Goal: Task Accomplishment & Management: Manage account settings

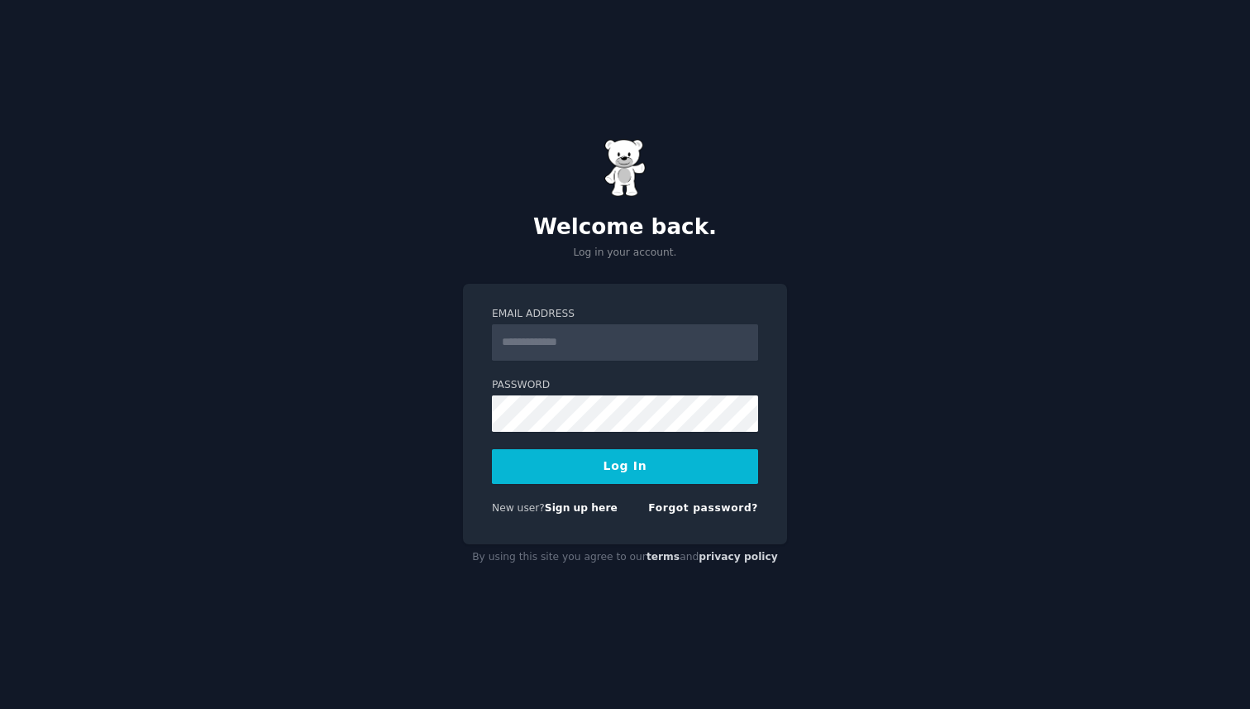
click at [604, 352] on input "Email Address" at bounding box center [625, 342] width 266 height 36
type input "**********"
click at [643, 472] on button "Log In" at bounding box center [625, 466] width 266 height 35
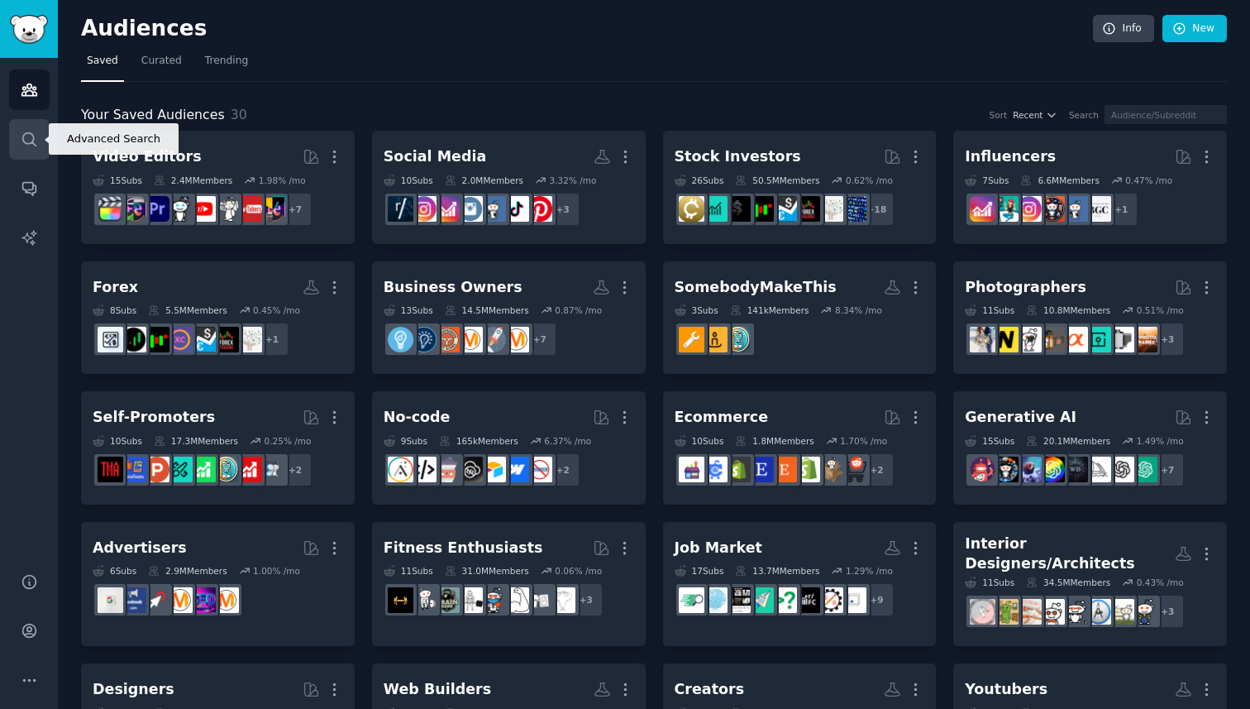
click at [32, 138] on icon "Sidebar" at bounding box center [28, 138] width 13 height 13
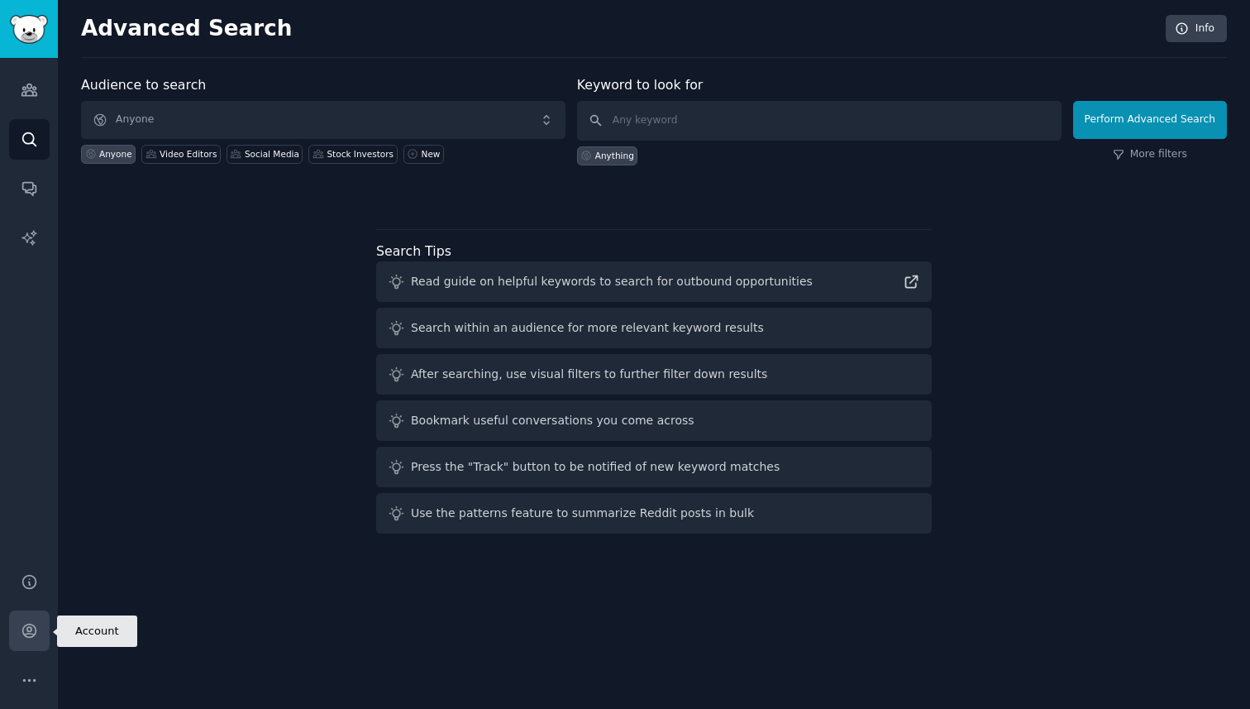
click at [27, 632] on icon "Sidebar" at bounding box center [29, 630] width 17 height 17
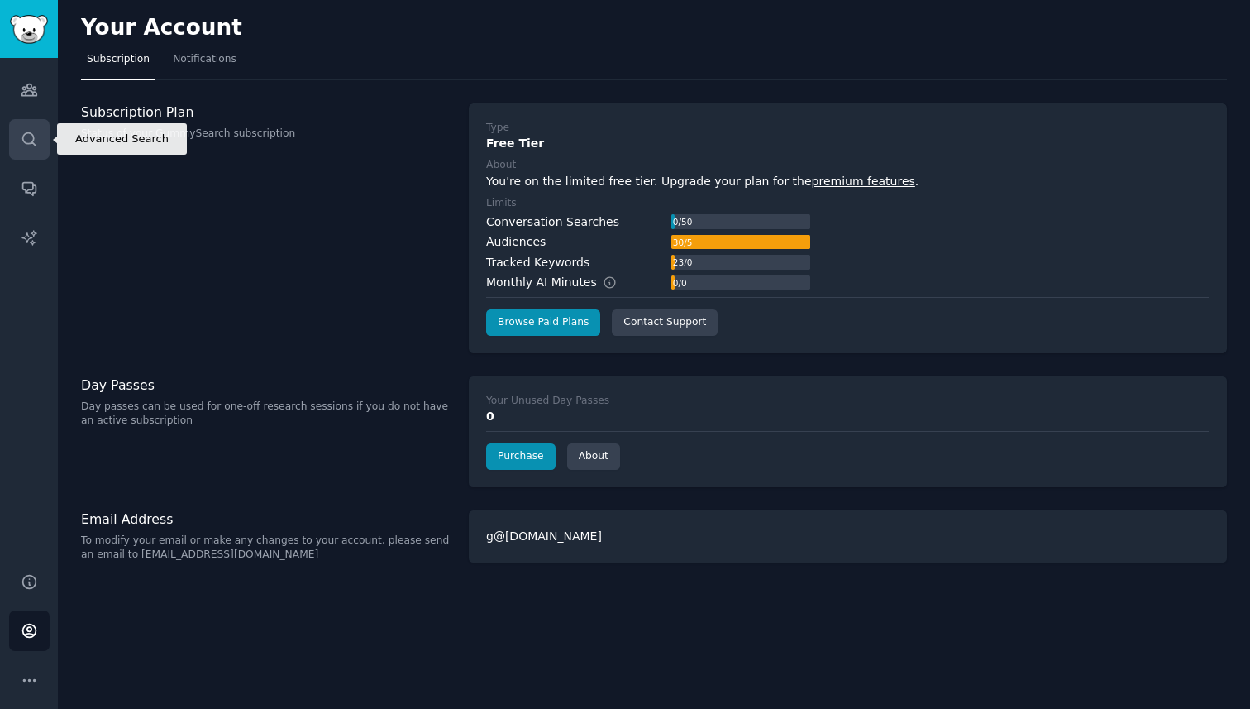
click at [41, 128] on link "Search" at bounding box center [29, 139] width 41 height 41
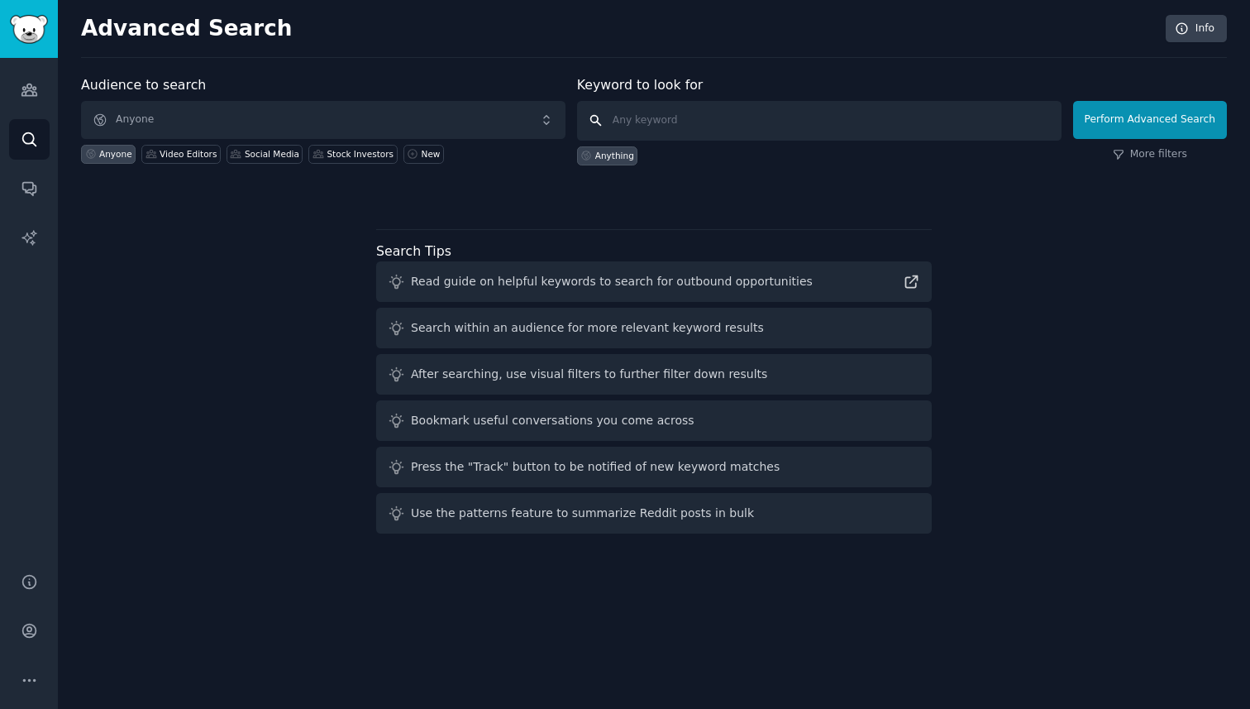
click at [698, 123] on input "text" at bounding box center [819, 121] width 485 height 40
type input "calorie tracker"
click at [1156, 117] on button "Perform Advanced Search" at bounding box center [1150, 120] width 154 height 38
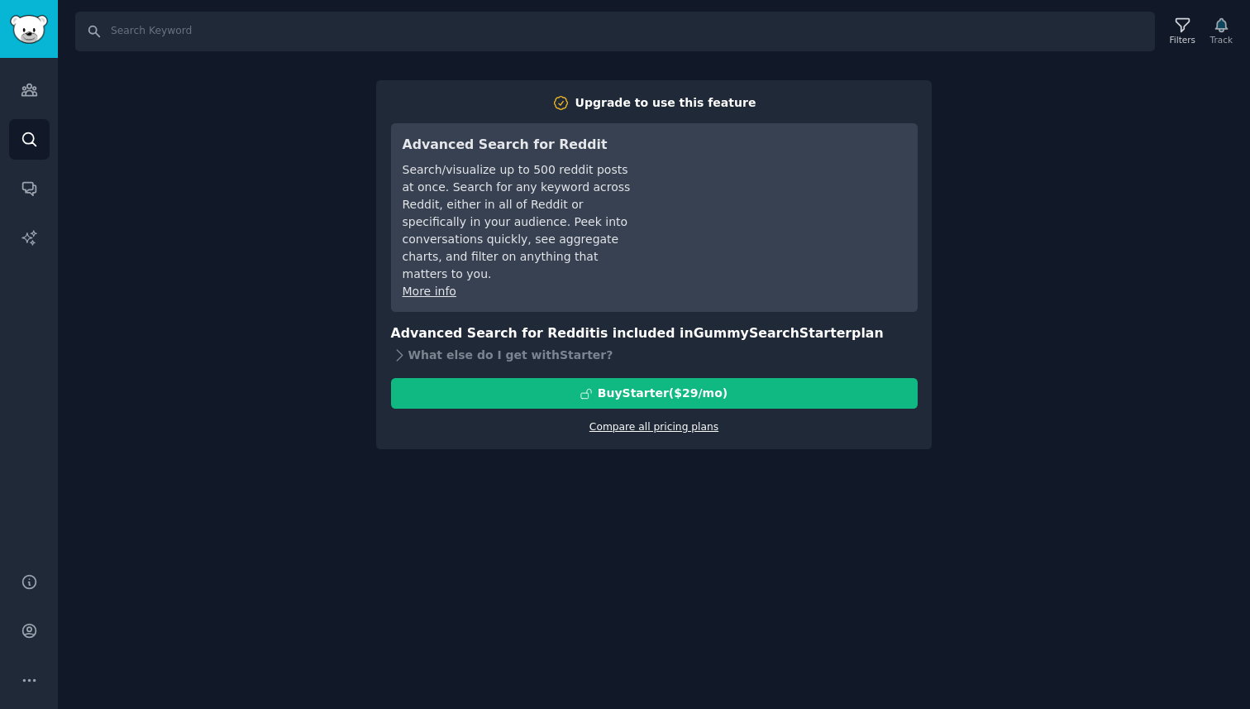
click at [649, 421] on link "Compare all pricing plans" at bounding box center [654, 427] width 129 height 12
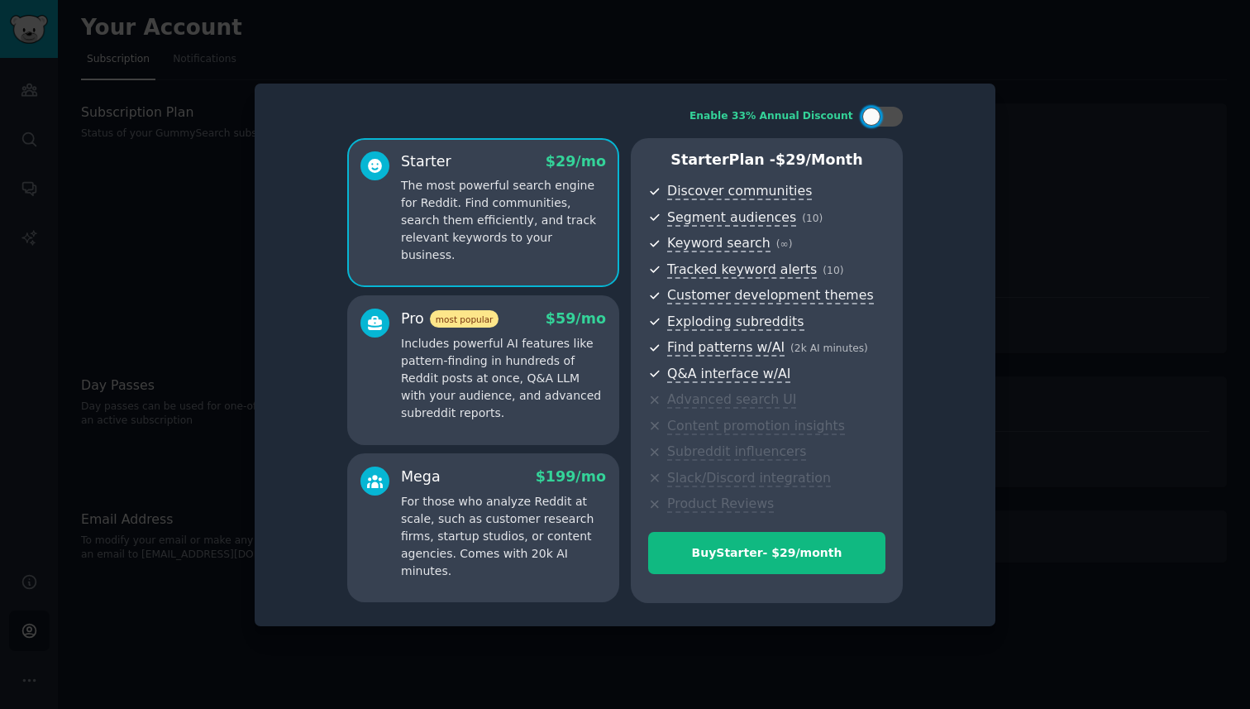
click at [518, 374] on p "Includes powerful AI features like pattern-finding in hundreds of Reddit posts …" at bounding box center [503, 378] width 205 height 87
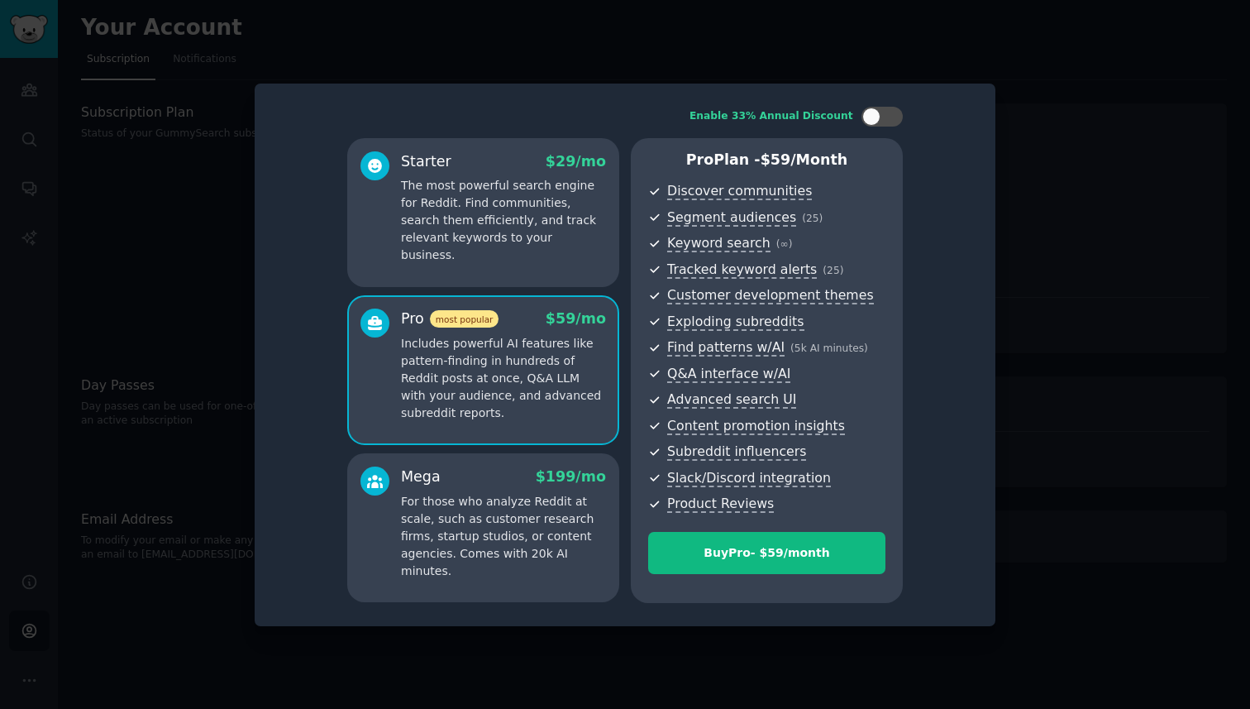
click at [532, 216] on p "The most powerful search engine for Reddit. Find communities, search them effic…" at bounding box center [503, 220] width 205 height 87
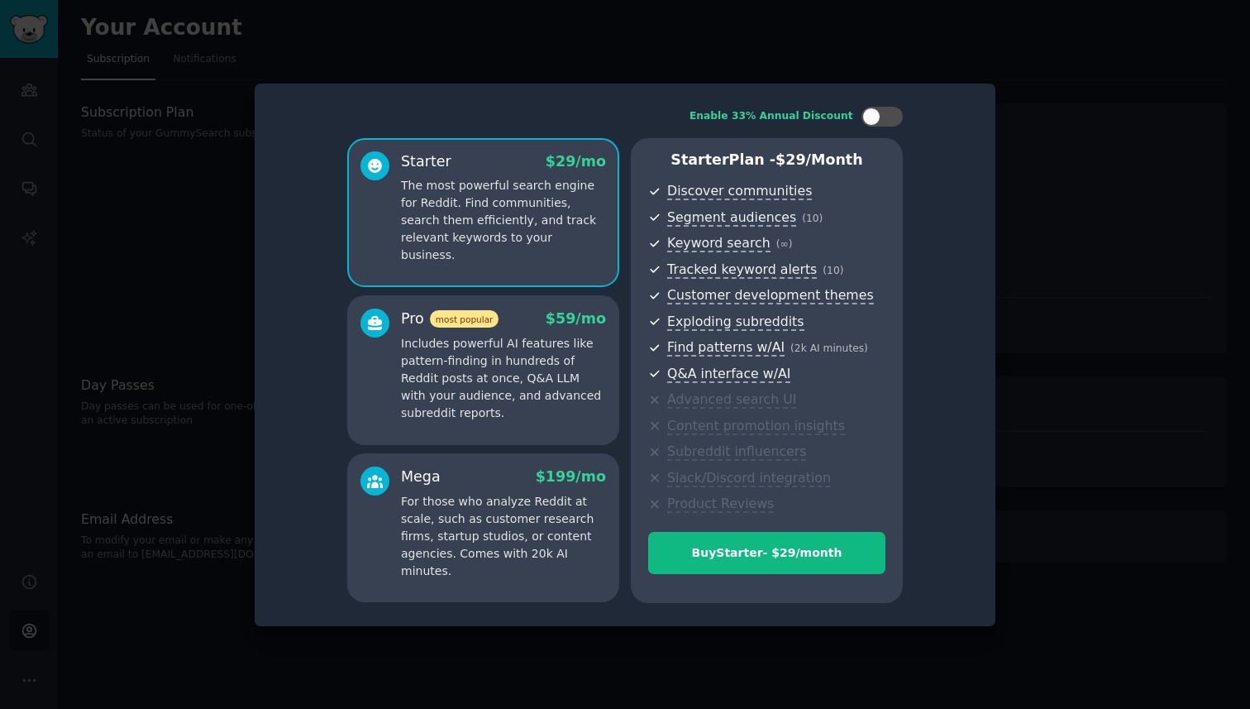
click at [499, 366] on p "Includes powerful AI features like pattern-finding in hundreds of Reddit posts …" at bounding box center [503, 378] width 205 height 87
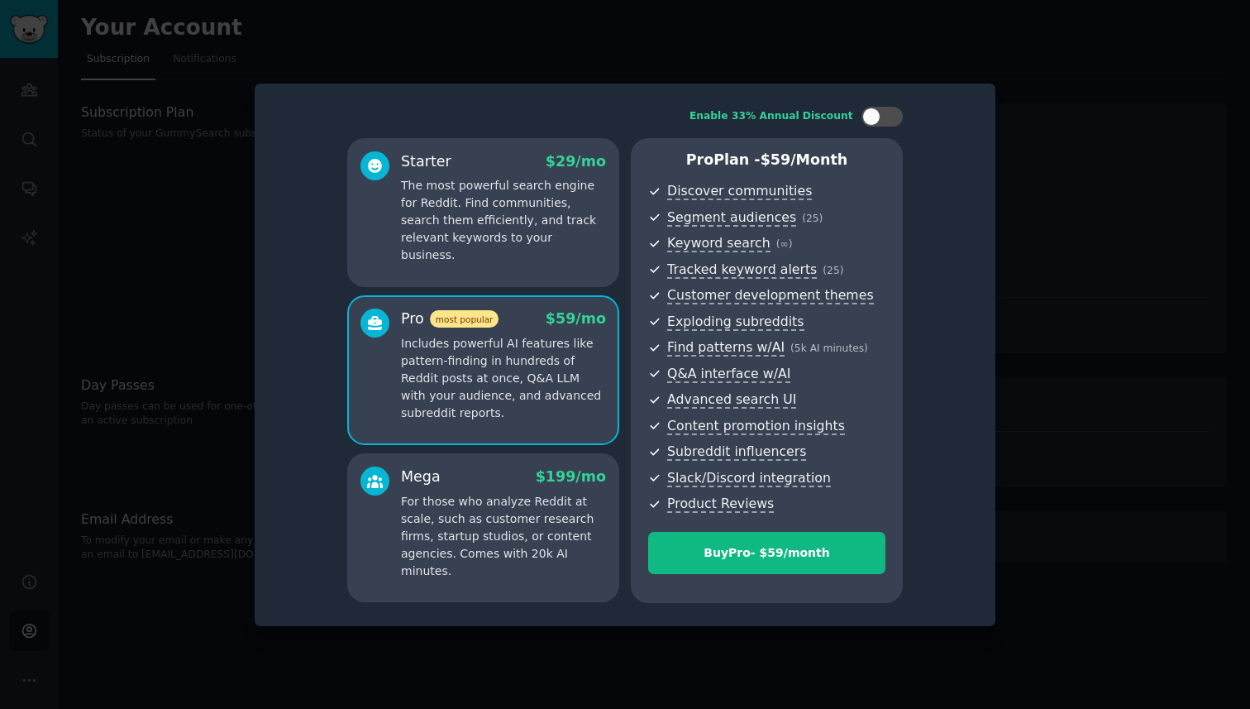
click at [523, 237] on p "The most powerful search engine for Reddit. Find communities, search them effic…" at bounding box center [503, 220] width 205 height 87
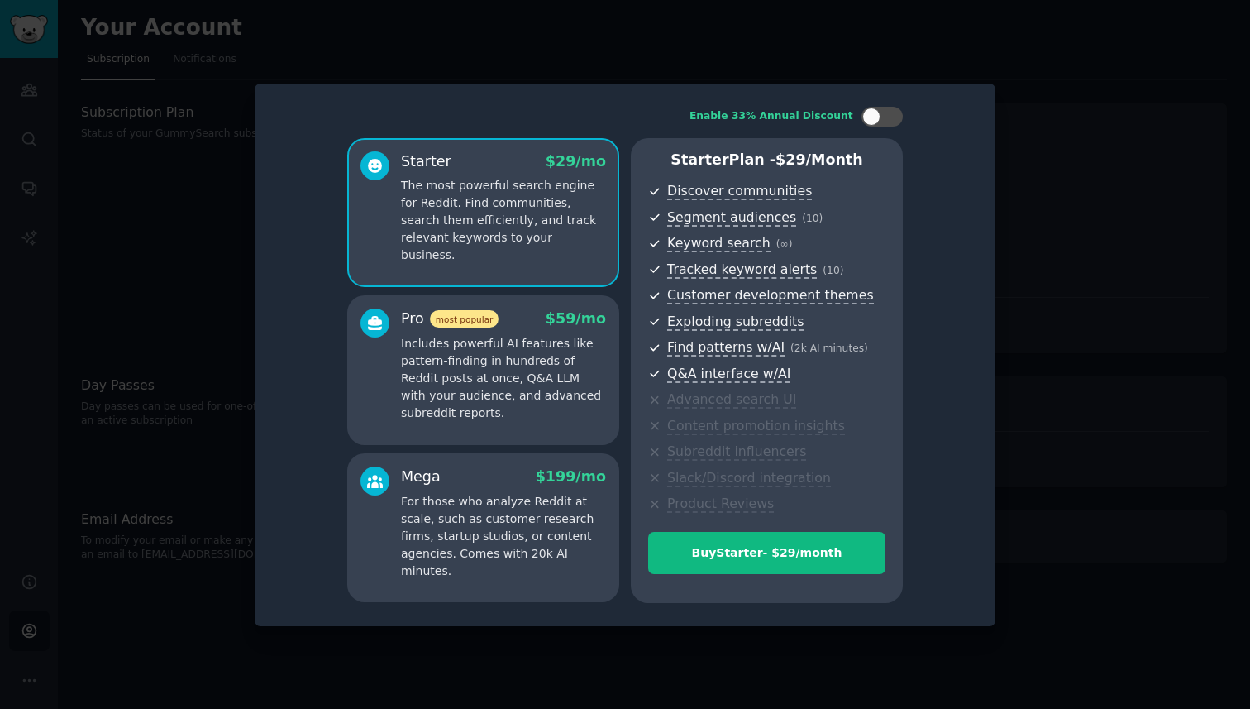
click at [490, 387] on p "Includes powerful AI features like pattern-finding in hundreds of Reddit posts …" at bounding box center [503, 378] width 205 height 87
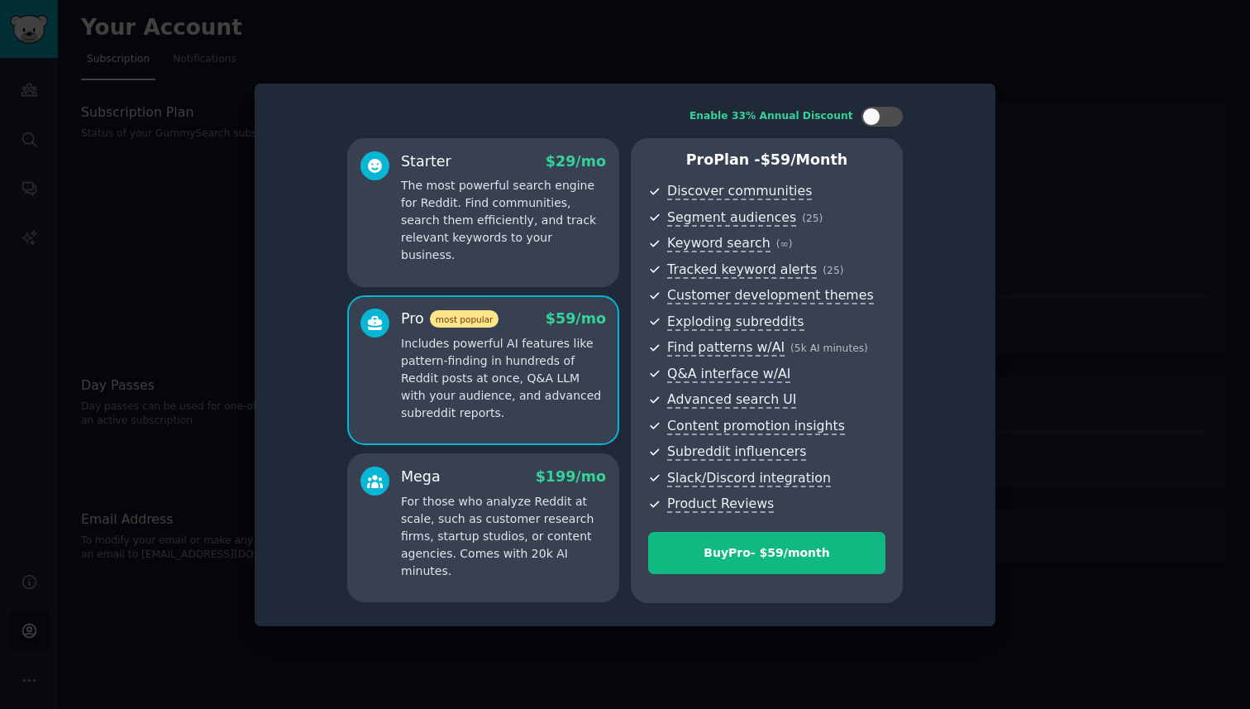
click at [499, 222] on p "The most powerful search engine for Reddit. Find communities, search them effic…" at bounding box center [503, 220] width 205 height 87
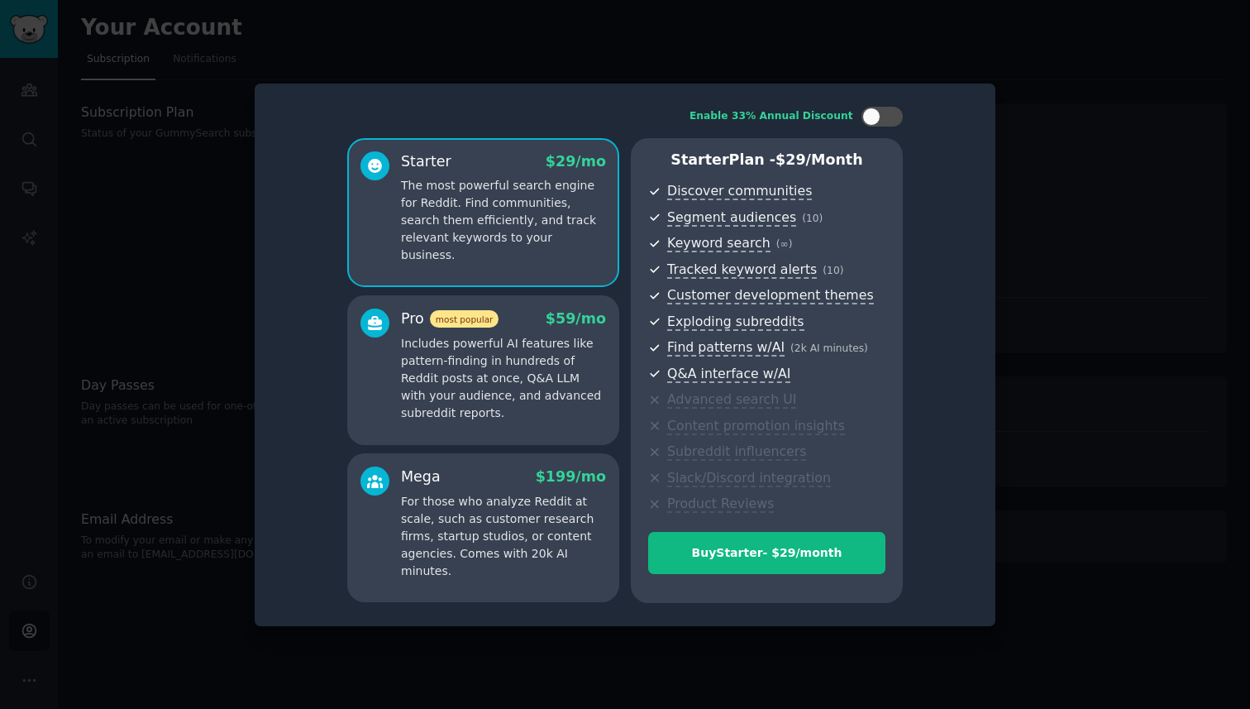
click at [493, 331] on div "Pro most popular $ 59 /mo Includes powerful AI features like pattern-finding in…" at bounding box center [503, 364] width 205 height 113
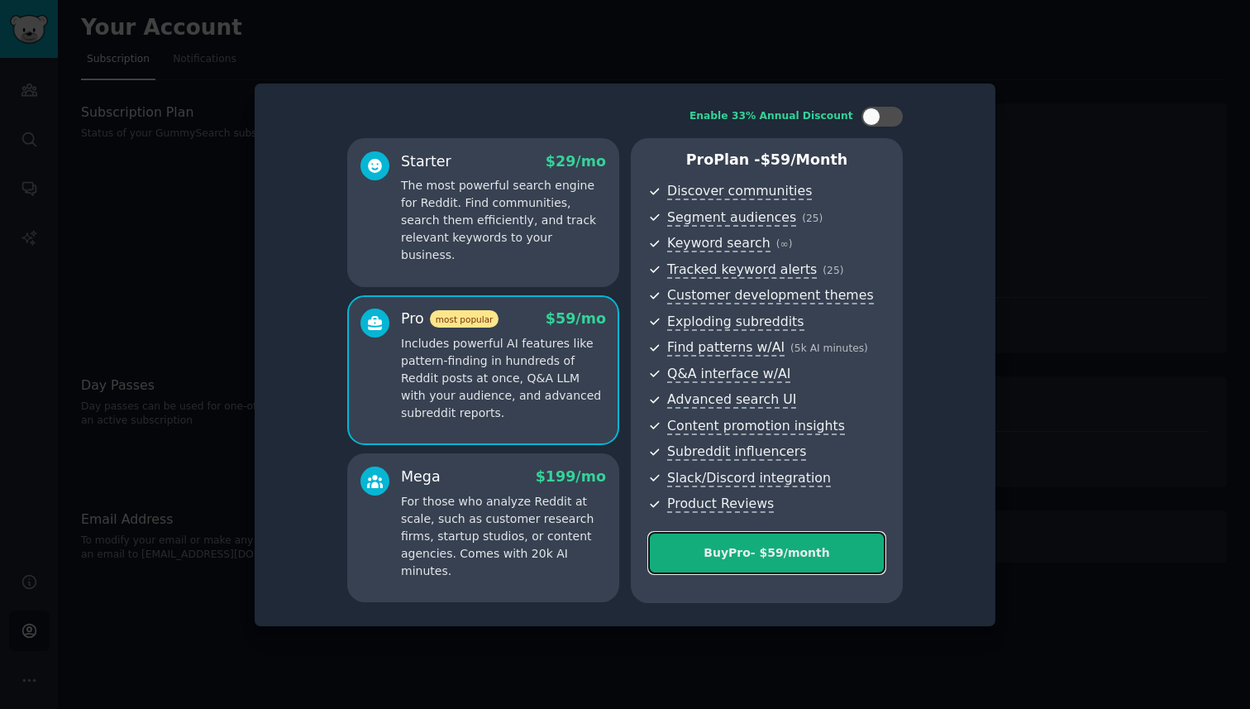
click at [757, 555] on div "Buy Pro - $ 59 /month" at bounding box center [767, 552] width 236 height 17
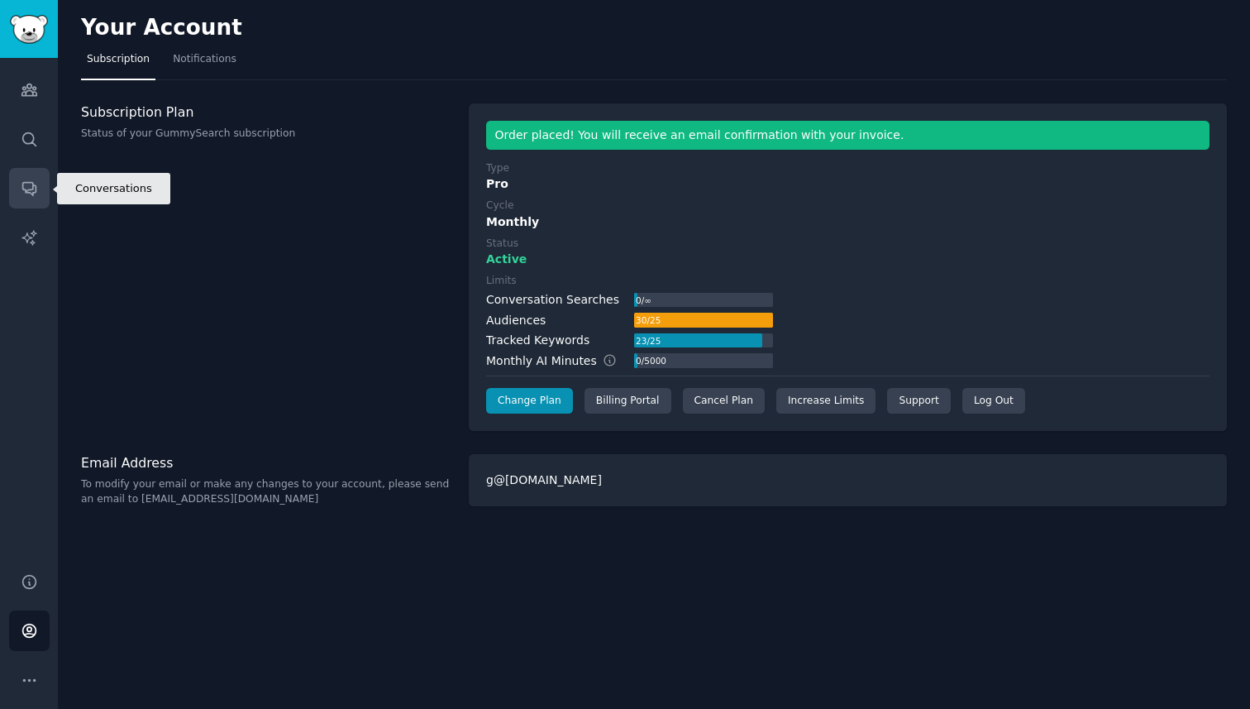
click at [29, 203] on link "Conversations" at bounding box center [29, 188] width 41 height 41
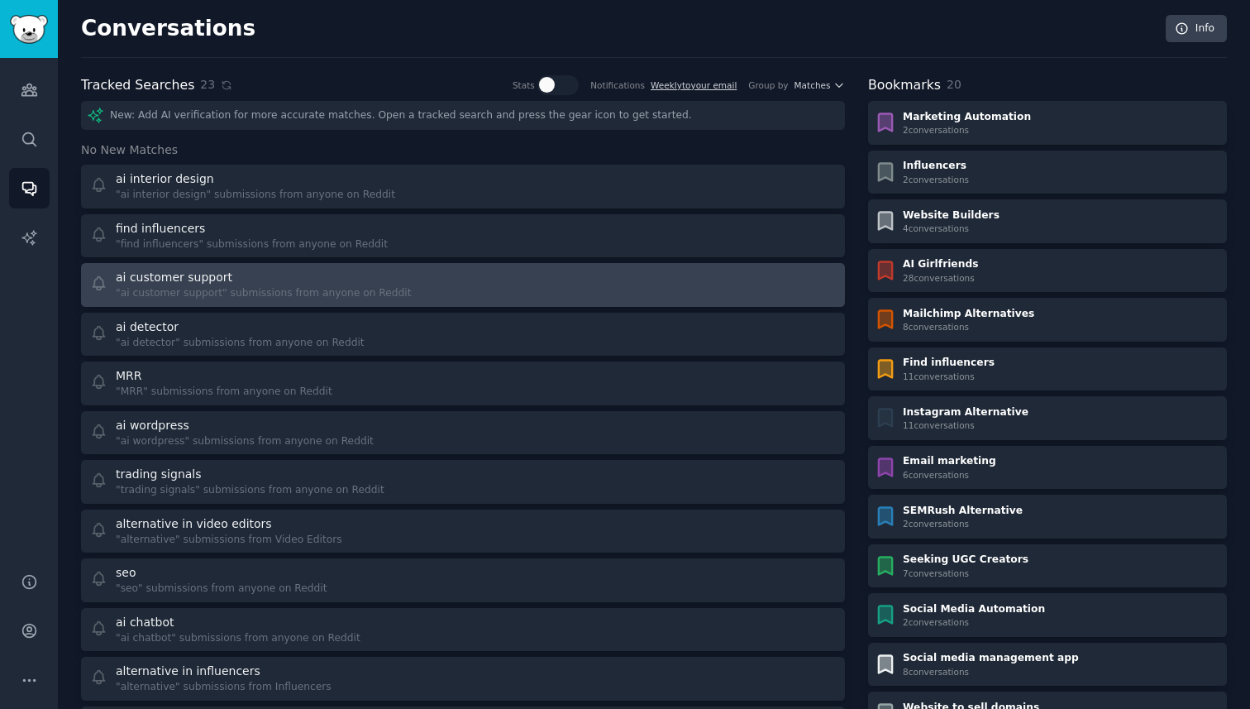
click at [275, 281] on div "ai customer support" at bounding box center [264, 277] width 296 height 17
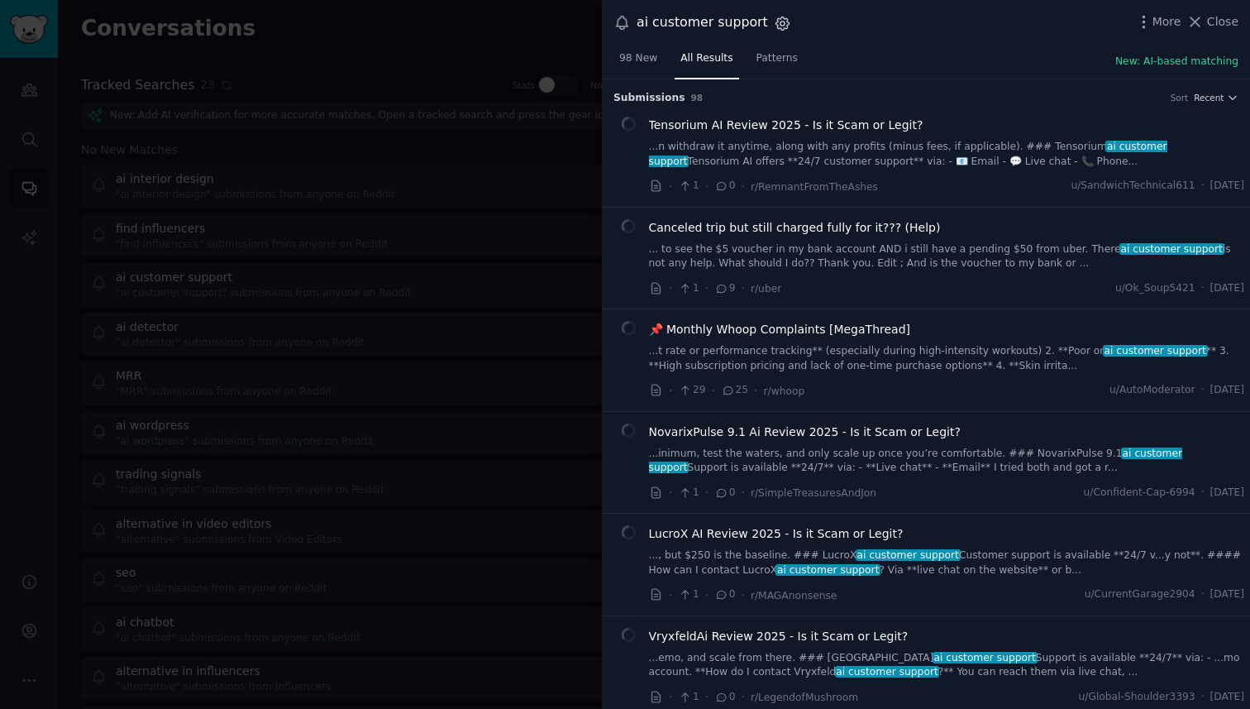
click at [781, 25] on icon "button" at bounding box center [783, 23] width 4 height 4
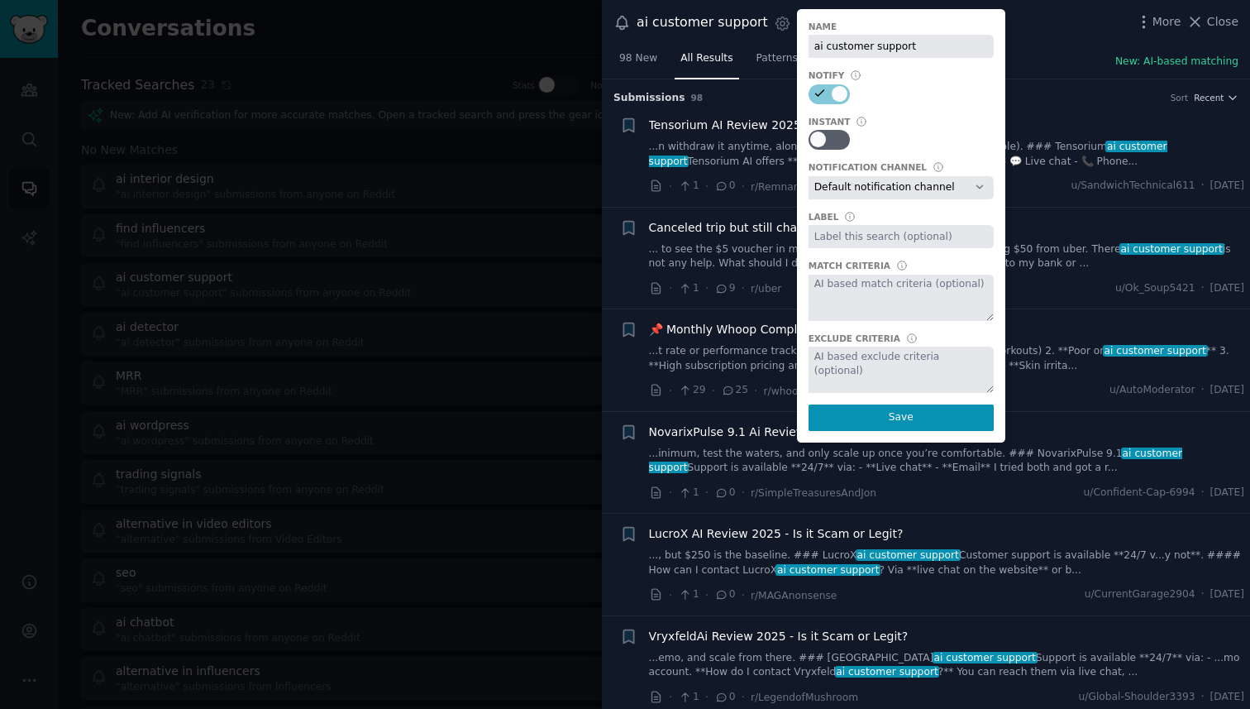
click at [461, 286] on div at bounding box center [625, 354] width 1250 height 709
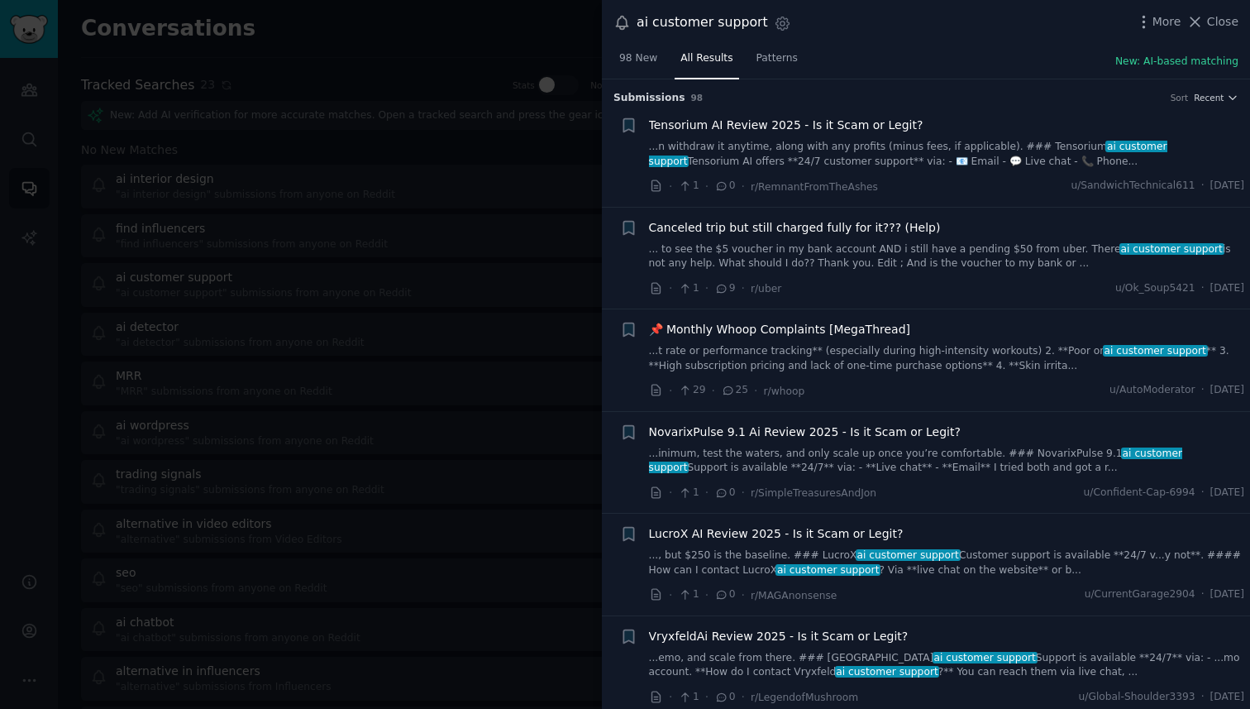
click at [389, 307] on div at bounding box center [625, 354] width 1250 height 709
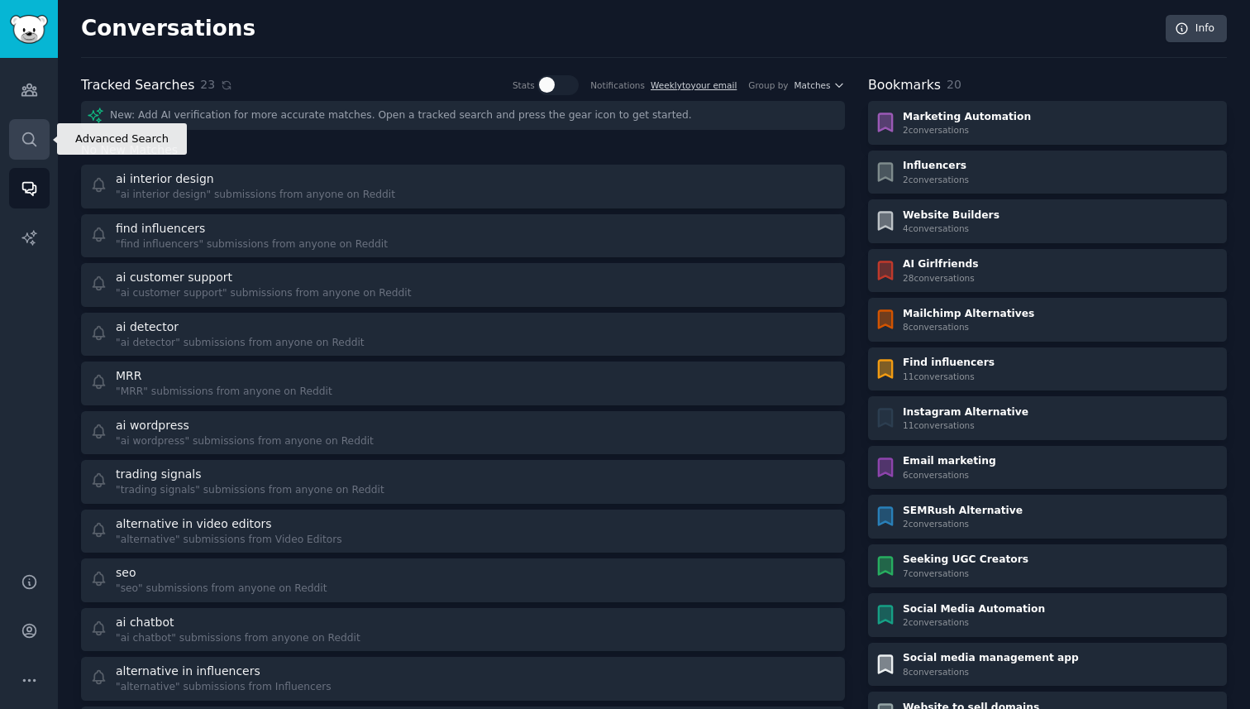
click at [33, 139] on icon "Sidebar" at bounding box center [28, 138] width 13 height 13
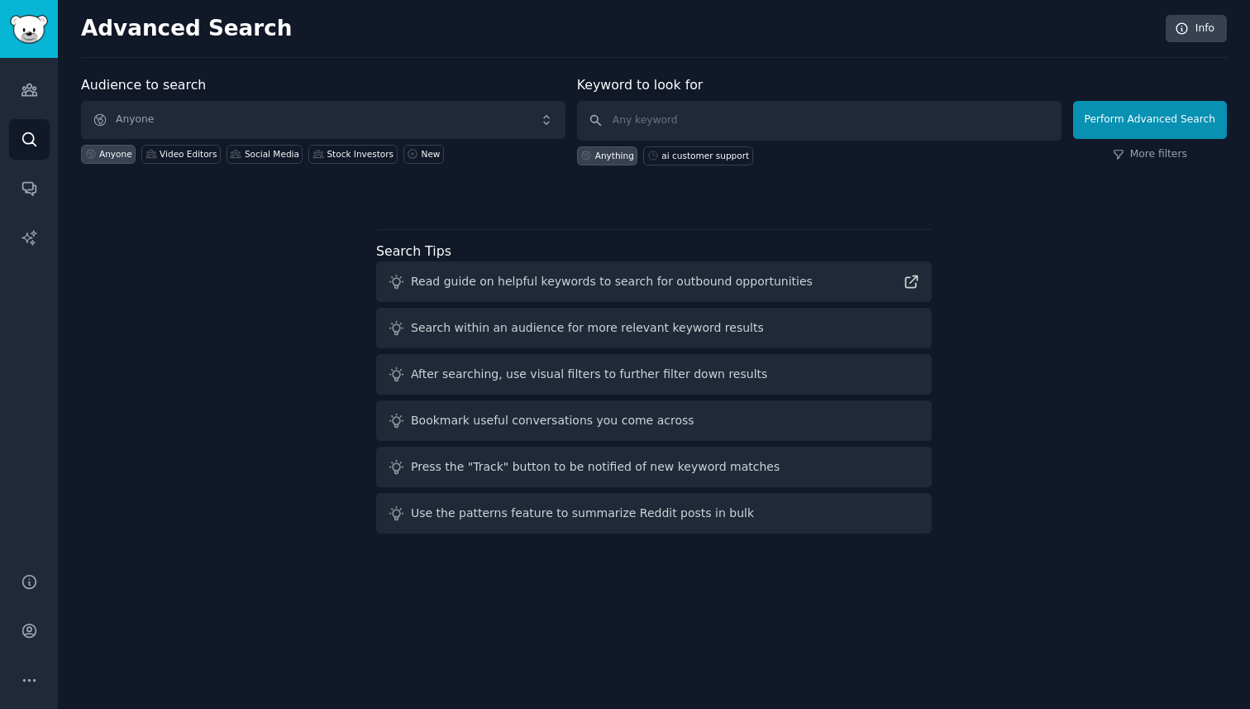
click at [670, 123] on input "text" at bounding box center [819, 121] width 485 height 40
type input "turnitin"
click at [1146, 118] on button "Perform Advanced Search" at bounding box center [1150, 120] width 154 height 38
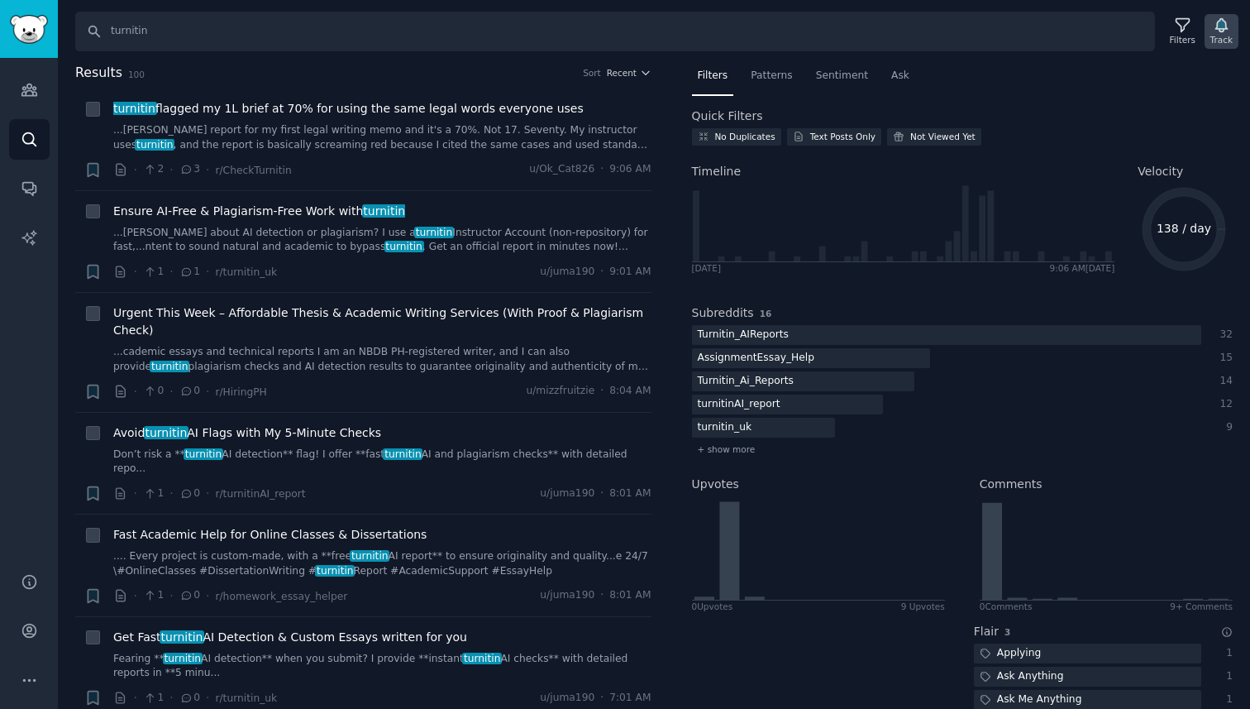
click at [1229, 31] on icon "button" at bounding box center [1221, 25] width 17 height 17
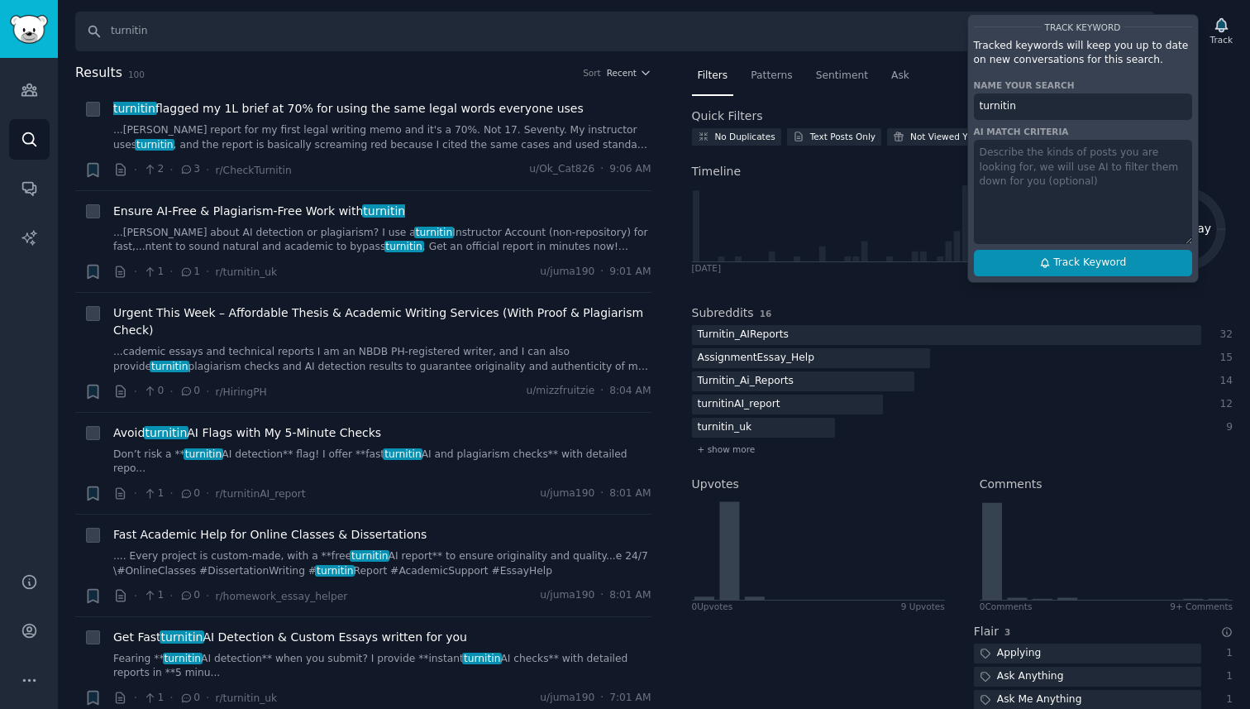
click at [1085, 267] on span "Track Keyword" at bounding box center [1090, 263] width 73 height 15
type input "turnitin"
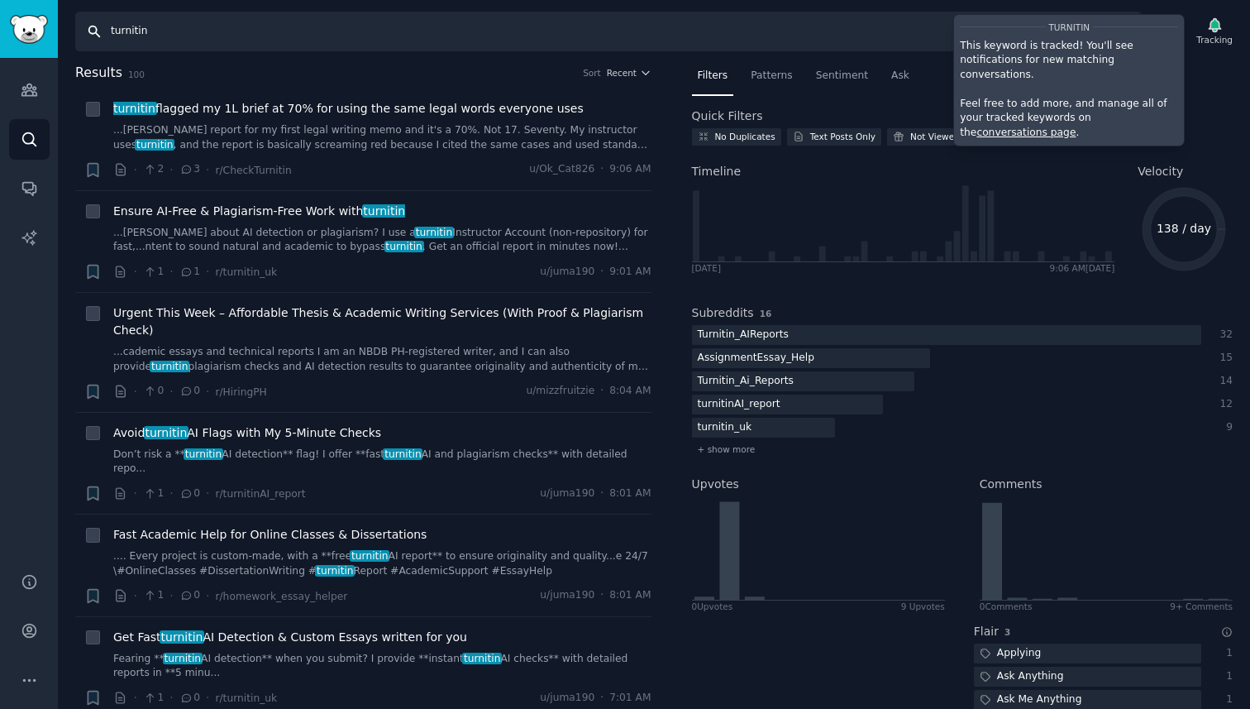
click at [489, 34] on input "turnitin" at bounding box center [608, 32] width 1067 height 40
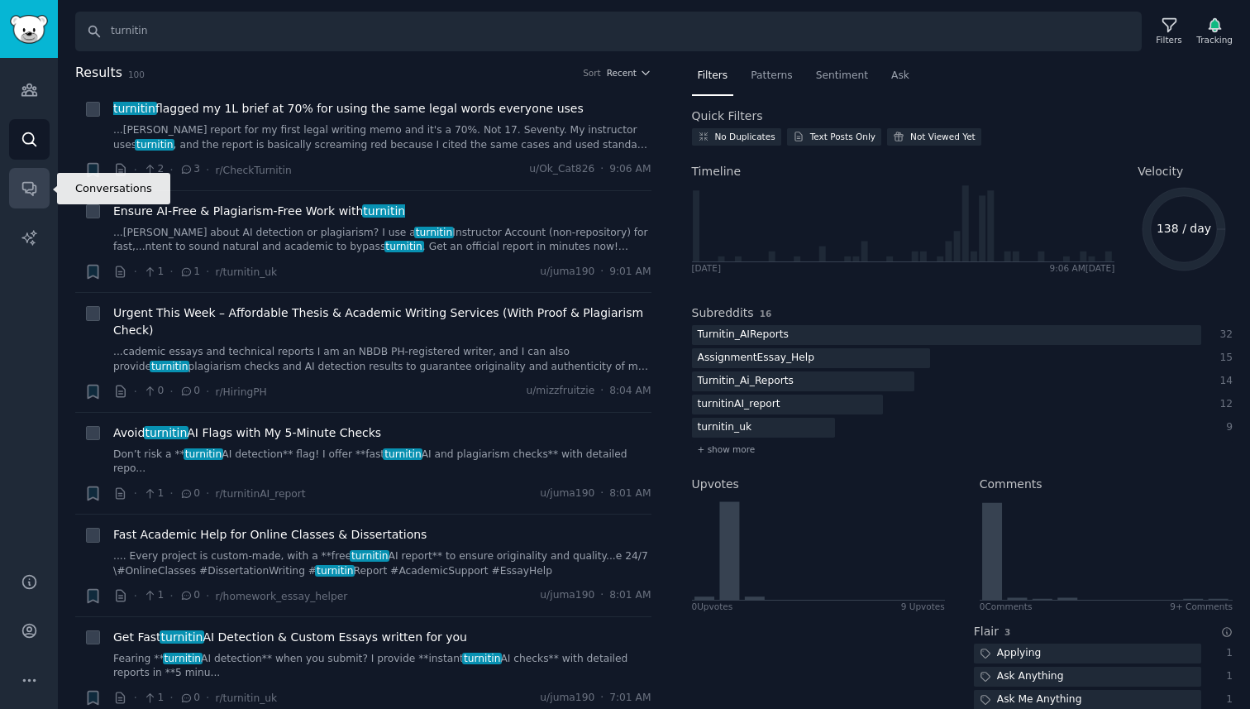
click at [30, 197] on link "Conversations" at bounding box center [29, 188] width 41 height 41
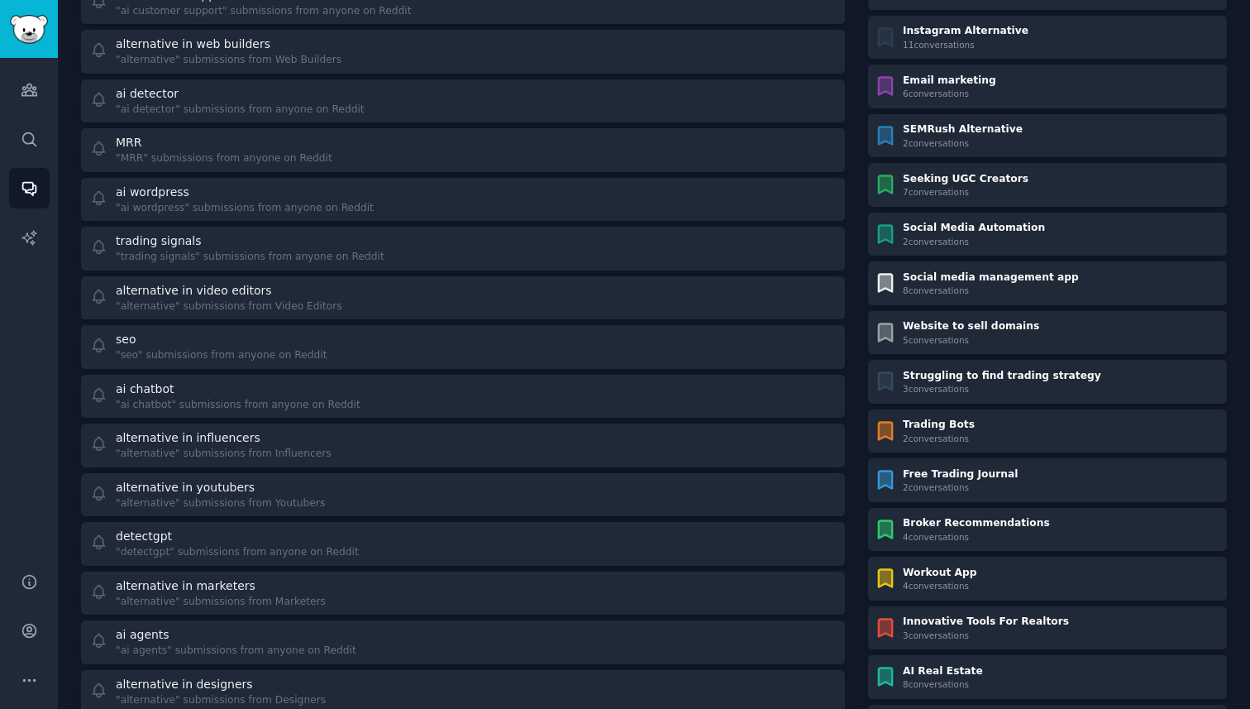
scroll to position [347, 0]
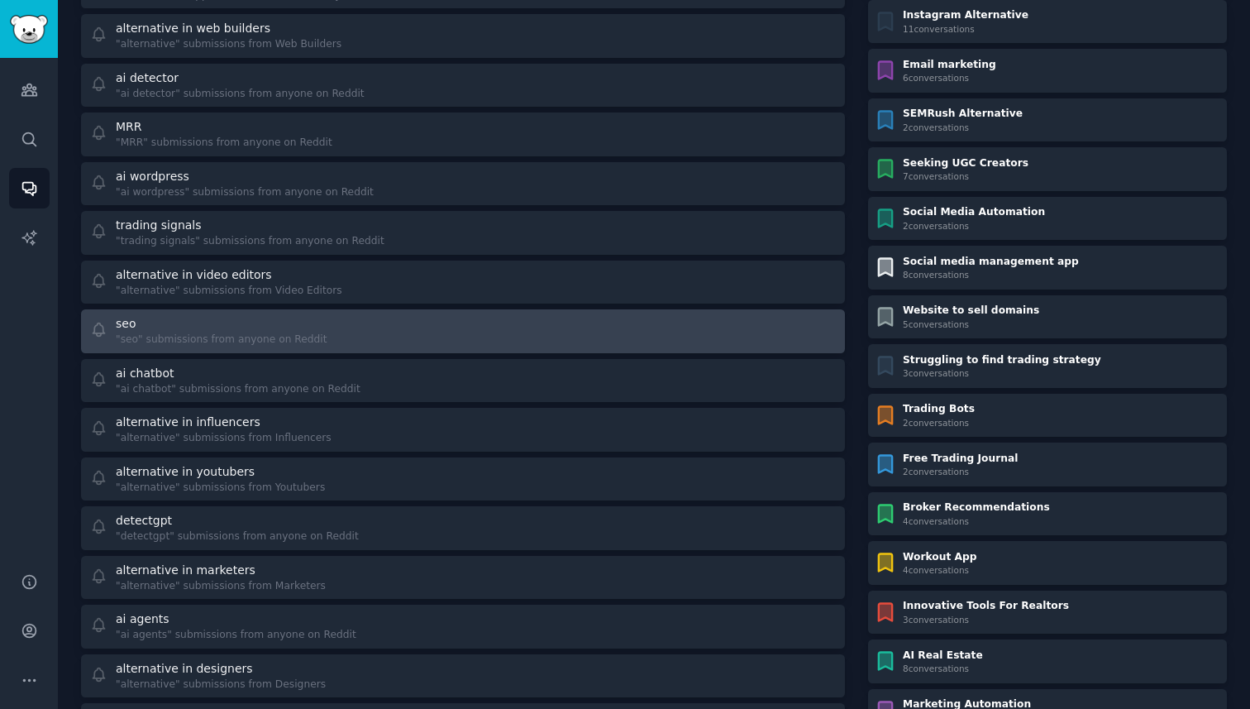
click at [544, 314] on link "seo "seo" submissions from anyone on Reddit" at bounding box center [463, 331] width 764 height 44
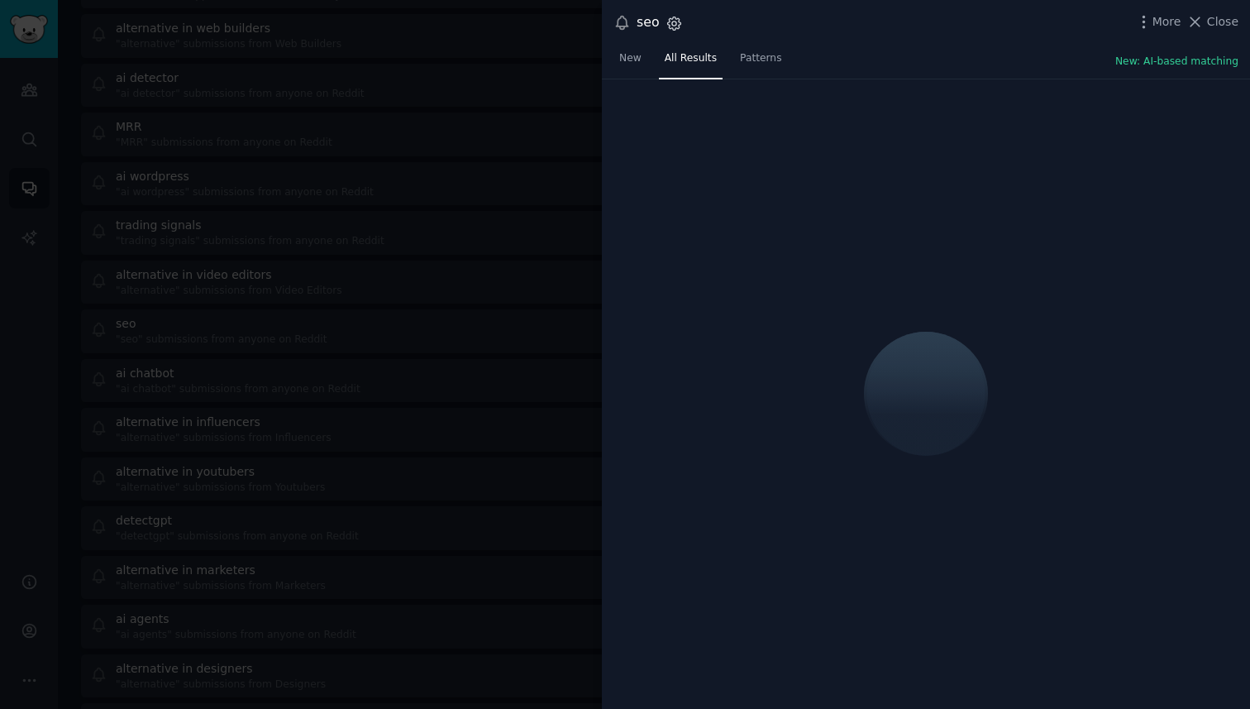
click at [676, 23] on icon "button" at bounding box center [674, 23] width 17 height 17
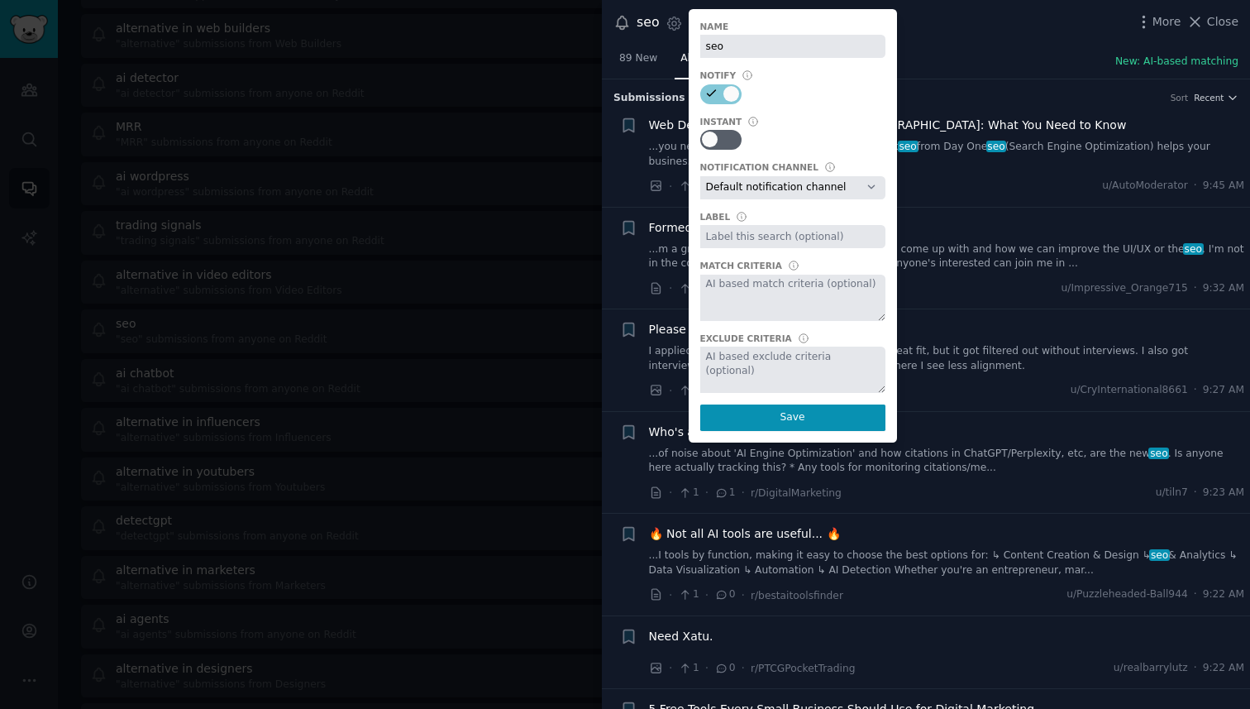
click at [394, 330] on div at bounding box center [625, 354] width 1250 height 709
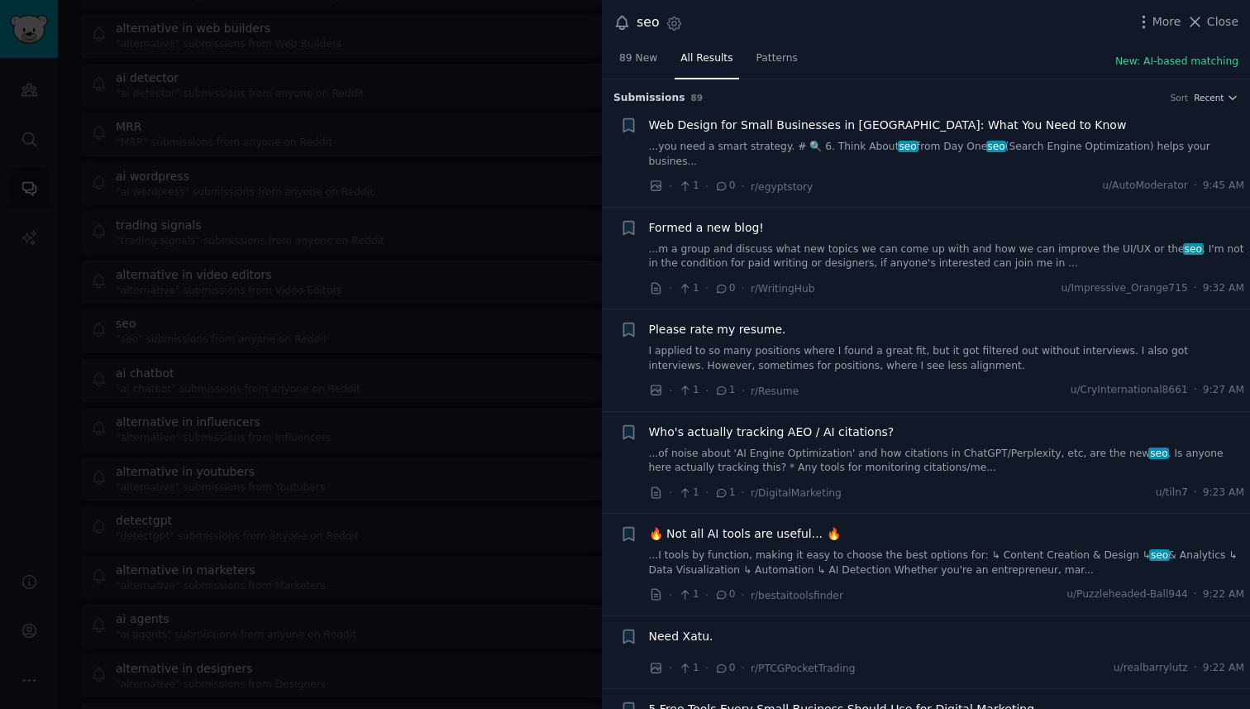
click at [443, 183] on div at bounding box center [625, 354] width 1250 height 709
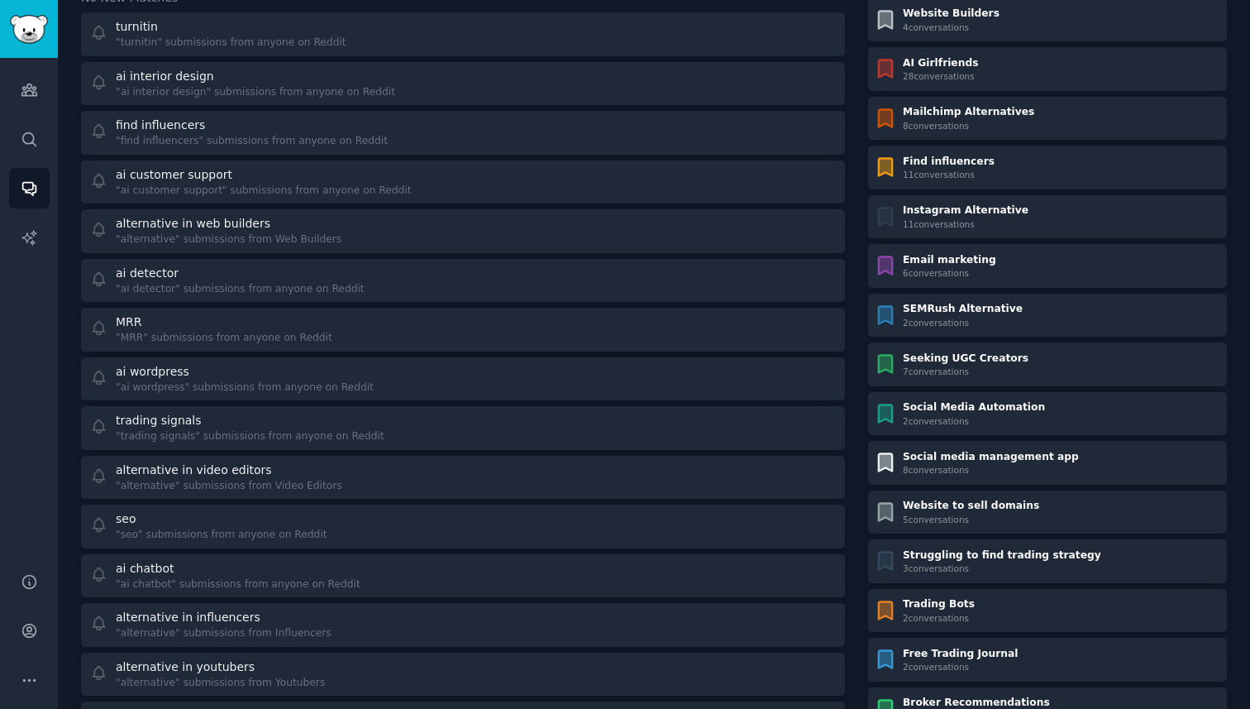
scroll to position [130, 0]
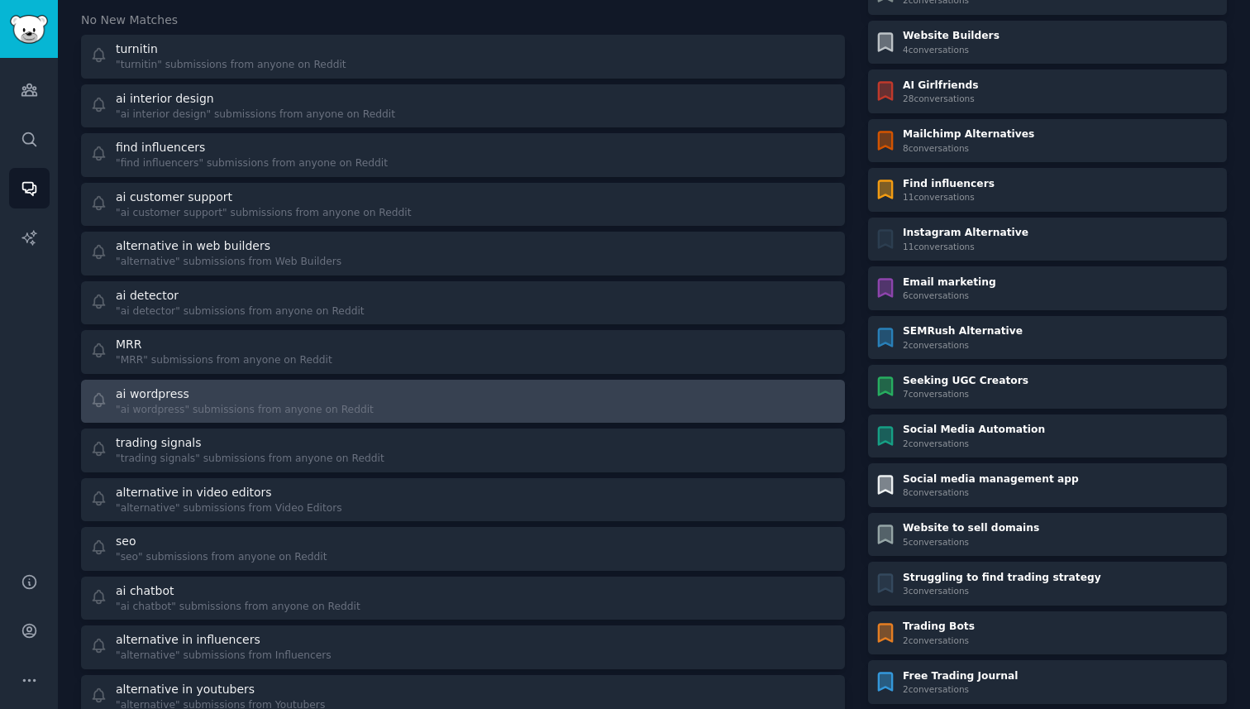
click at [365, 405] on div "ai wordpress "ai wordpress" submissions from anyone on Reddit" at bounding box center [271, 401] width 362 height 32
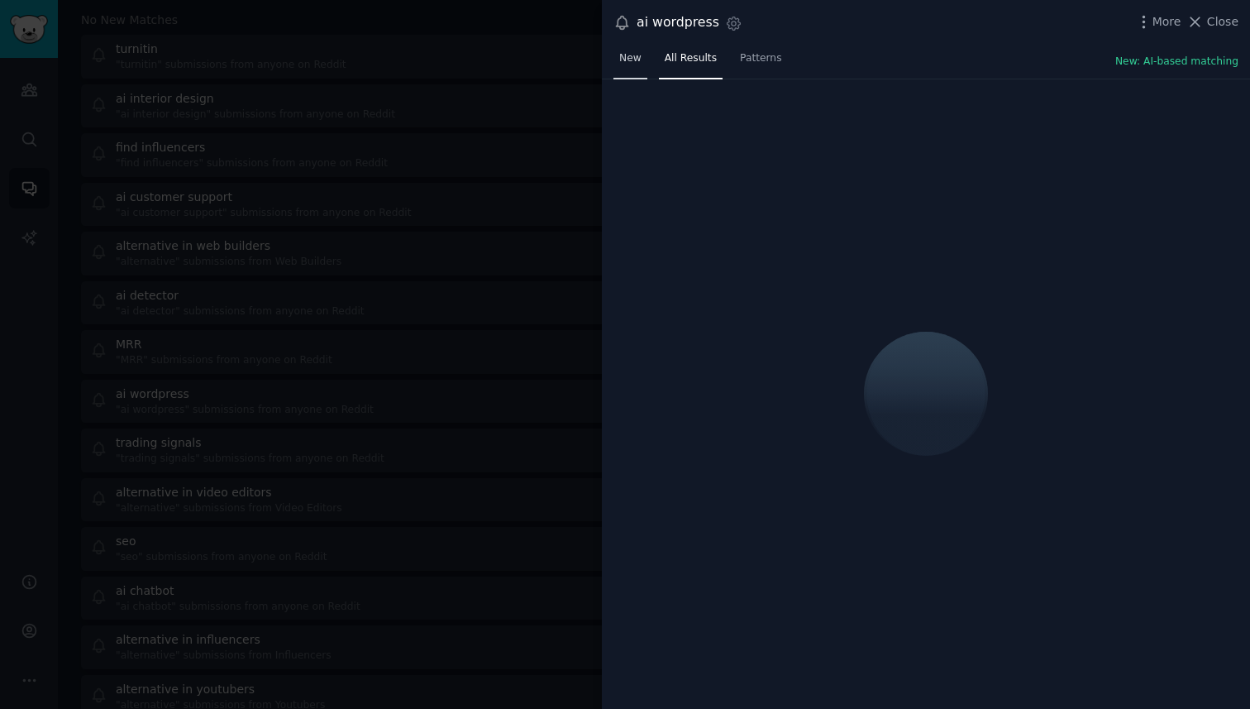
click at [633, 55] on span "New" at bounding box center [630, 58] width 22 height 15
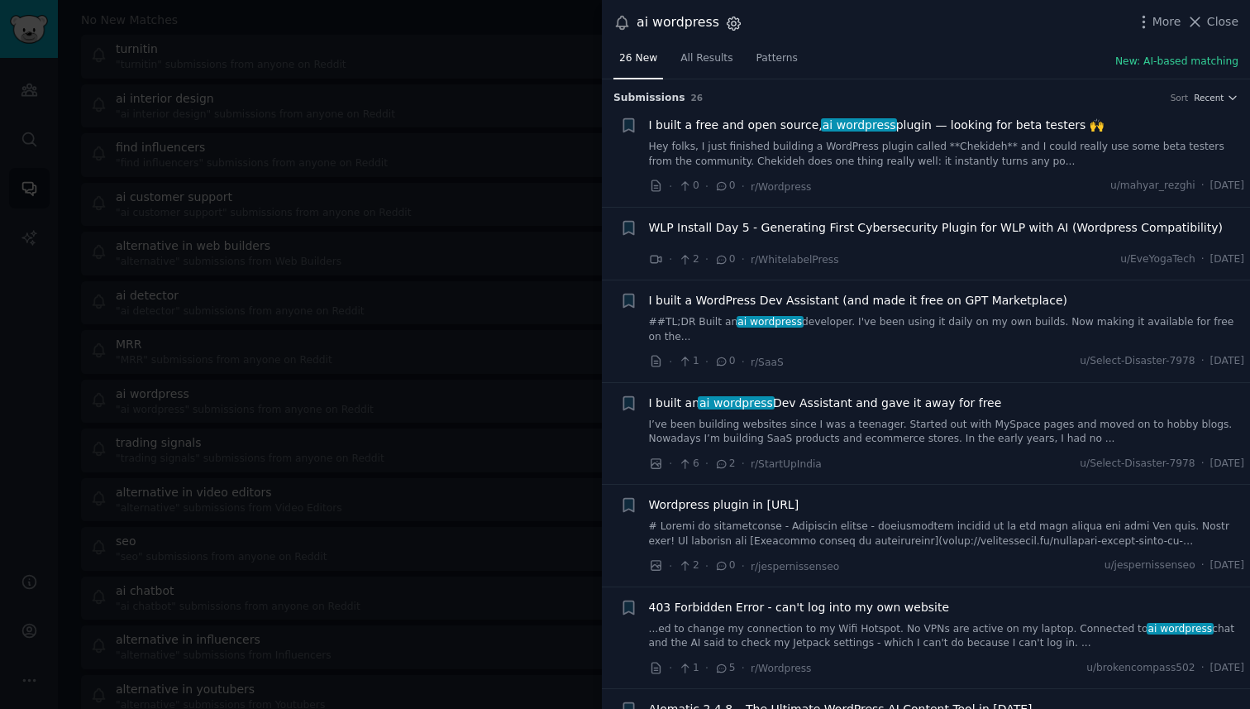
click at [729, 29] on icon "button" at bounding box center [733, 23] width 17 height 17
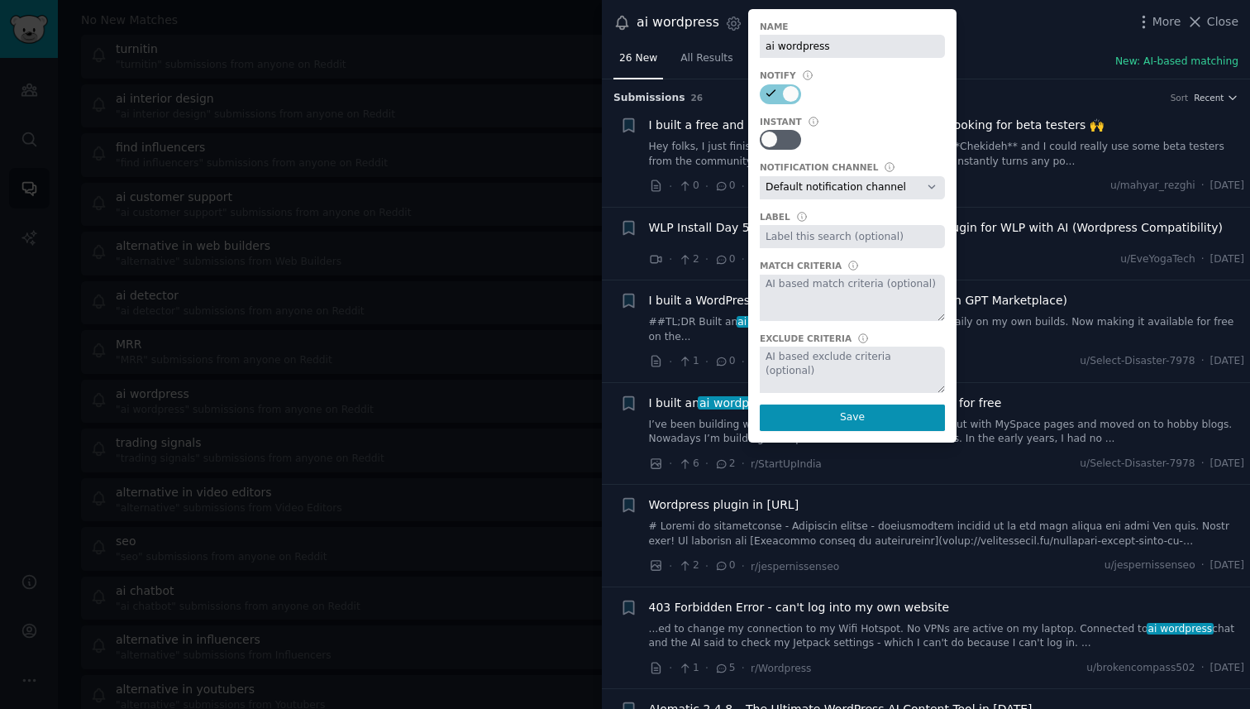
click at [1057, 43] on div "ai wordpress Settings Name ai wordpress Notify Instant Notification Channel Def…" at bounding box center [926, 22] width 648 height 45
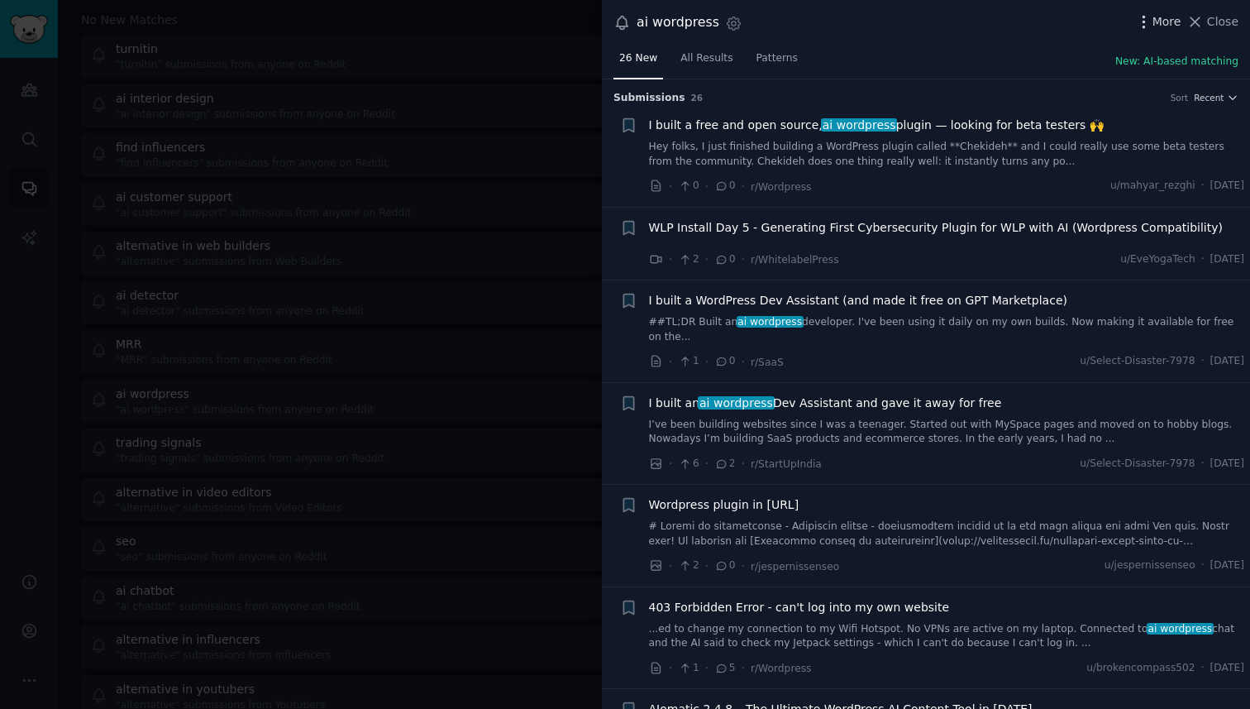
click at [1149, 21] on icon "button" at bounding box center [1143, 21] width 17 height 17
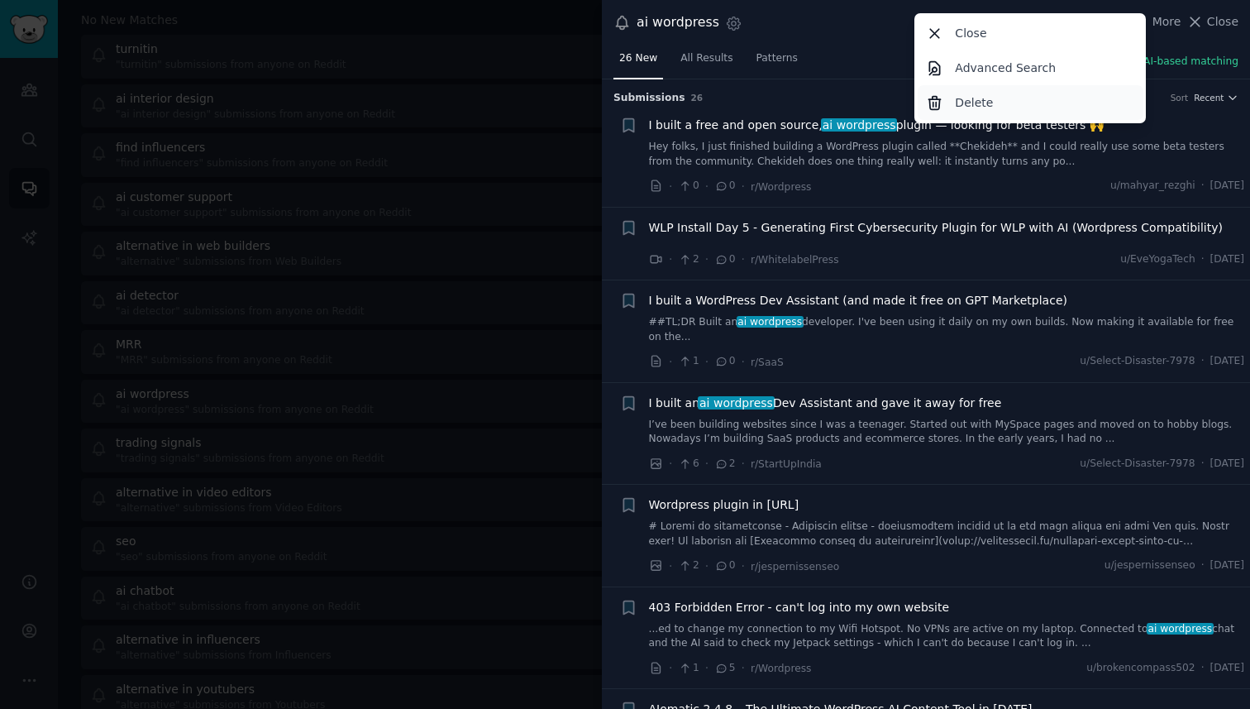
click at [1011, 104] on div "Delete" at bounding box center [1031, 102] width 226 height 35
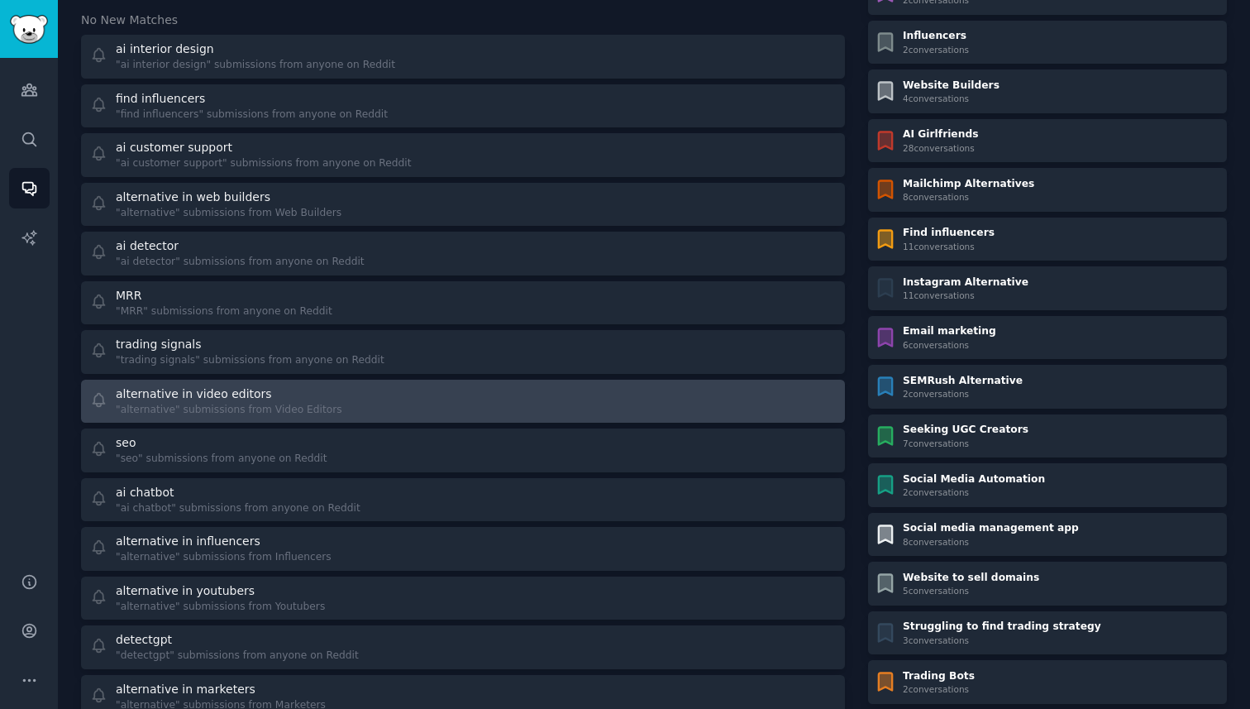
click at [320, 401] on div "alternative in video editors" at bounding box center [229, 393] width 227 height 17
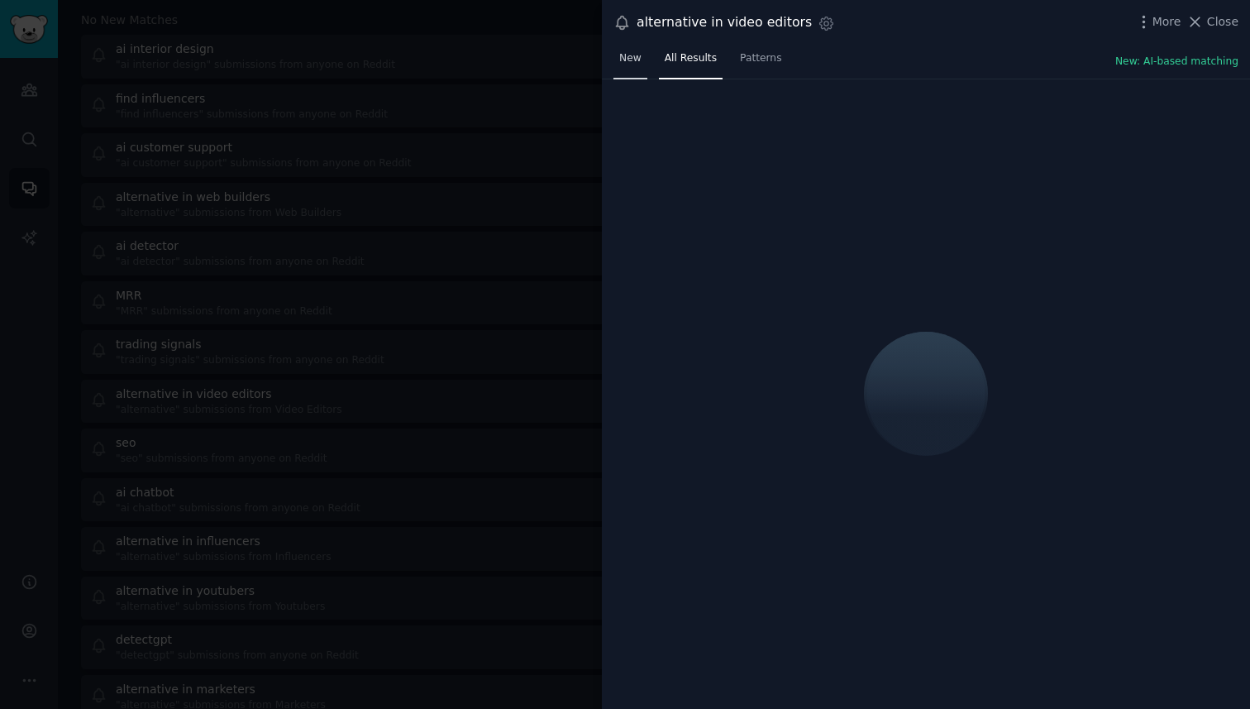
click at [633, 52] on span "New" at bounding box center [630, 58] width 22 height 15
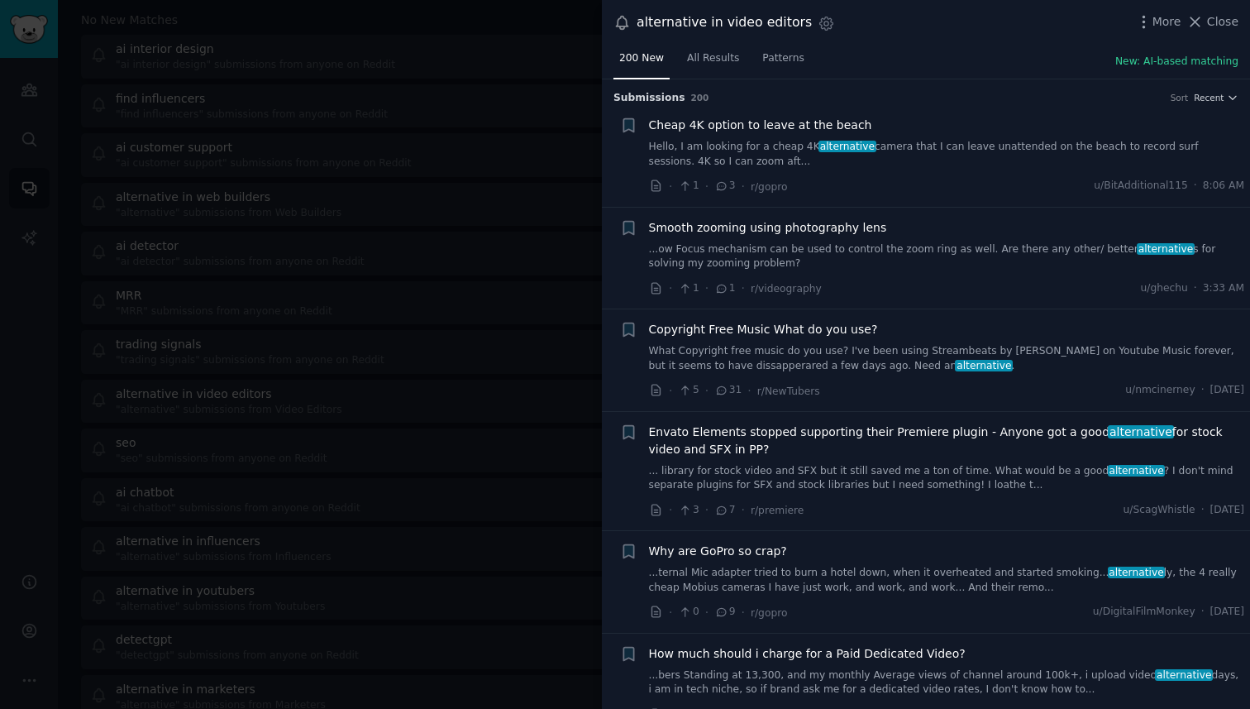
click at [509, 274] on div at bounding box center [625, 354] width 1250 height 709
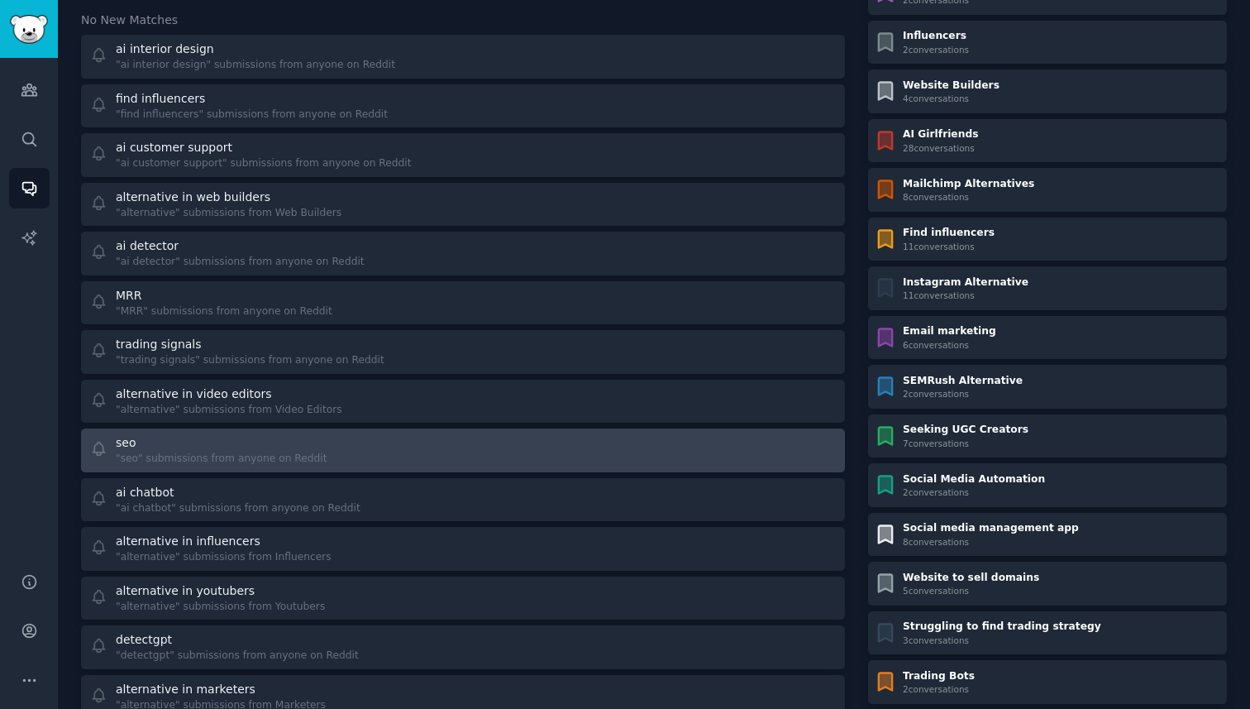
click at [292, 450] on div "seo" at bounding box center [222, 442] width 212 height 17
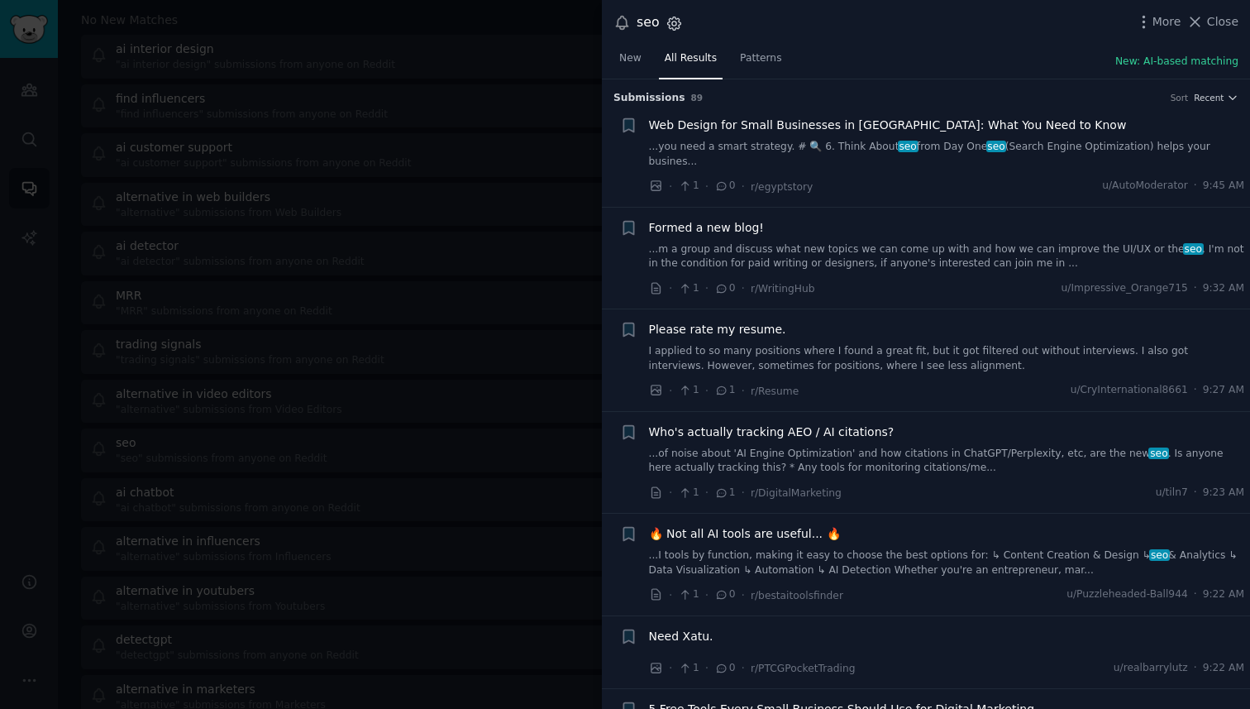
click at [674, 21] on icon "button" at bounding box center [674, 23] width 17 height 17
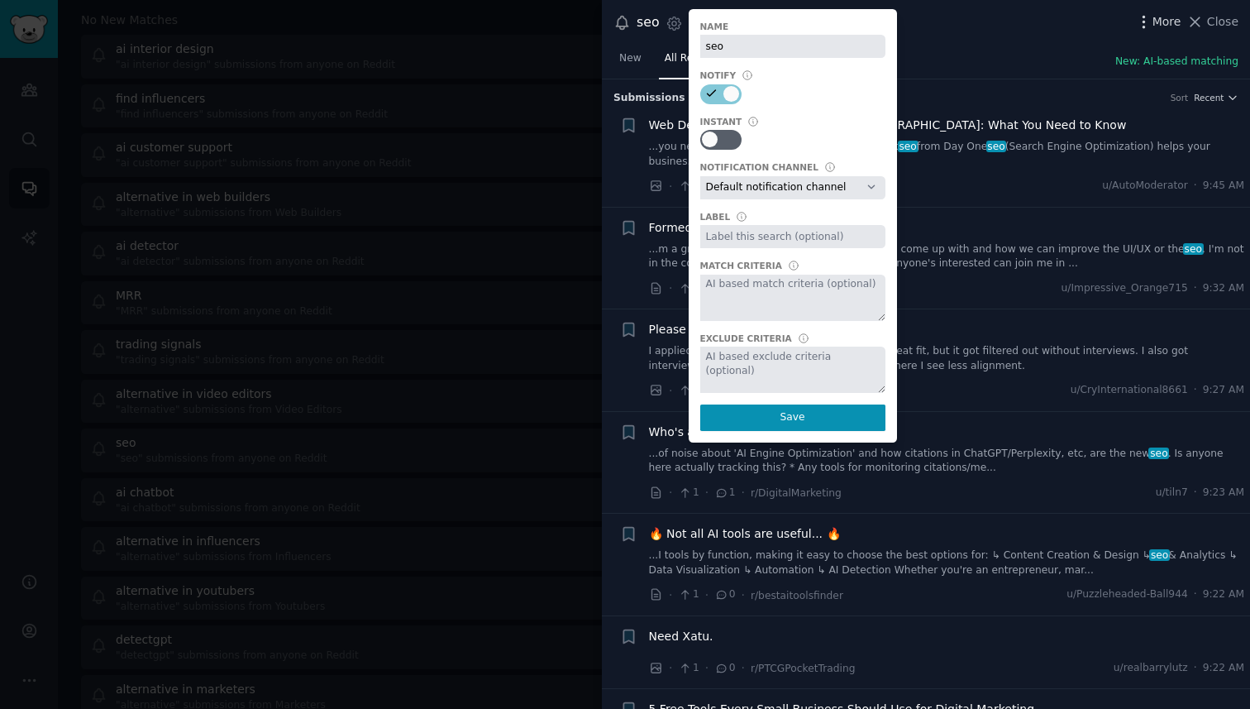
click at [1166, 30] on span "More" at bounding box center [1167, 21] width 29 height 17
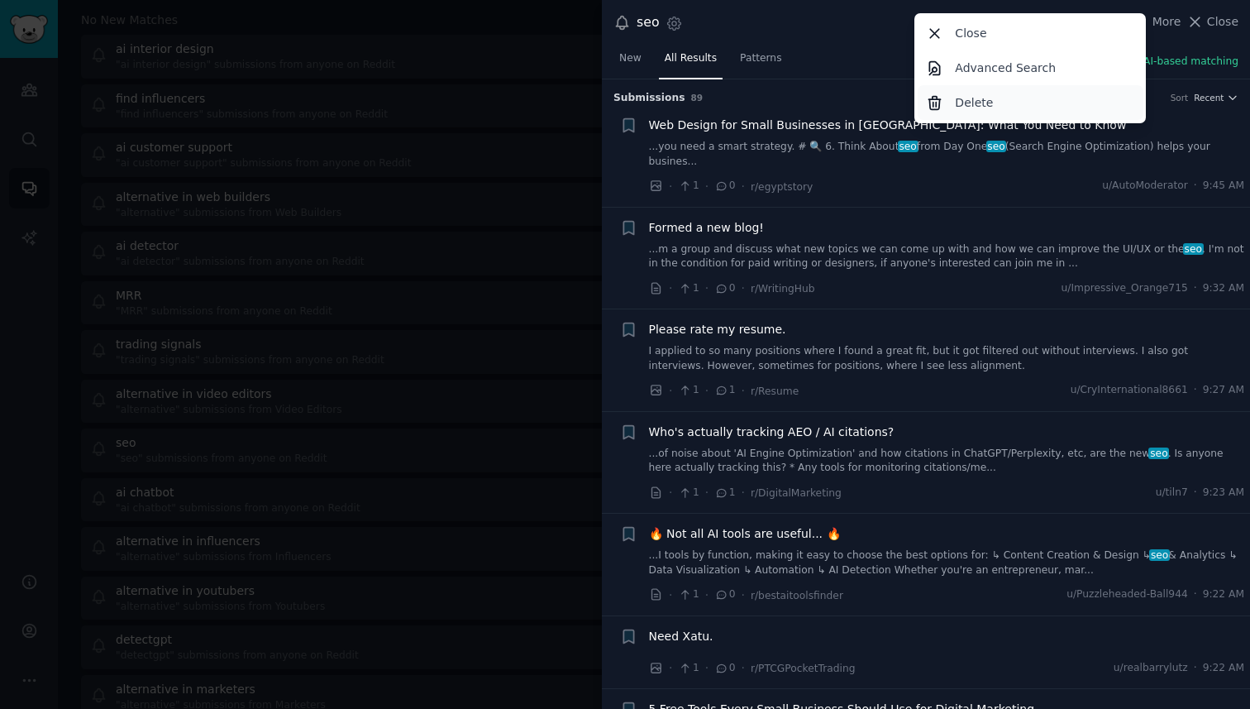
click at [1007, 112] on div "Delete" at bounding box center [1031, 102] width 226 height 35
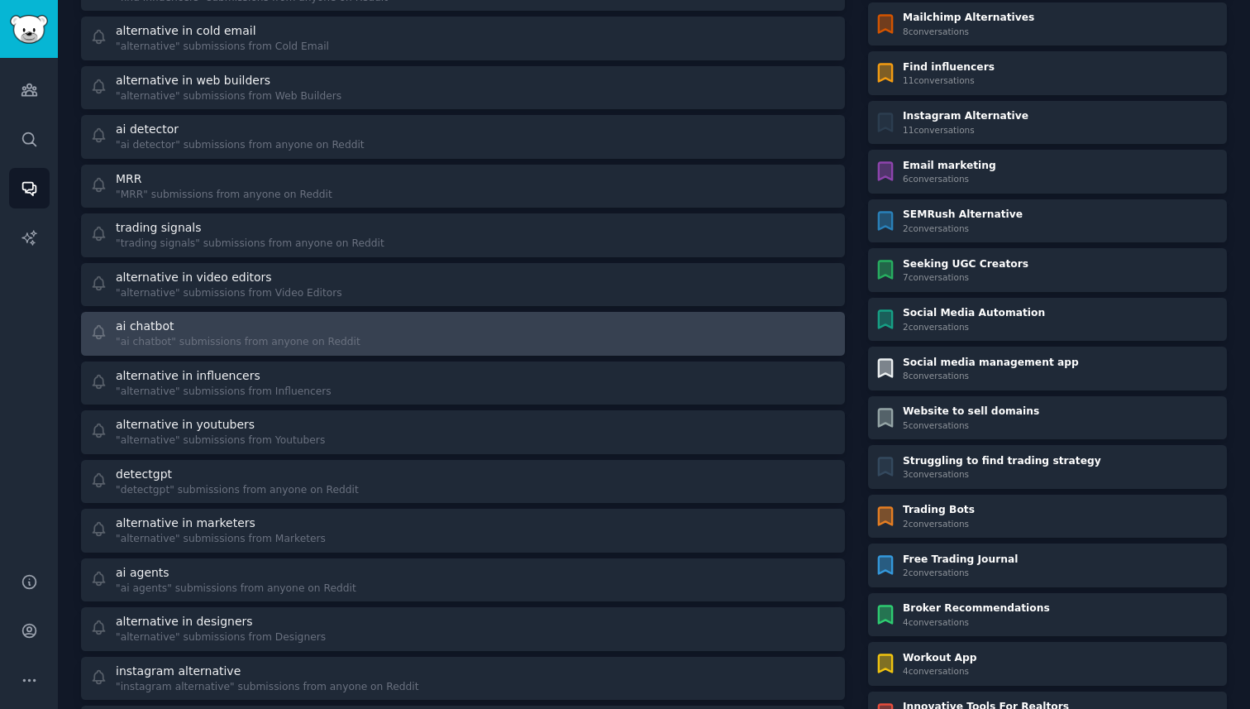
scroll to position [254, 0]
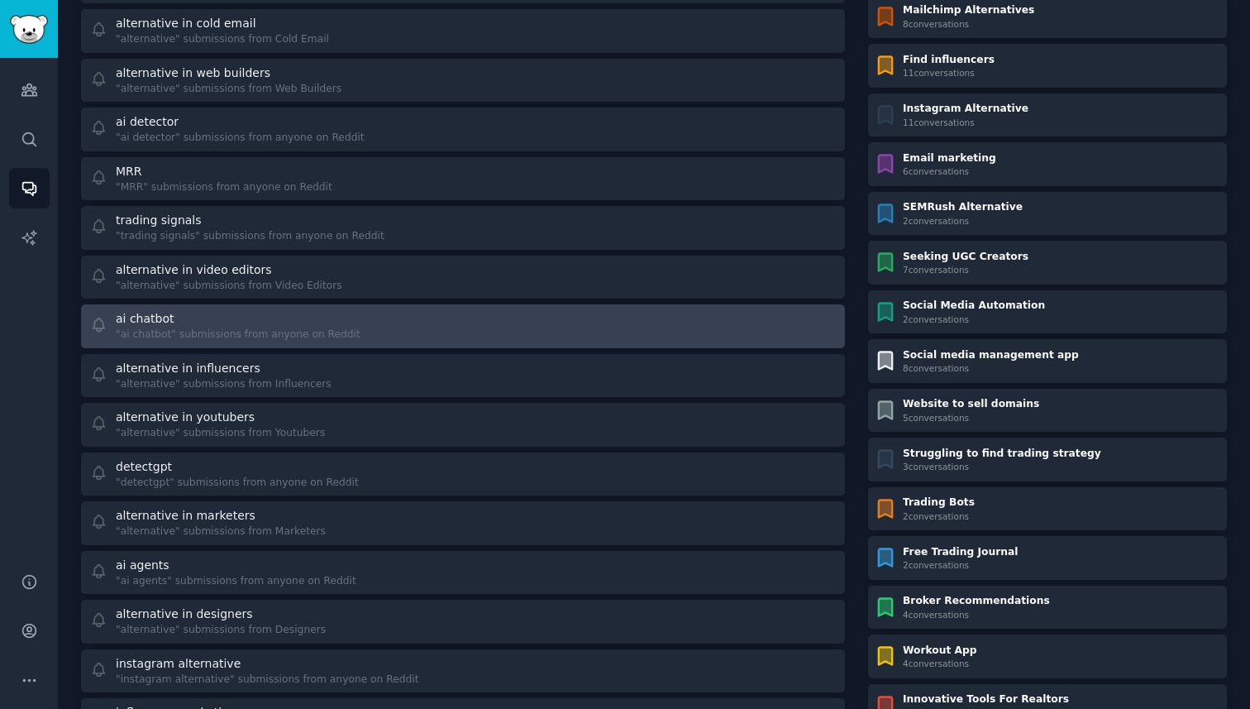
click at [288, 332] on div ""ai chatbot" submissions from anyone on Reddit" at bounding box center [238, 334] width 245 height 15
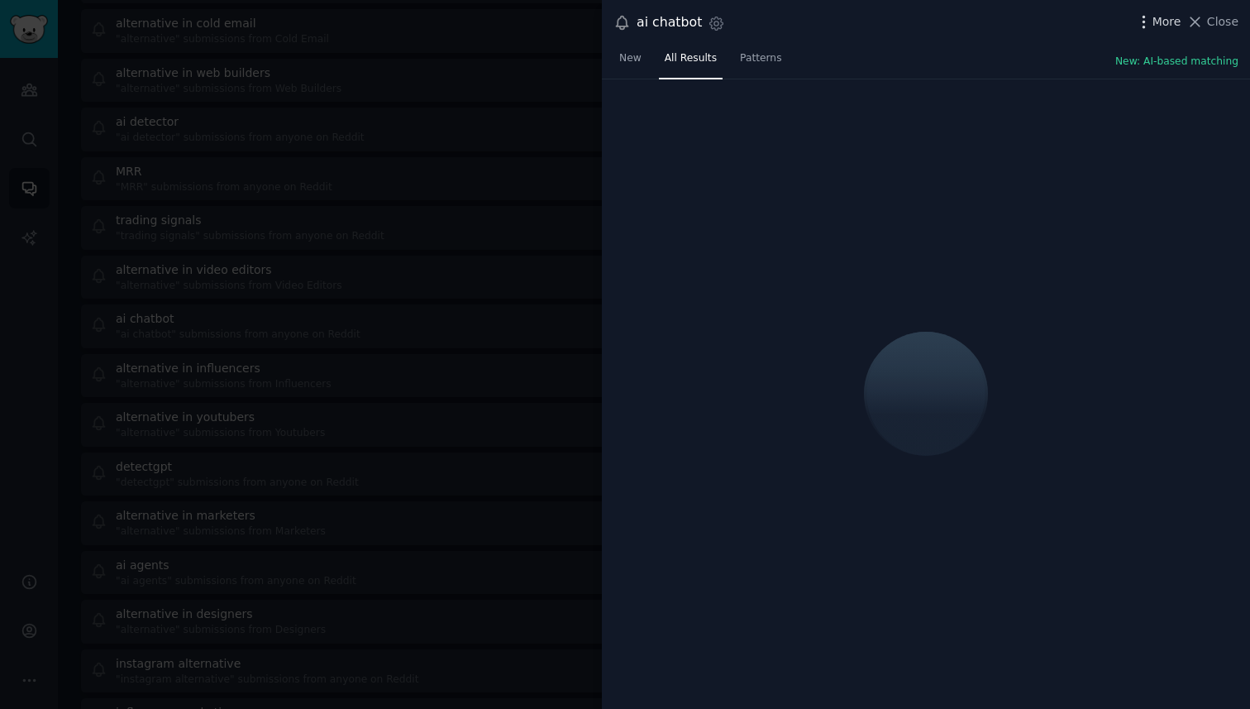
click at [1163, 22] on span "More" at bounding box center [1167, 21] width 29 height 17
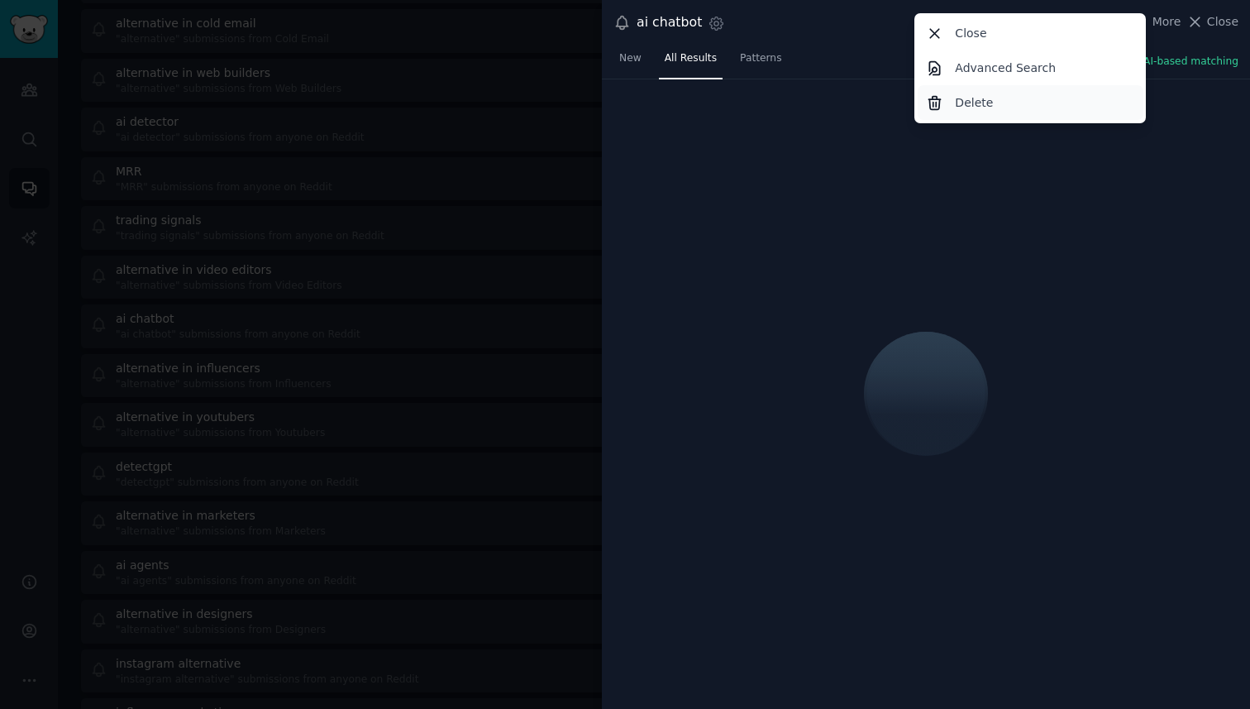
click at [993, 104] on div "Delete" at bounding box center [1031, 102] width 226 height 35
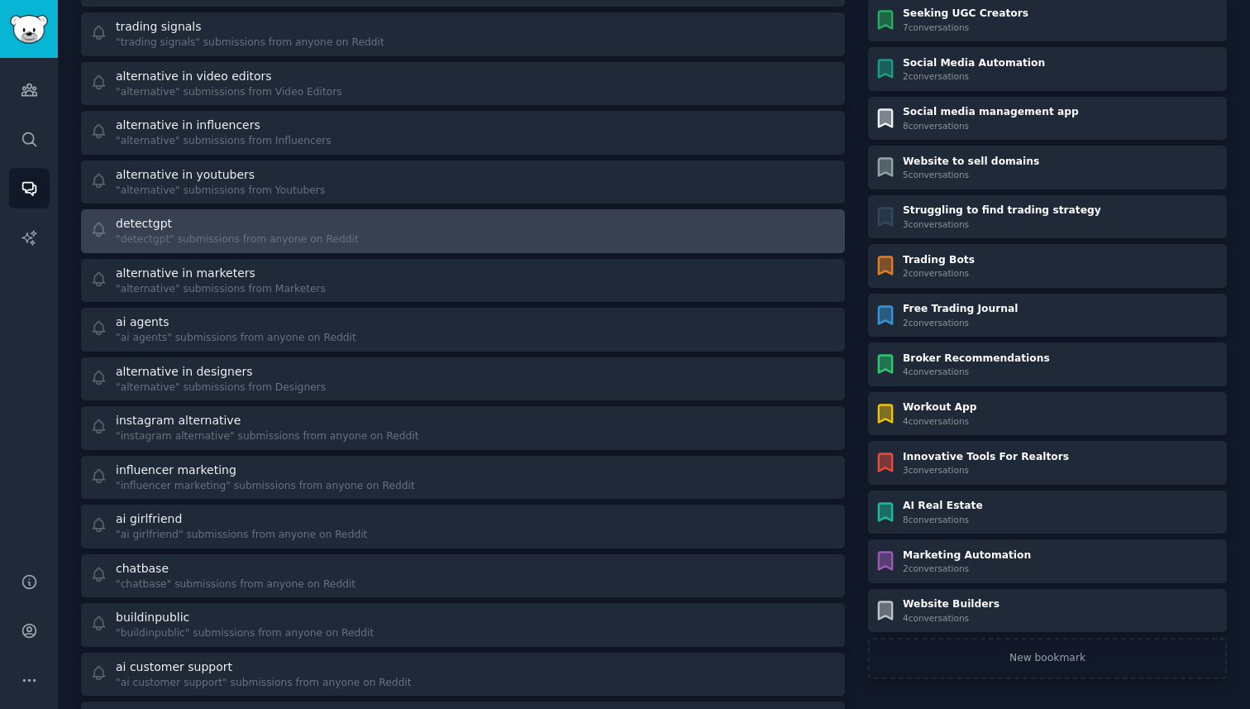
scroll to position [449, 0]
click at [309, 231] on div ""detectgpt" submissions from anyone on Reddit" at bounding box center [237, 238] width 243 height 15
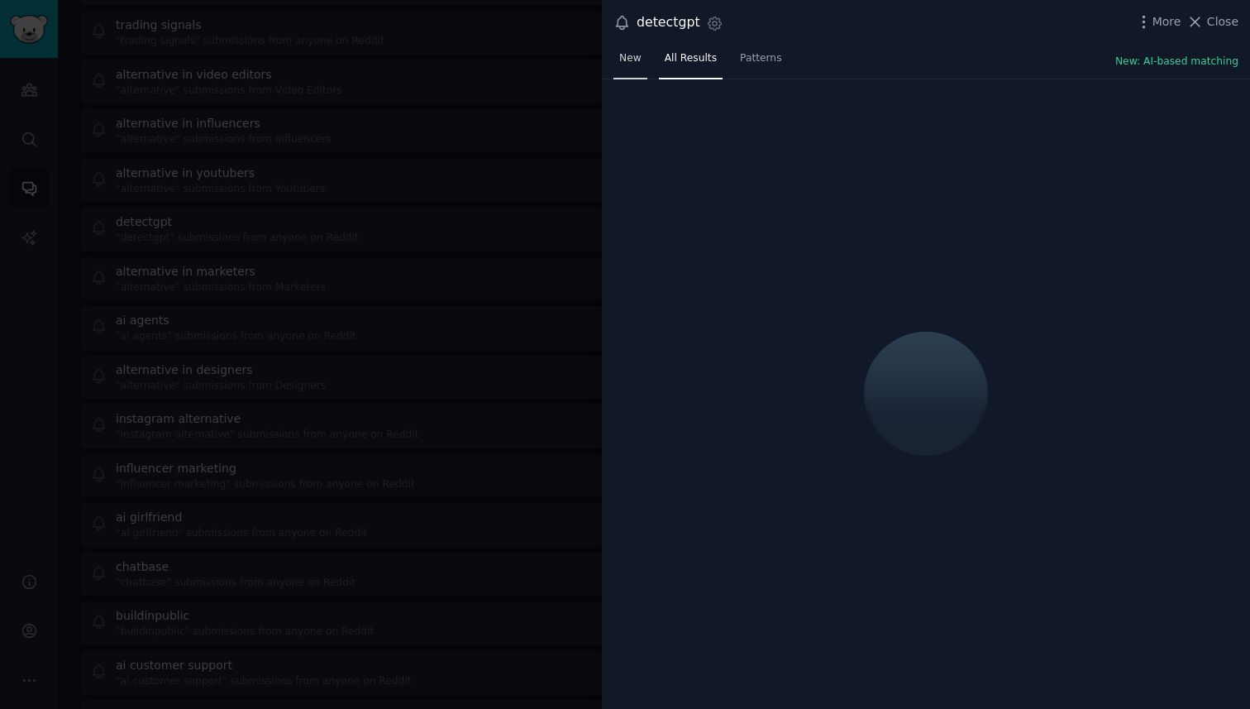
click at [632, 60] on span "New" at bounding box center [630, 58] width 22 height 15
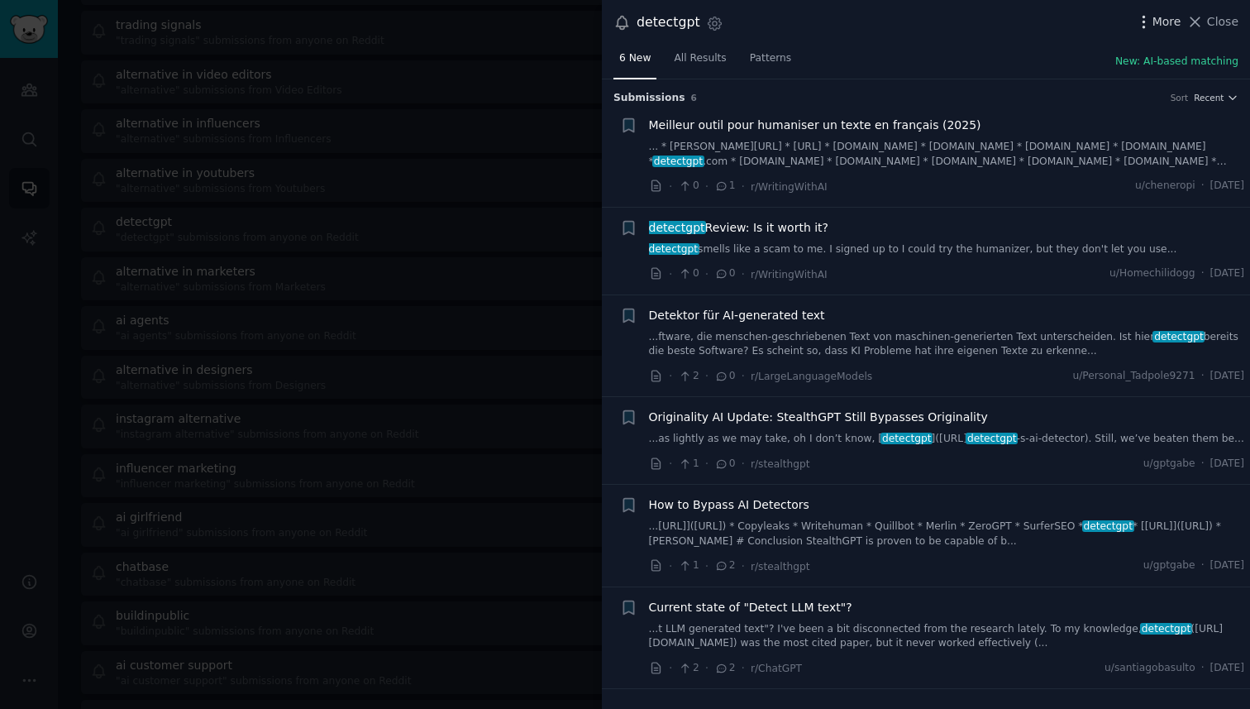
click at [1163, 17] on span "More" at bounding box center [1167, 21] width 29 height 17
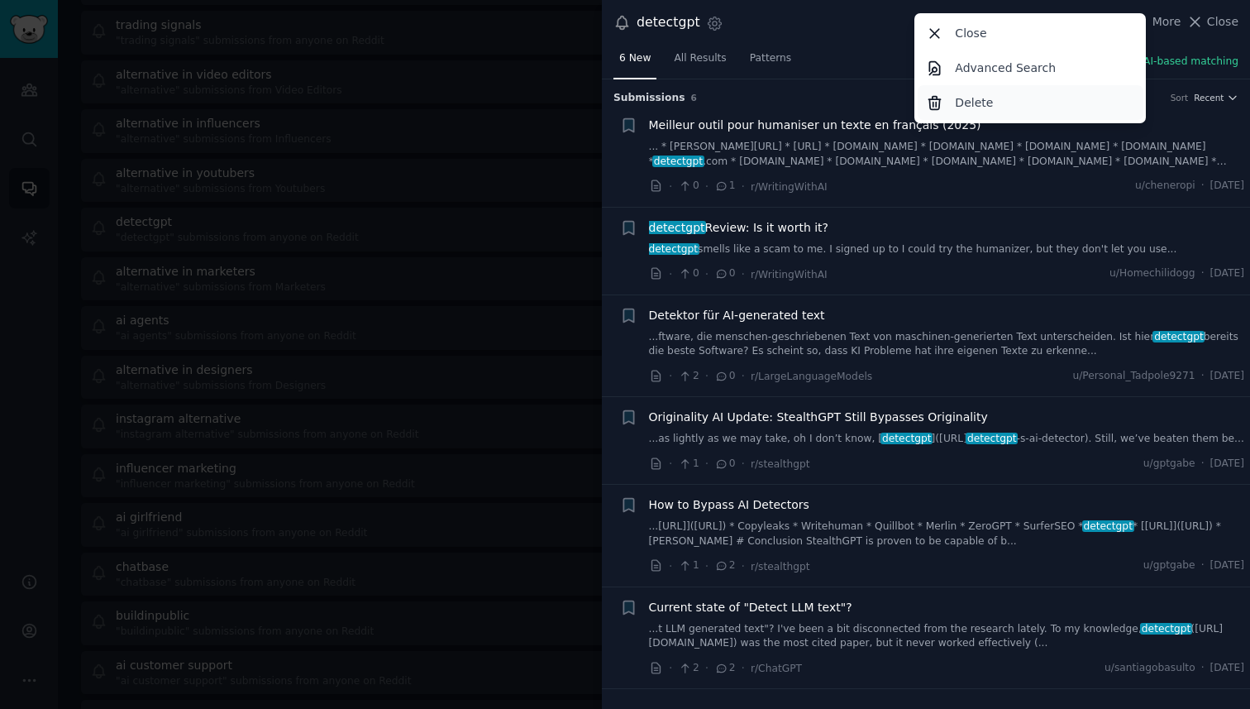
click at [1006, 104] on div "Delete" at bounding box center [1031, 102] width 226 height 35
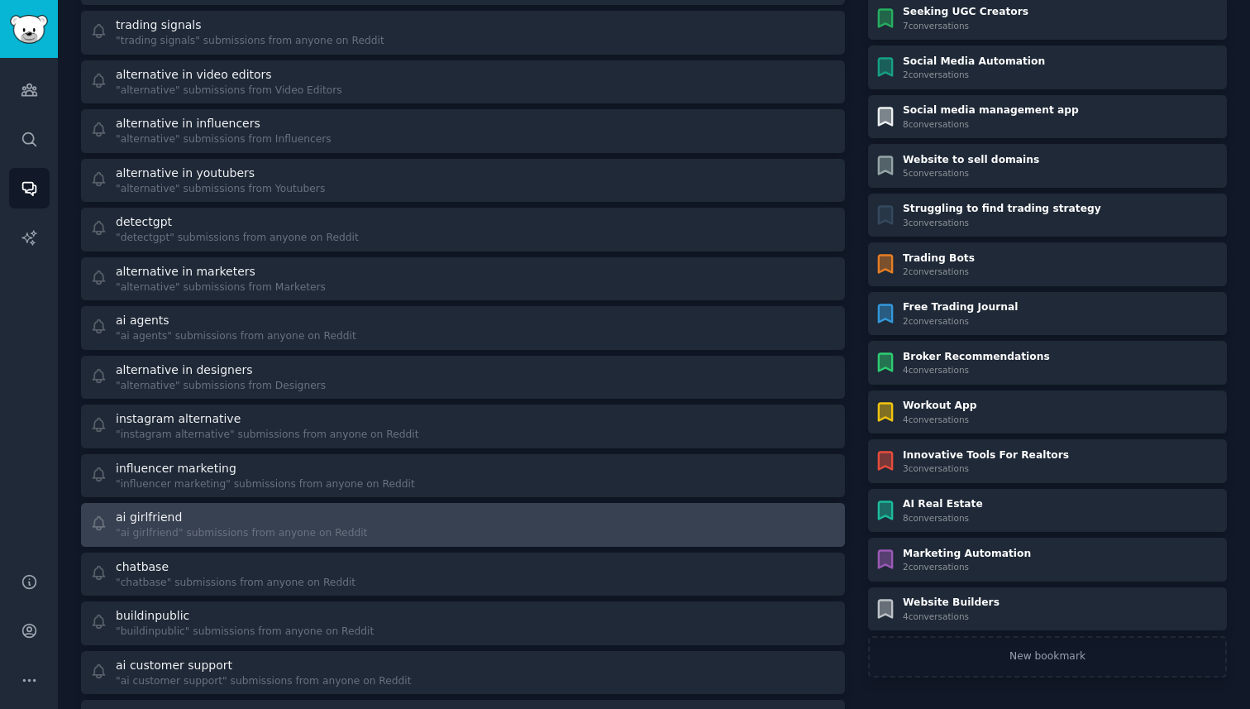
scroll to position [565, 0]
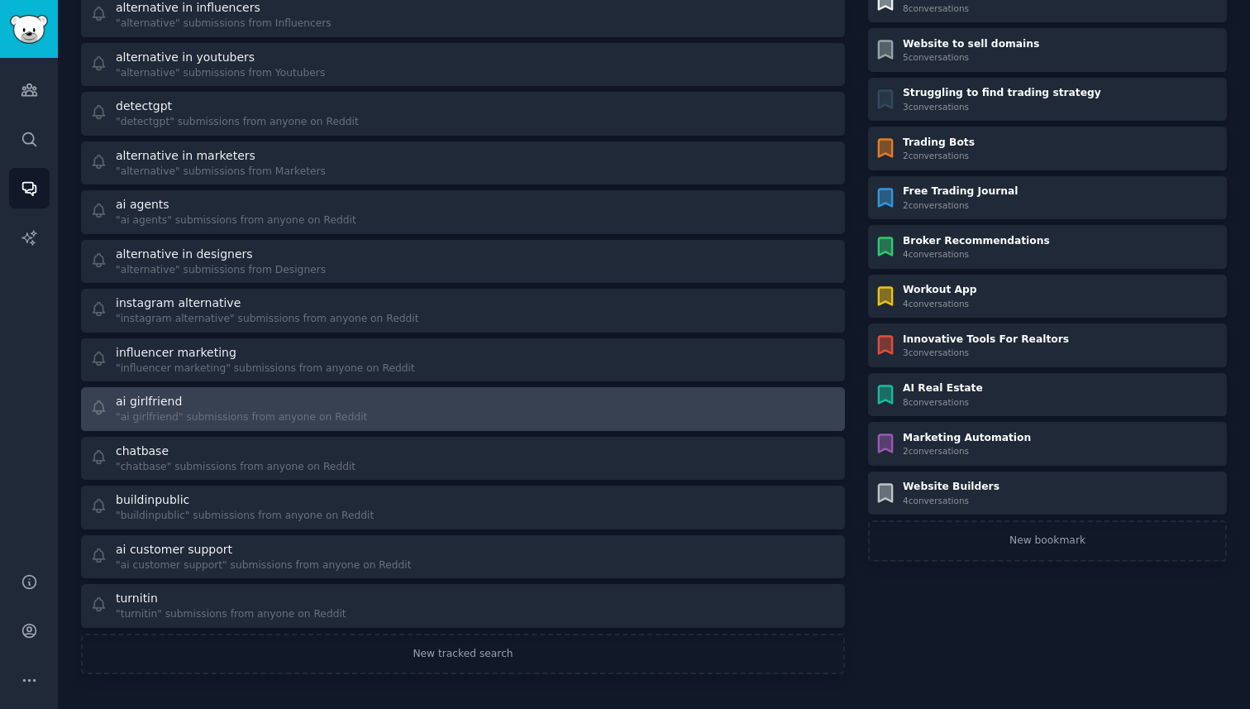
click at [237, 410] on div ""ai girlfriend" submissions from anyone on Reddit" at bounding box center [241, 417] width 251 height 15
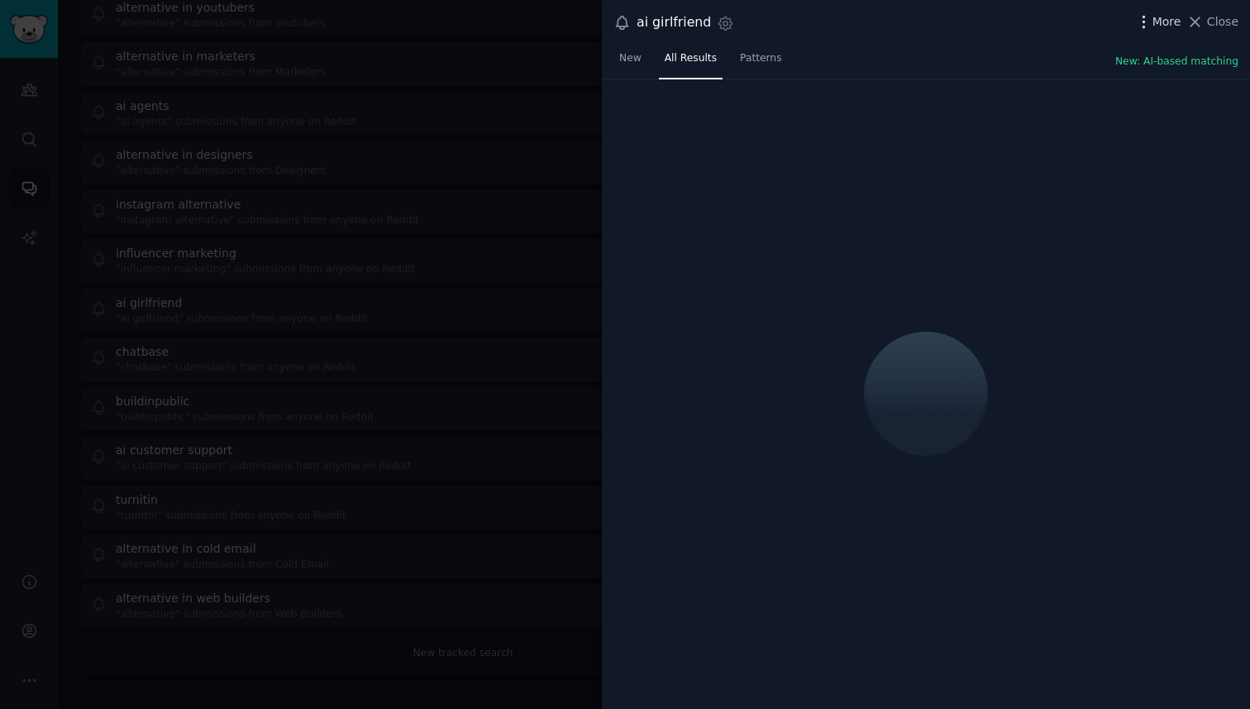
scroll to position [466, 0]
click at [1159, 24] on span "More" at bounding box center [1167, 21] width 29 height 17
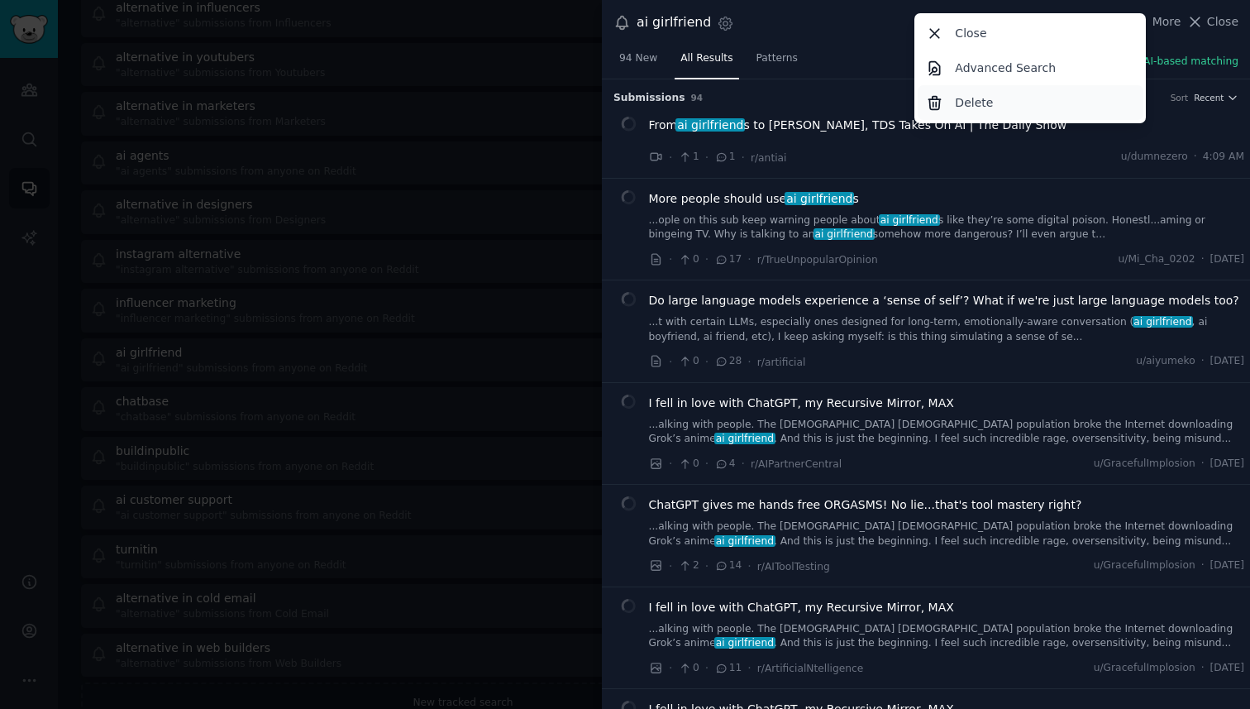
click at [915, 53] on div "94 New All Results Patterns New: AI-based matching" at bounding box center [926, 62] width 648 height 34
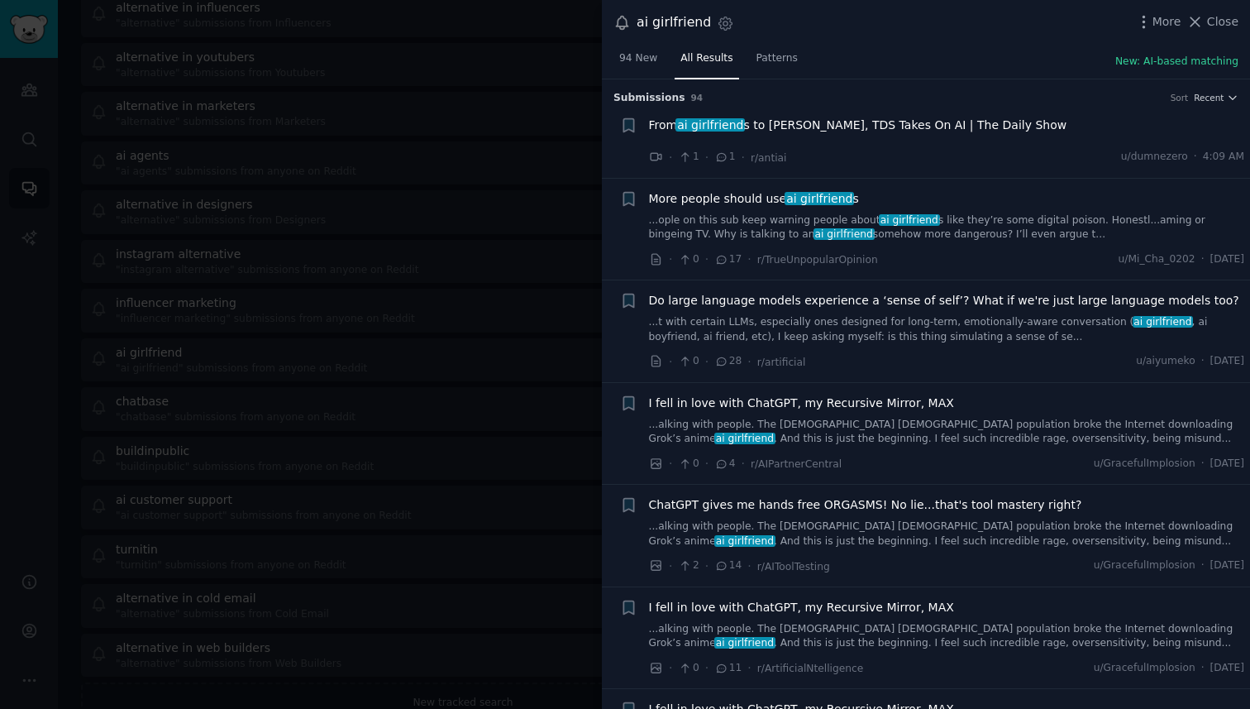
click at [976, 102] on h3 "Submission s 94 Sort Recent" at bounding box center [926, 98] width 625 height 15
click at [1166, 19] on span "More" at bounding box center [1167, 21] width 29 height 17
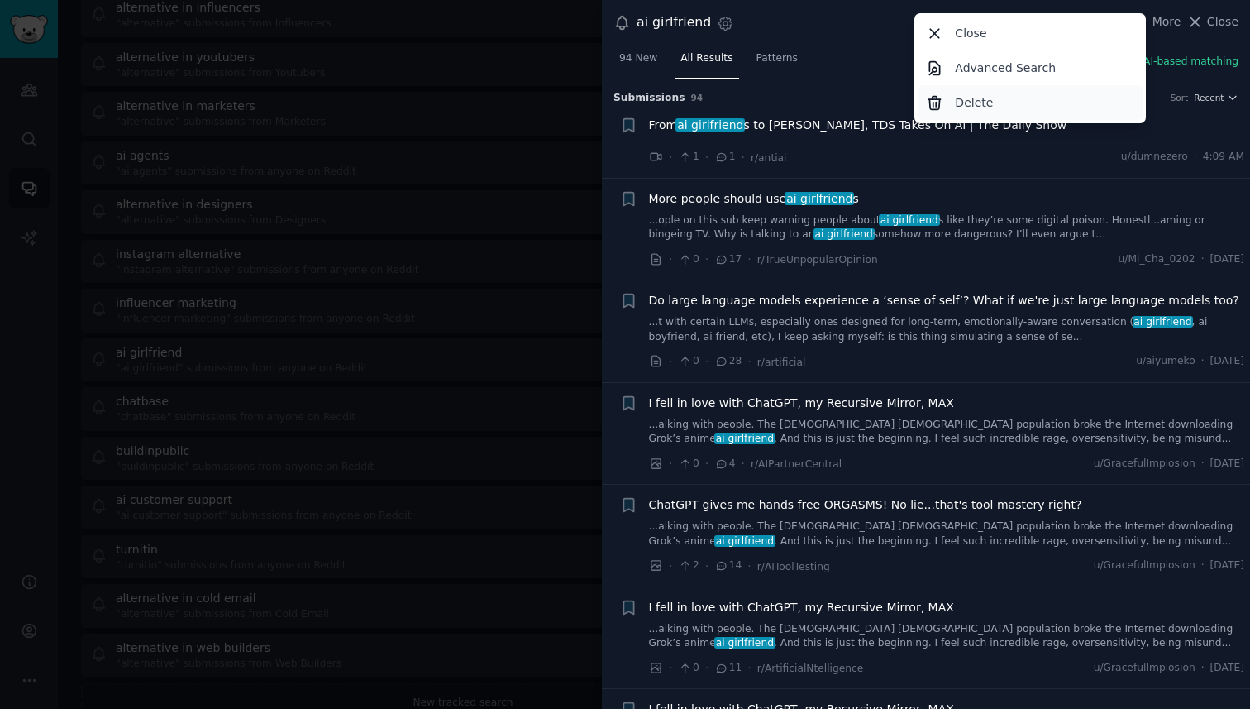
click at [1026, 102] on div "Delete" at bounding box center [1031, 102] width 226 height 35
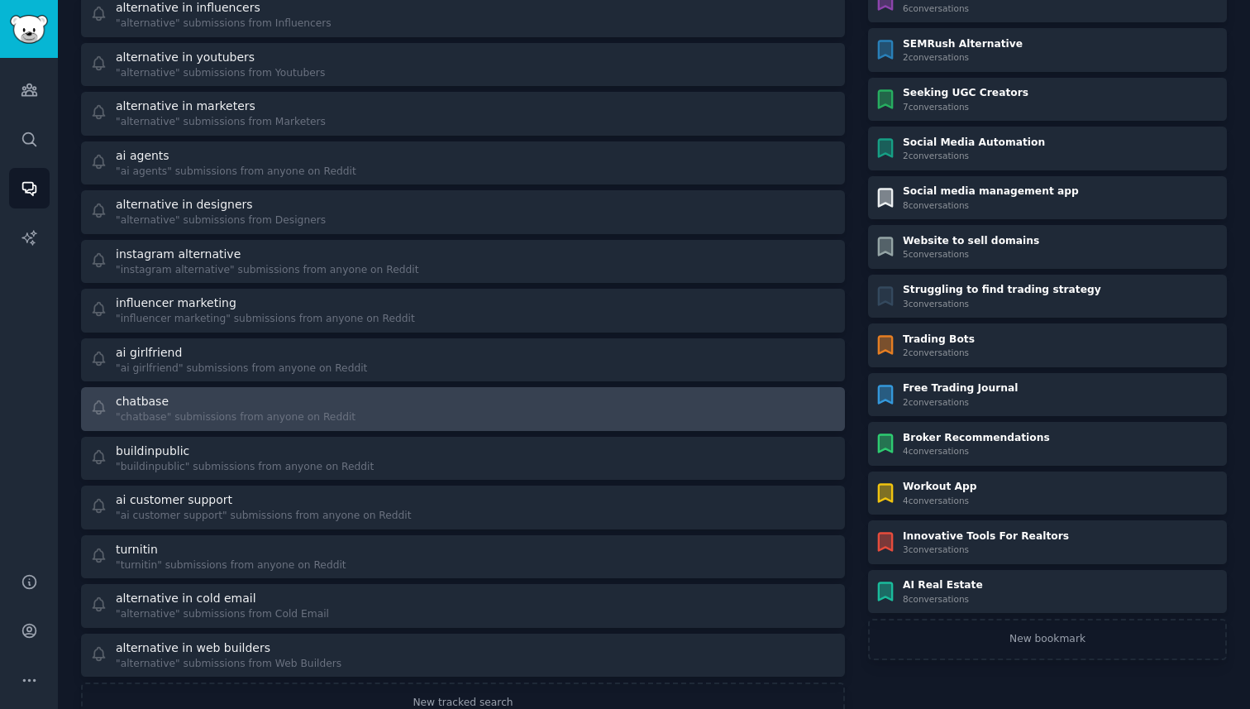
click at [352, 402] on div "chatbase "chatbase" submissions from anyone on Reddit" at bounding box center [271, 409] width 362 height 32
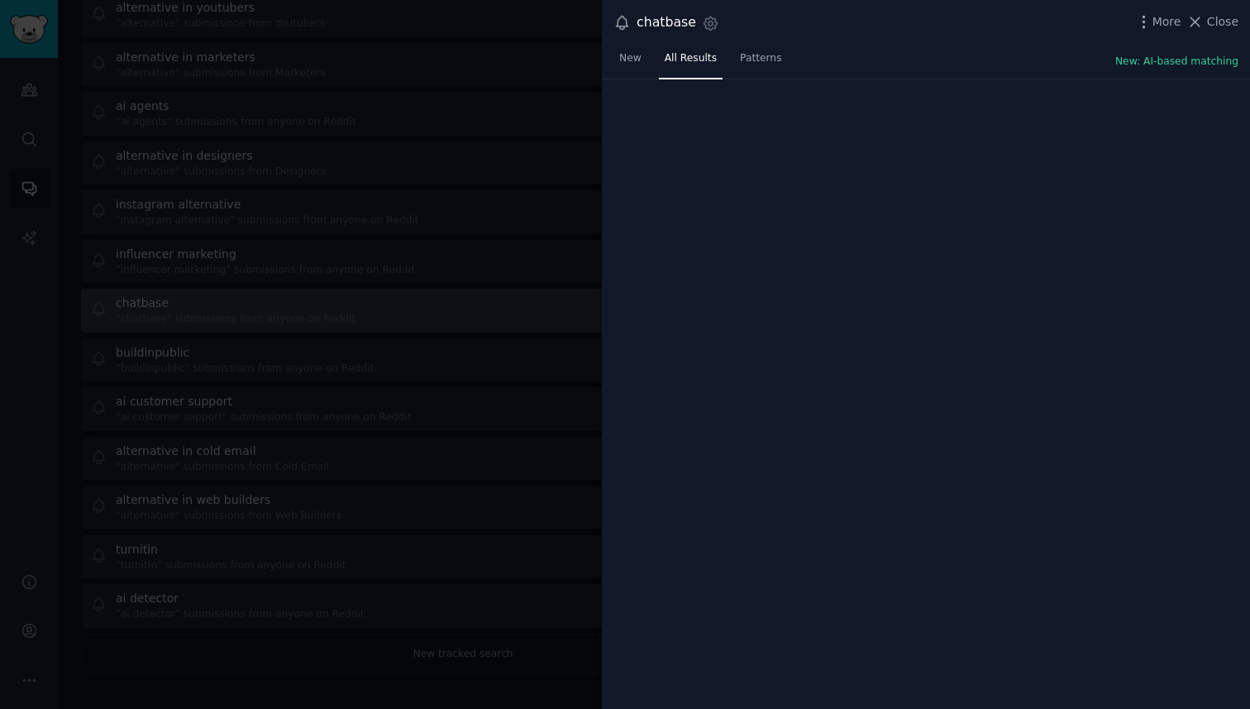
scroll to position [417, 0]
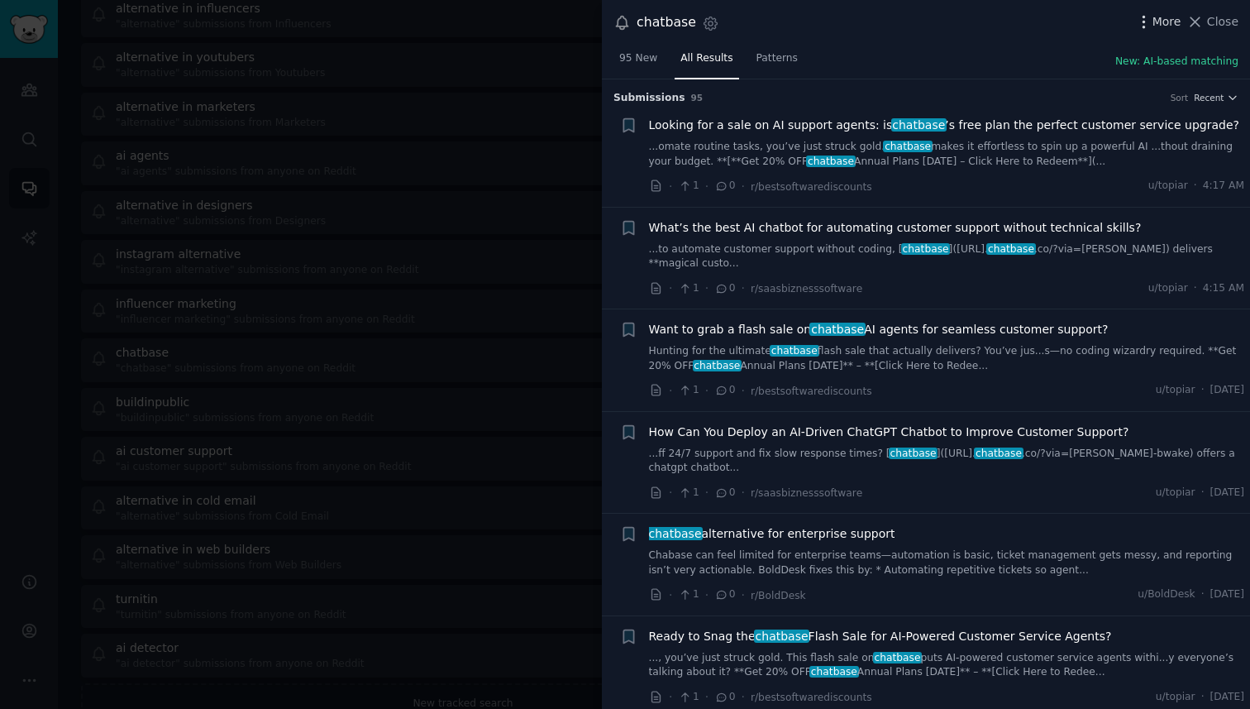
click at [1154, 25] on span "More" at bounding box center [1167, 21] width 29 height 17
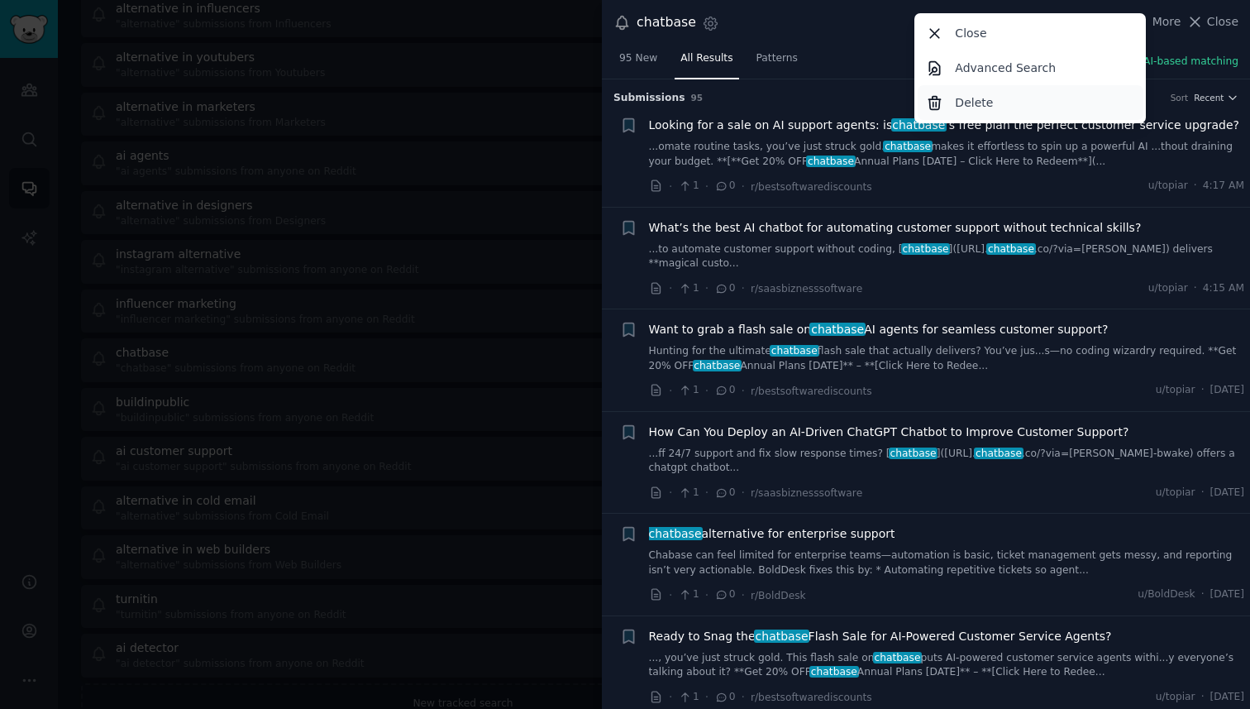
click at [1044, 101] on div "Delete" at bounding box center [1031, 102] width 226 height 35
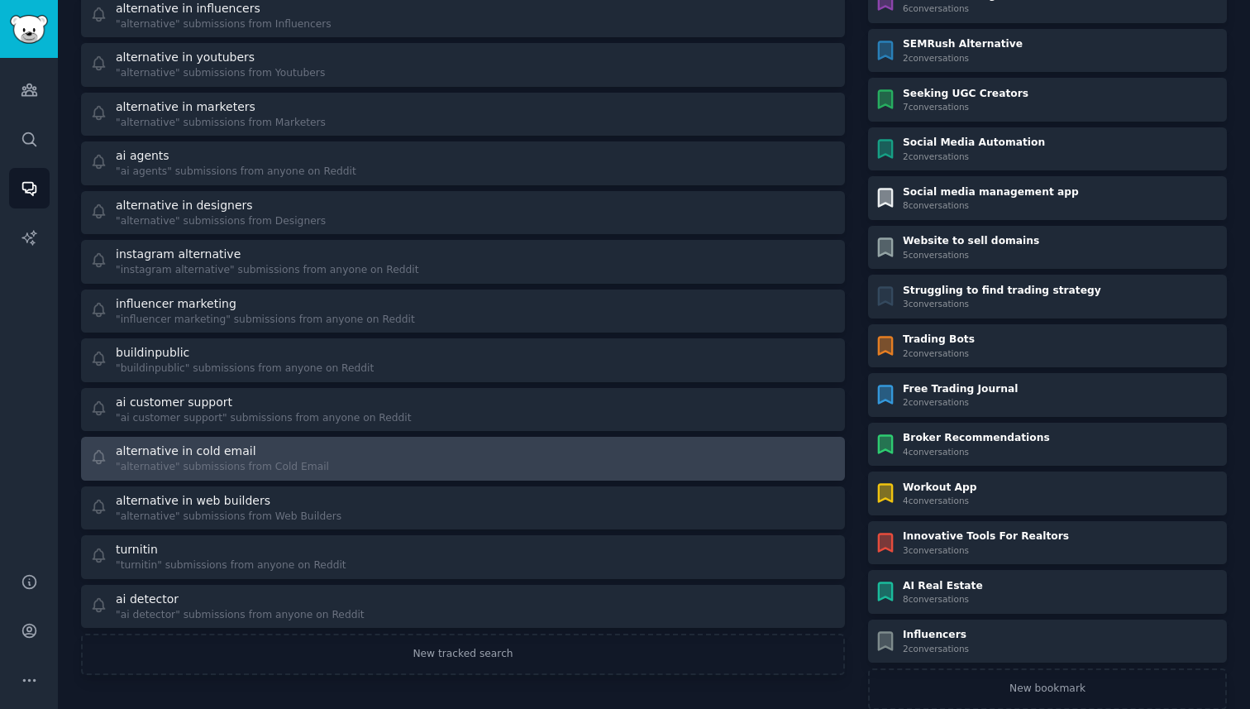
click at [270, 452] on div "alternative in cold email" at bounding box center [222, 450] width 213 height 17
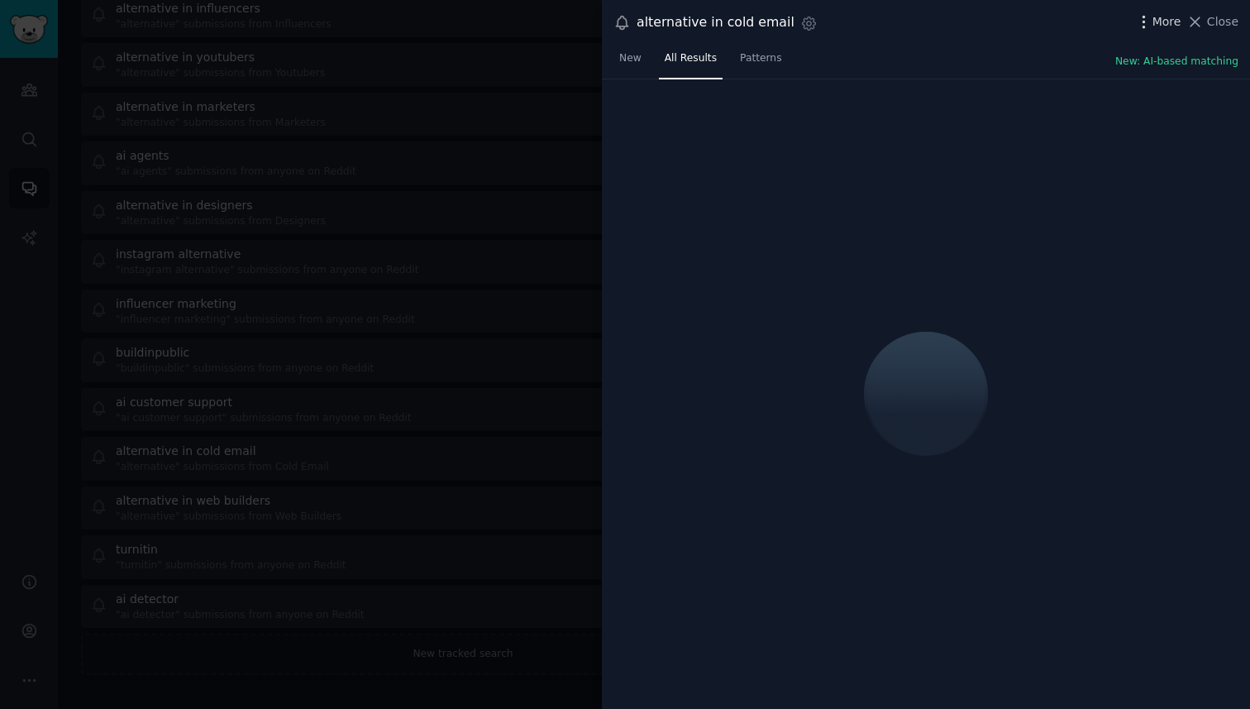
click at [1155, 23] on span "More" at bounding box center [1167, 21] width 29 height 17
click at [1165, 22] on span "More" at bounding box center [1167, 21] width 29 height 17
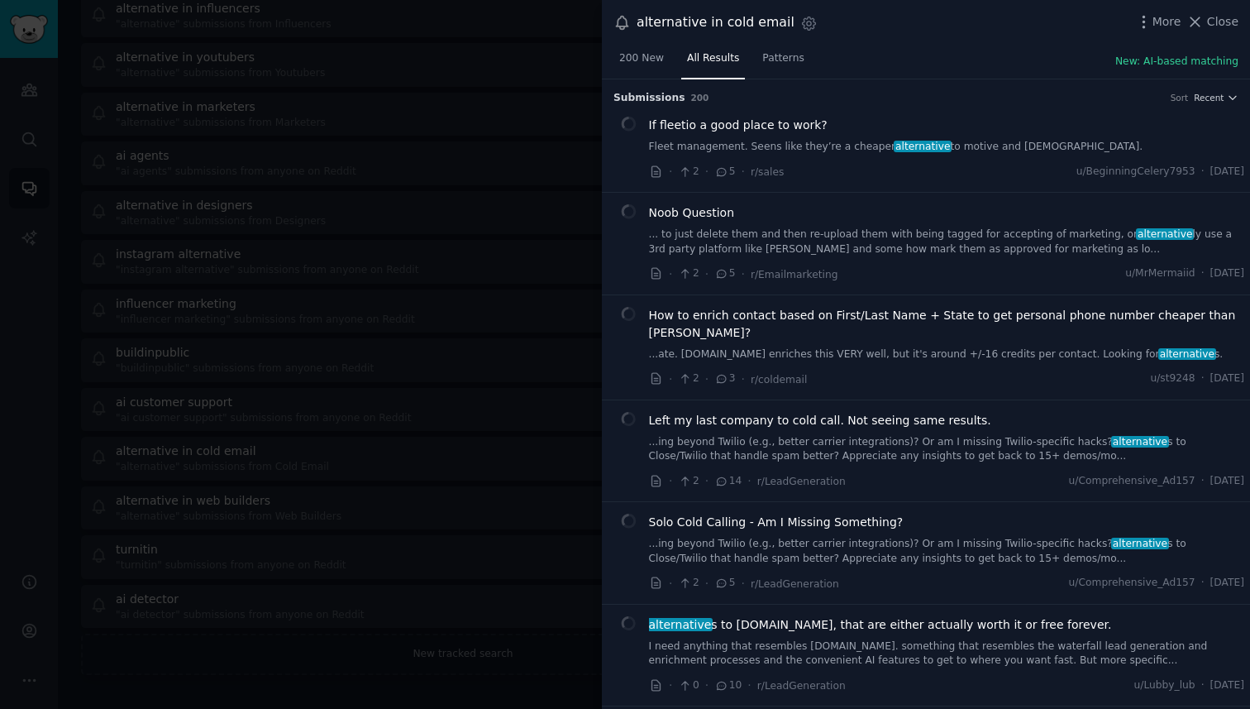
click at [1005, 105] on div "Delete" at bounding box center [1031, 102] width 226 height 35
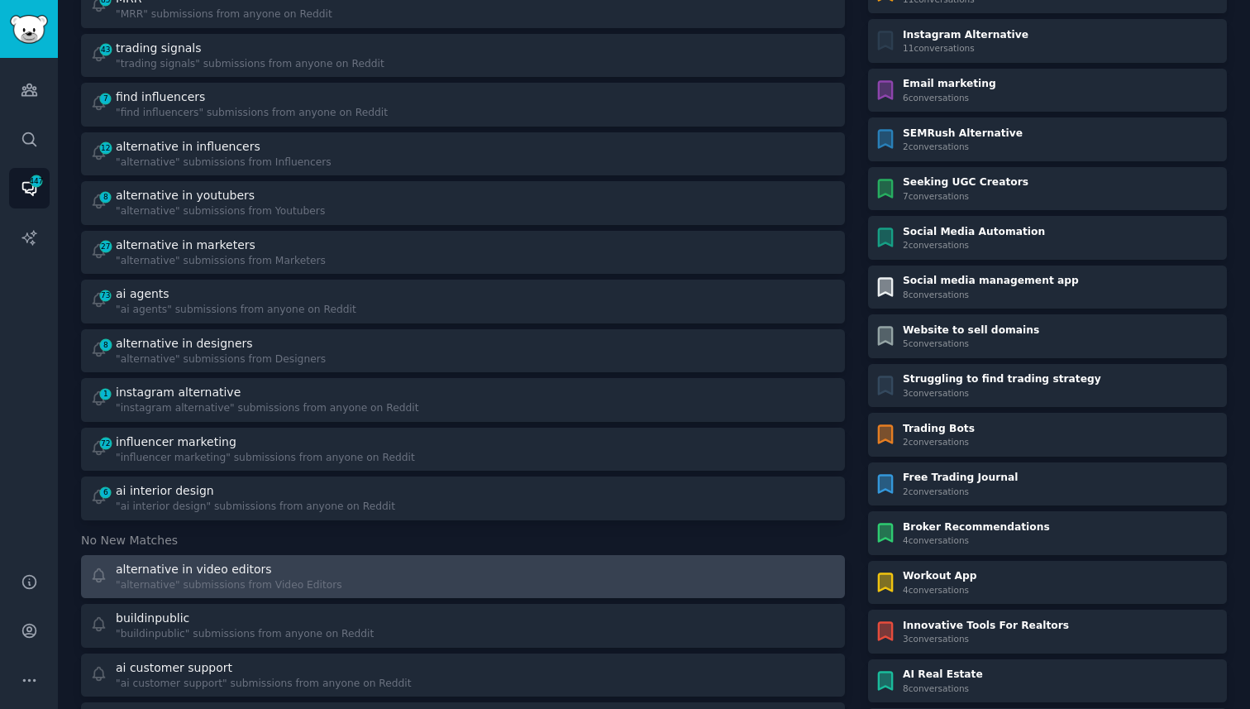
scroll to position [270, 0]
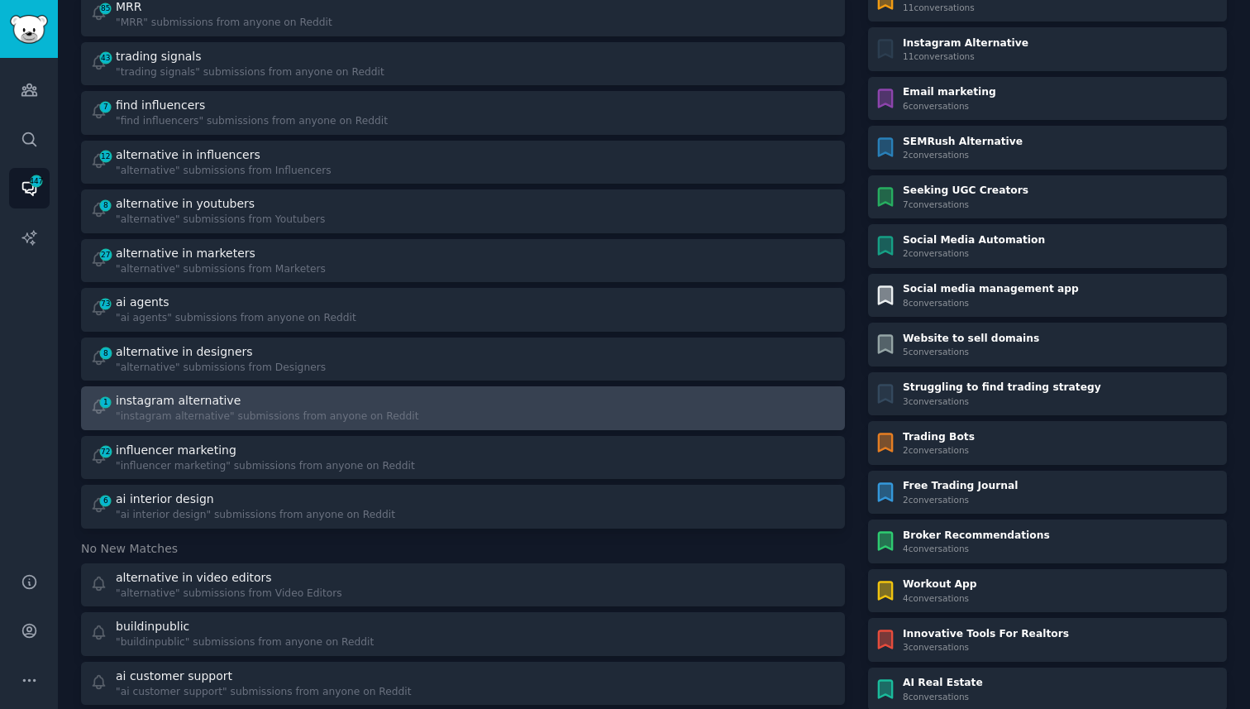
click at [275, 406] on div "instagram alternative" at bounding box center [267, 400] width 303 height 17
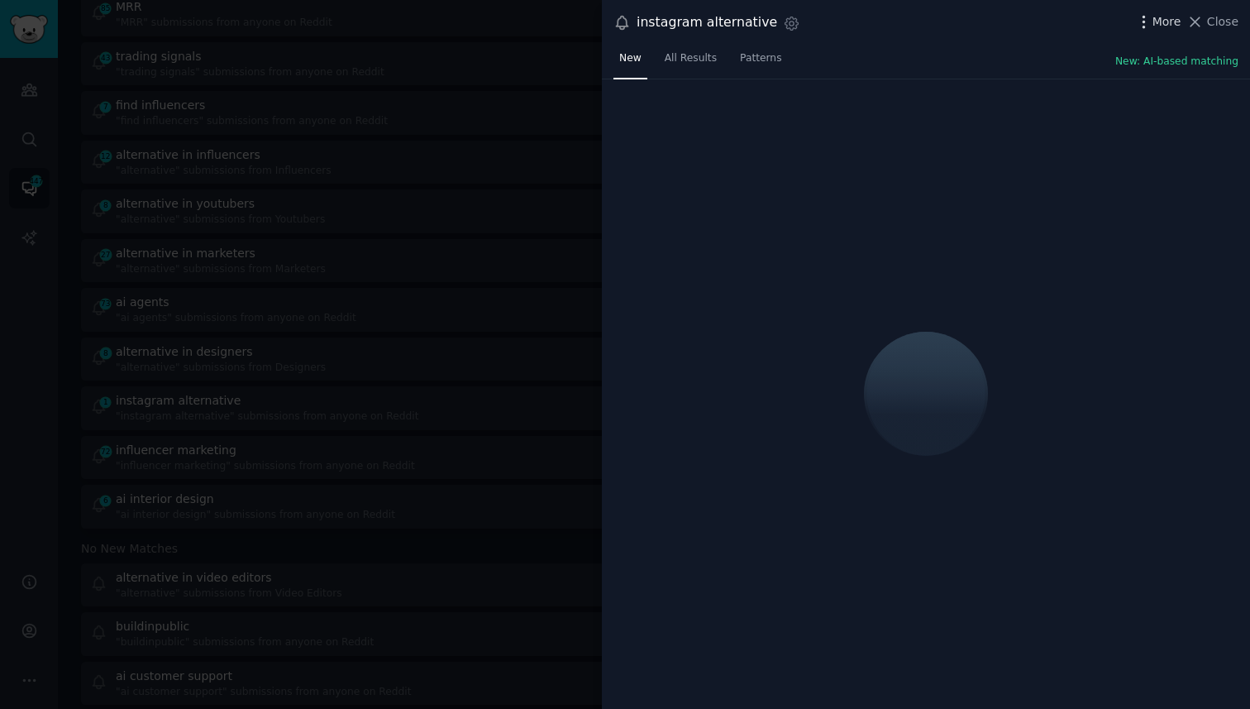
click at [1159, 19] on span "More" at bounding box center [1167, 21] width 29 height 17
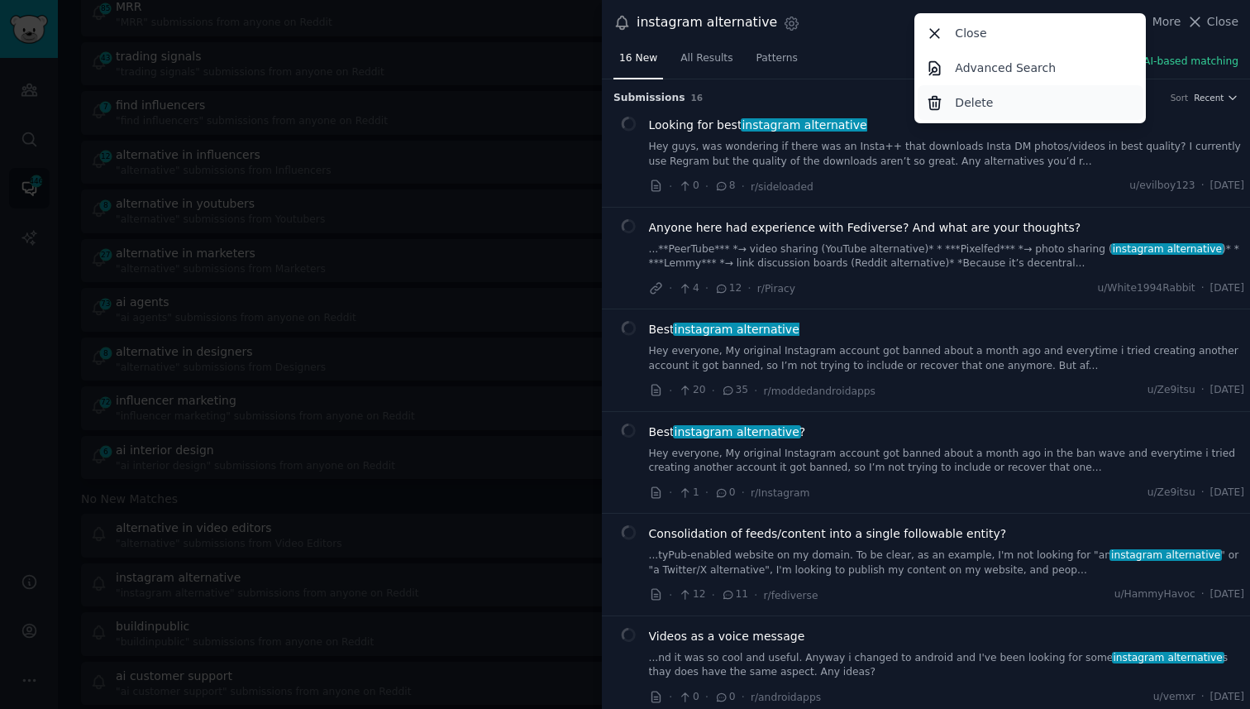
click at [1023, 105] on div "Delete" at bounding box center [1031, 102] width 226 height 35
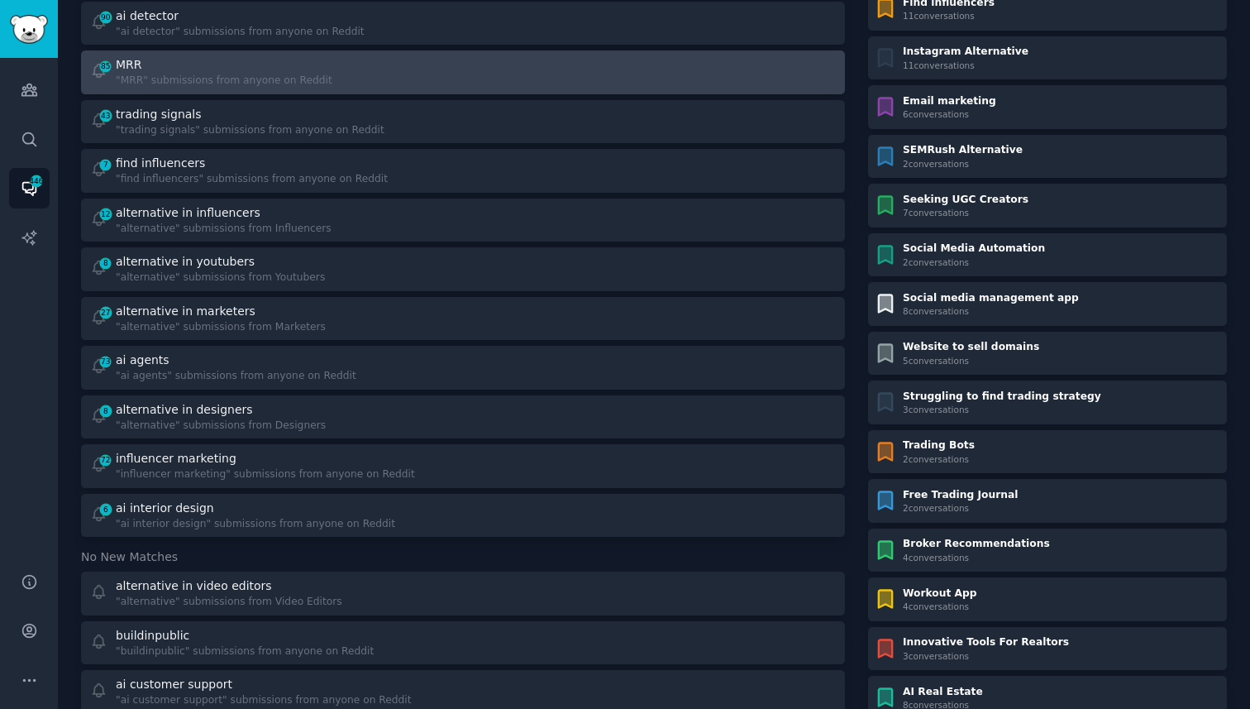
scroll to position [213, 0]
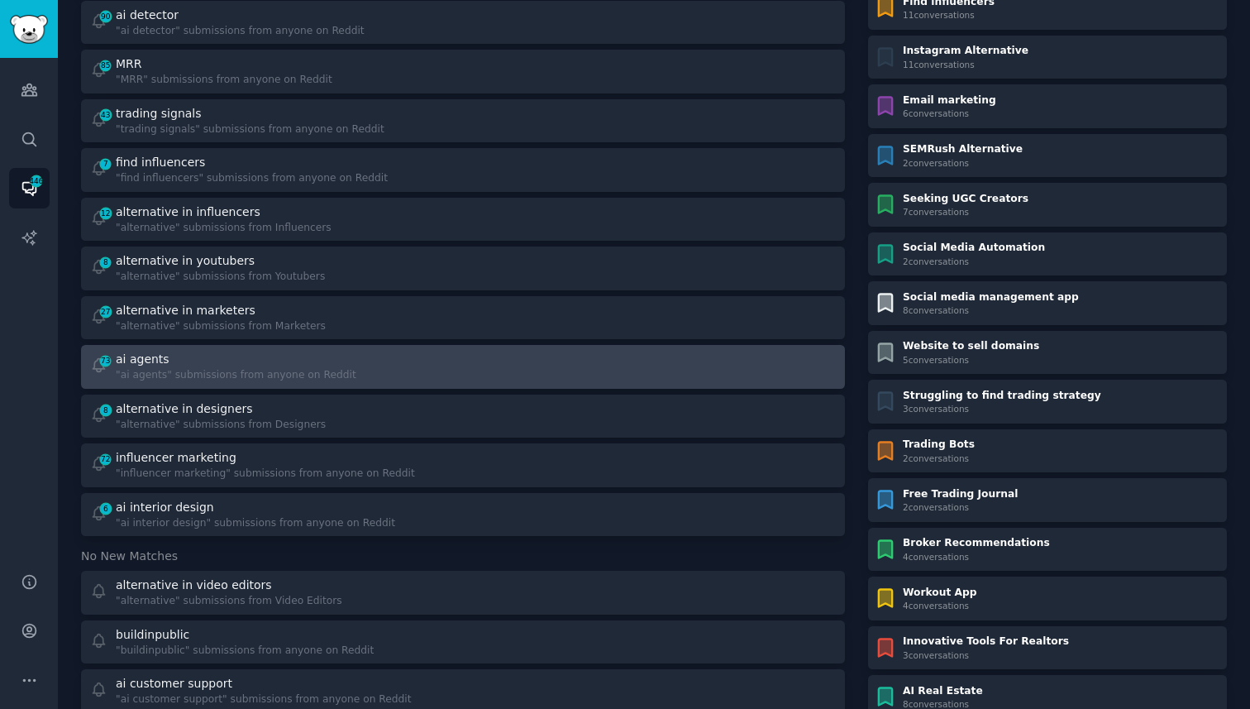
click at [270, 368] on div ""ai agents" submissions from anyone on Reddit" at bounding box center [236, 375] width 241 height 15
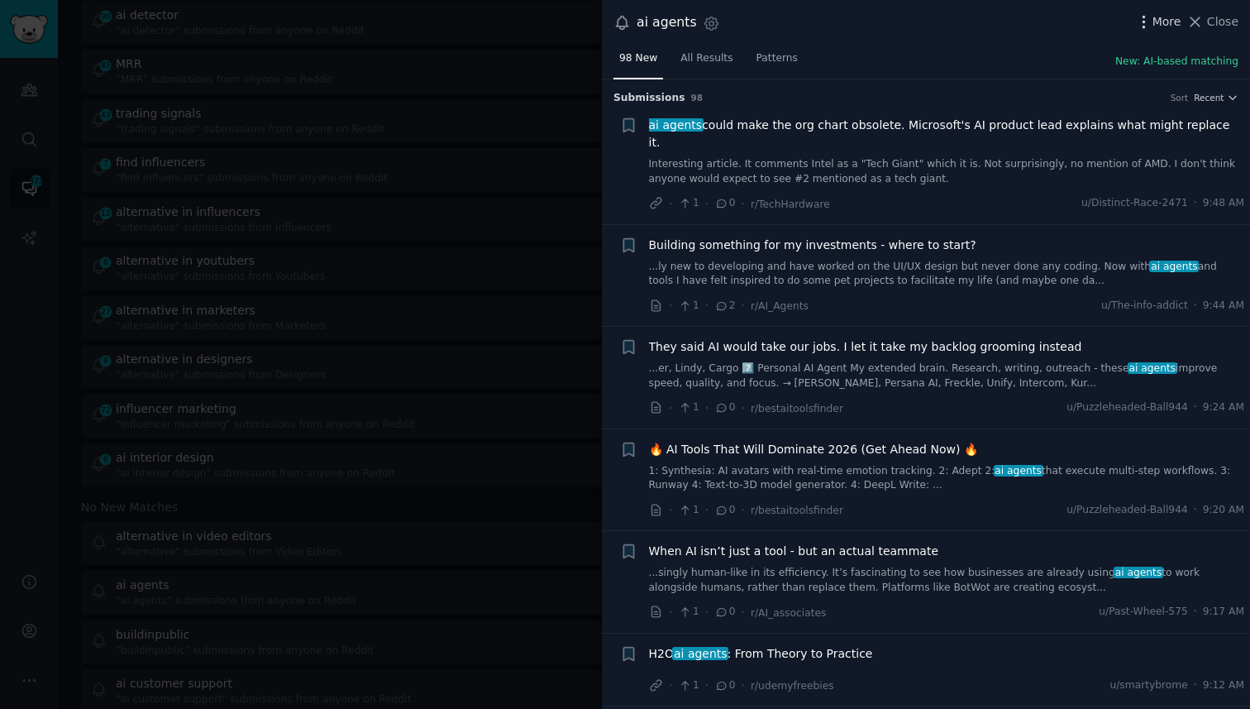
click at [1163, 23] on span "More" at bounding box center [1167, 21] width 29 height 17
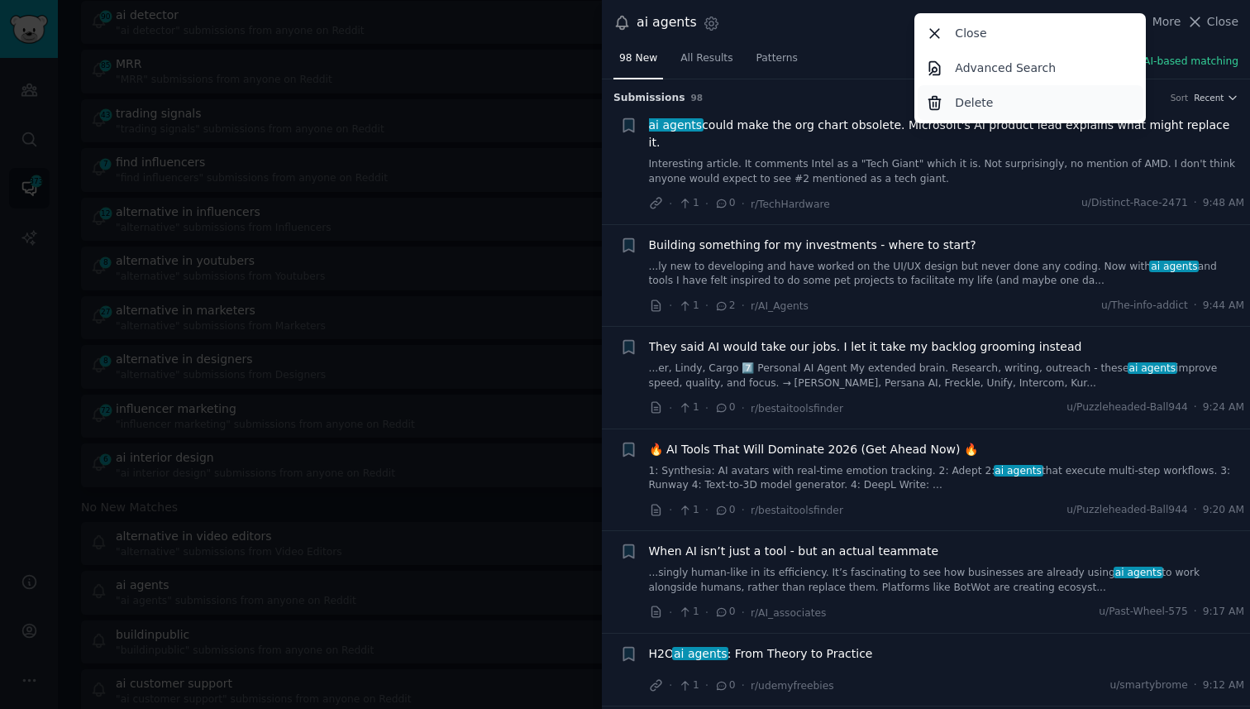
click at [1036, 98] on div "Delete" at bounding box center [1031, 102] width 226 height 35
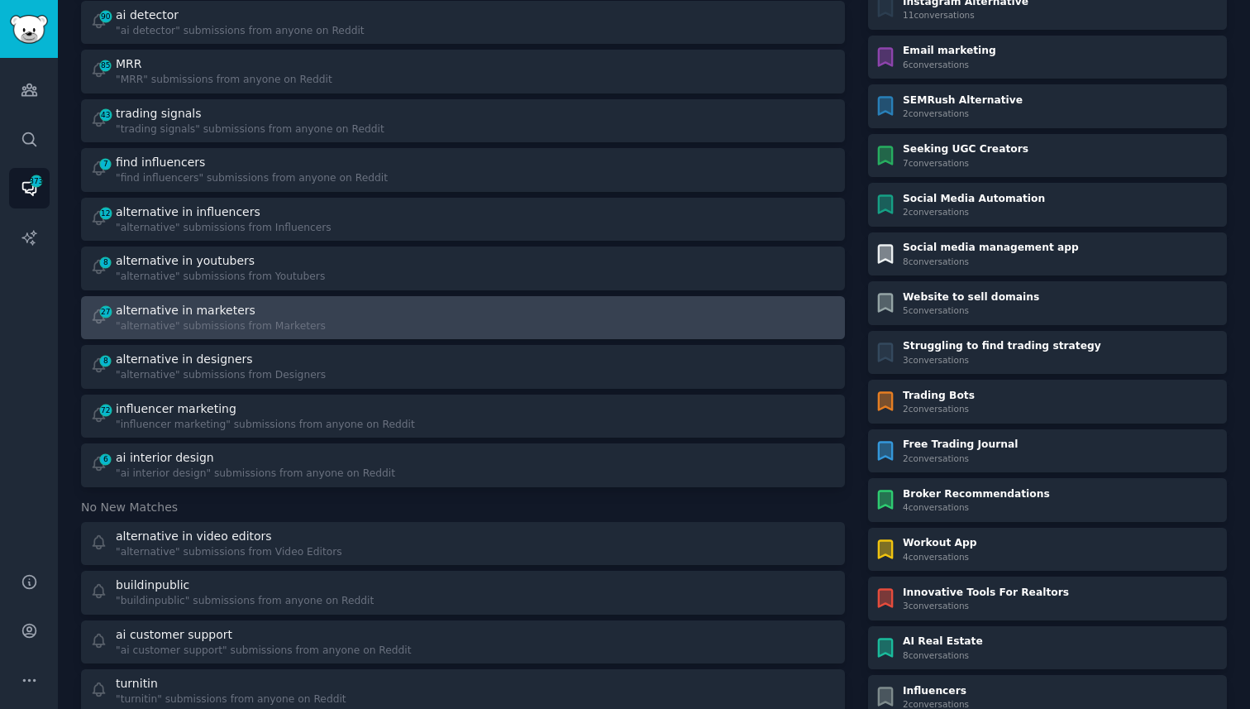
click at [265, 319] on div ""alternative" submissions from Marketers" at bounding box center [221, 326] width 210 height 15
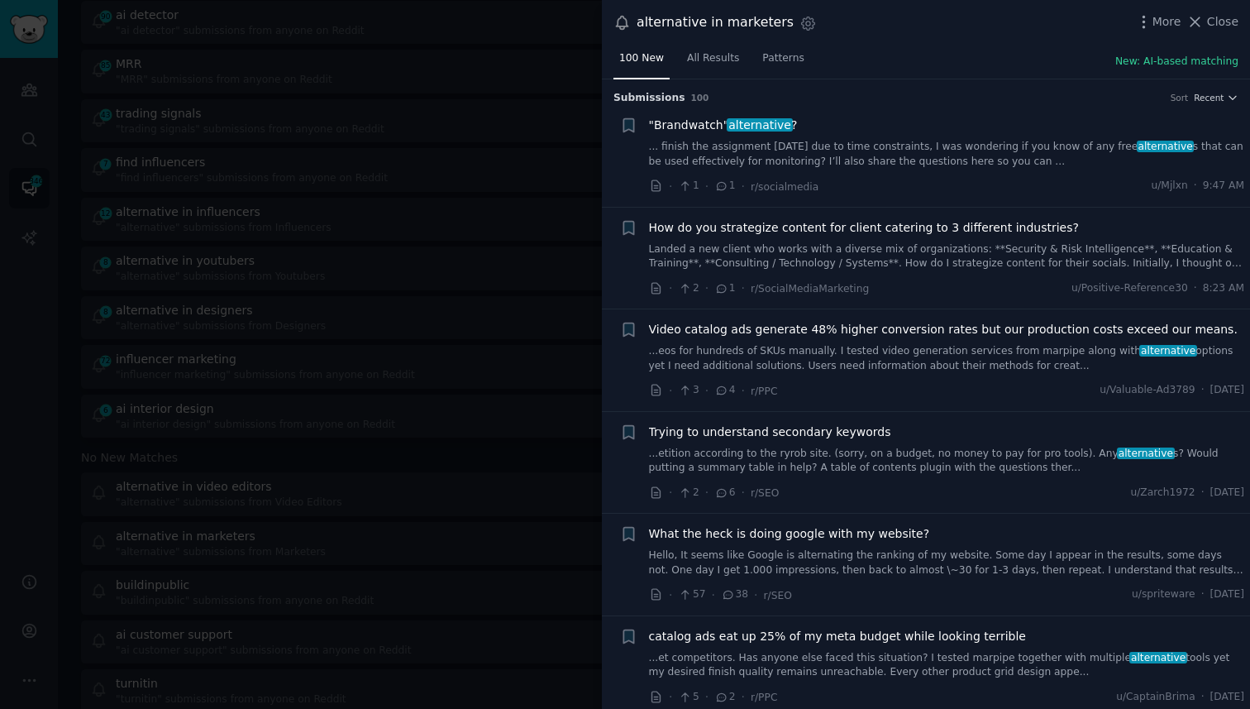
click at [743, 142] on link "... finish the assignment [DATE] due to time constraints, I was wondering if yo…" at bounding box center [947, 154] width 596 height 29
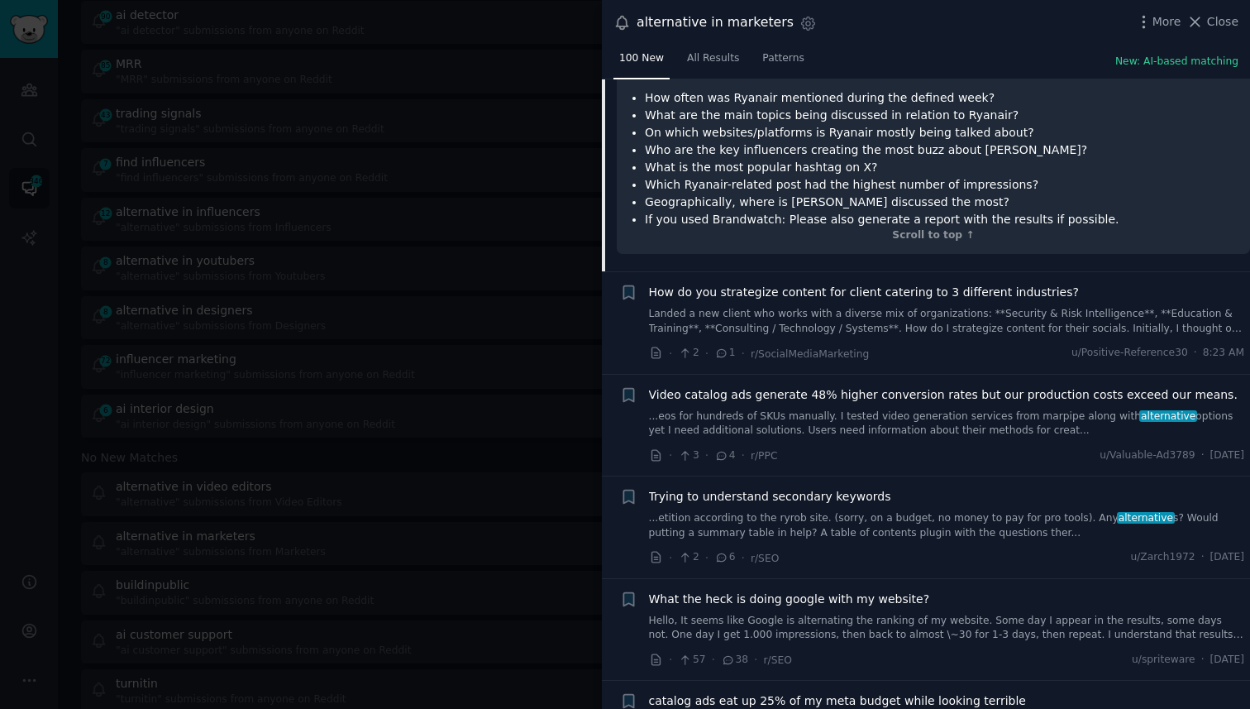
scroll to position [433, 0]
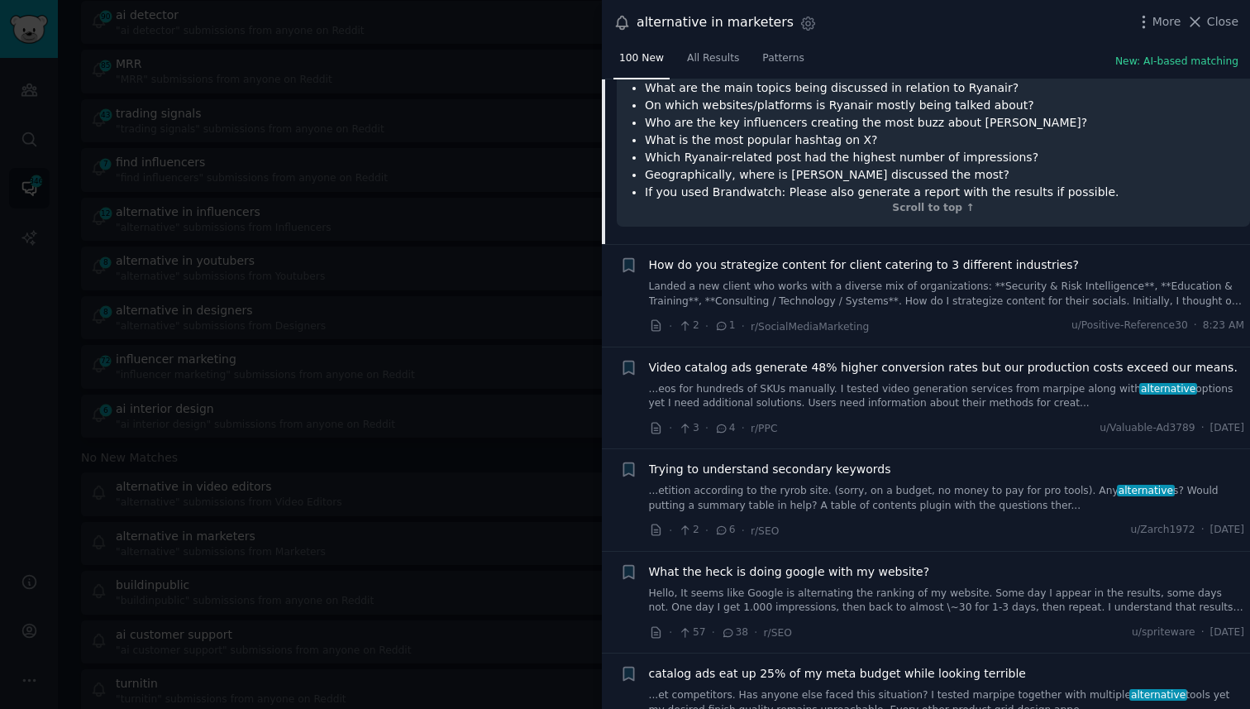
click at [427, 389] on div at bounding box center [625, 354] width 1250 height 709
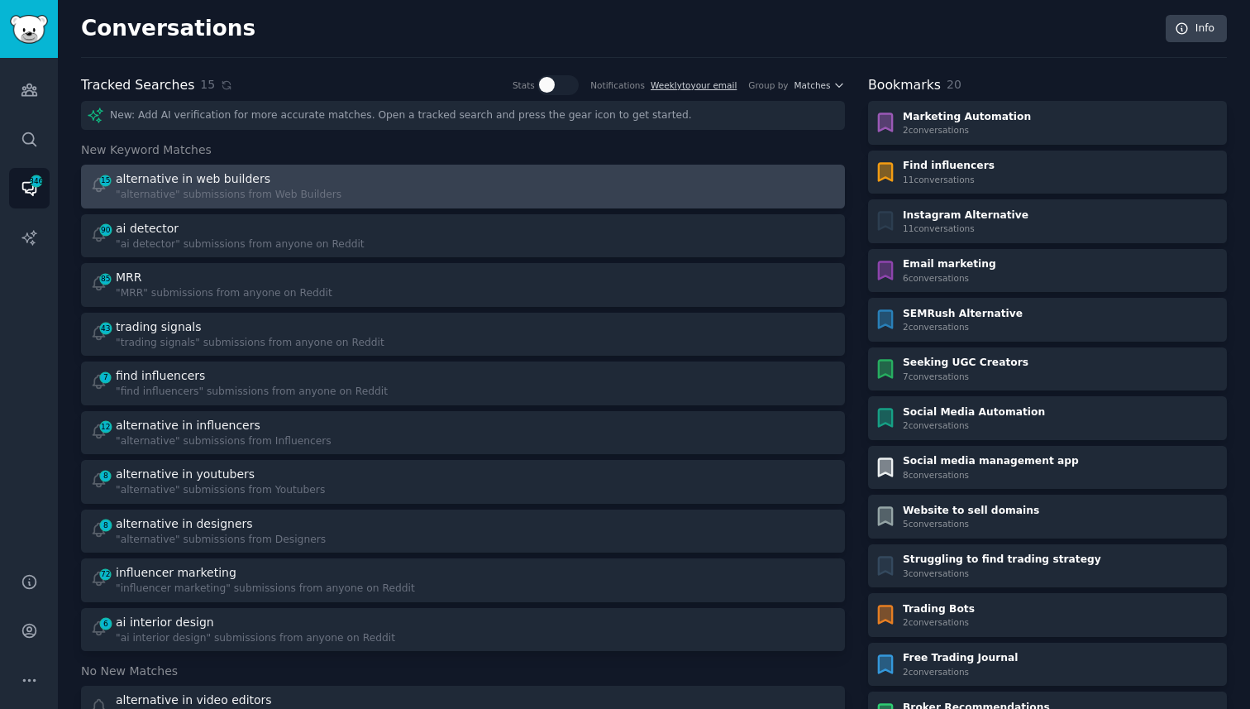
click at [299, 190] on div ""alternative" submissions from Web Builders" at bounding box center [229, 195] width 226 height 15
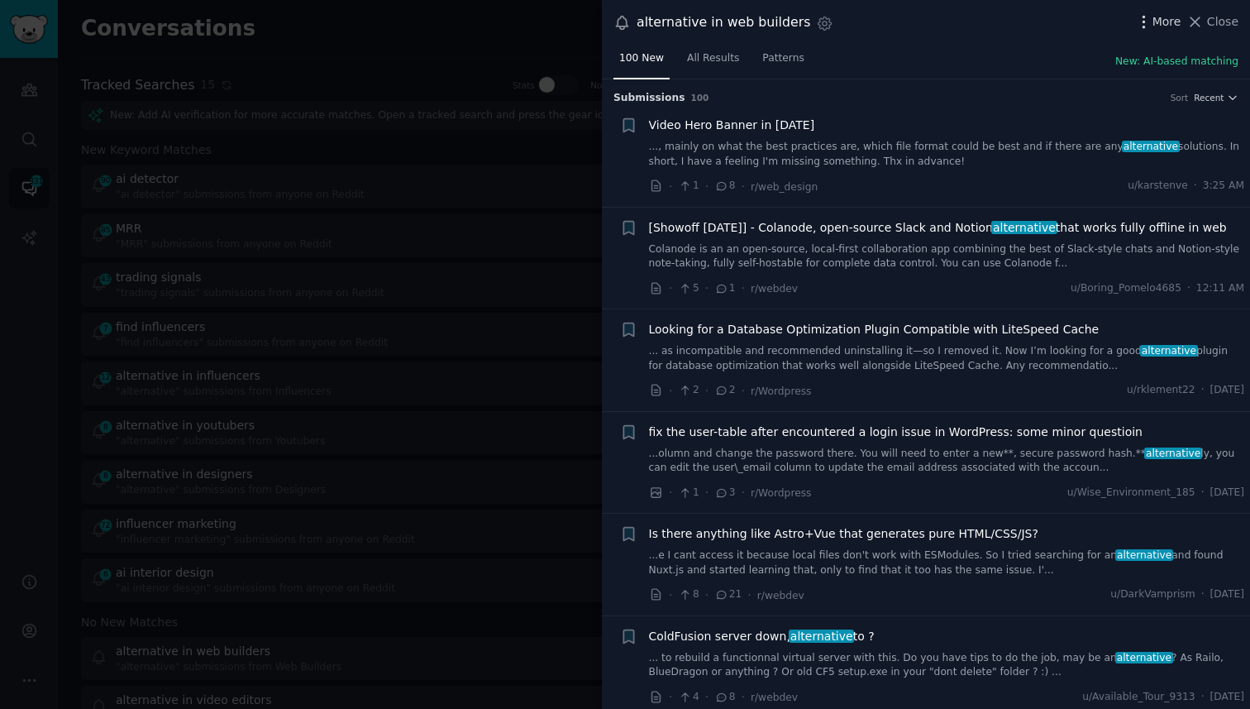
click at [1160, 26] on span "More" at bounding box center [1167, 21] width 29 height 17
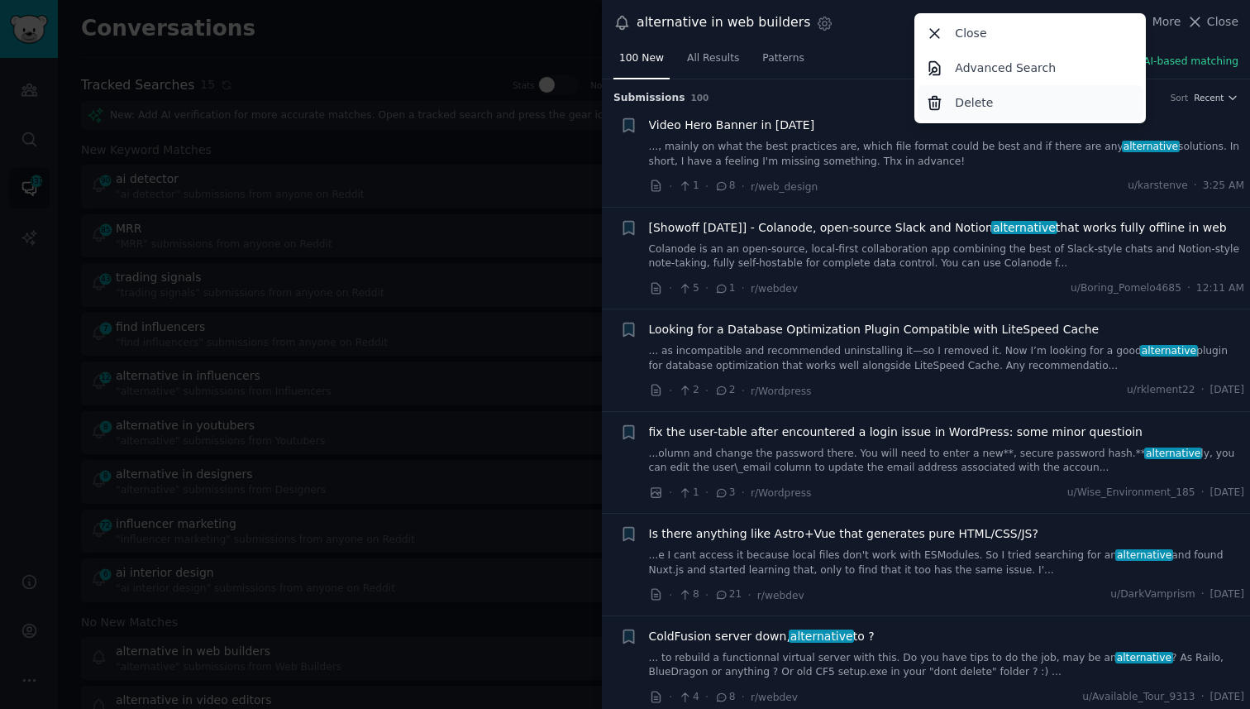
click at [1054, 97] on div "Delete" at bounding box center [1031, 102] width 226 height 35
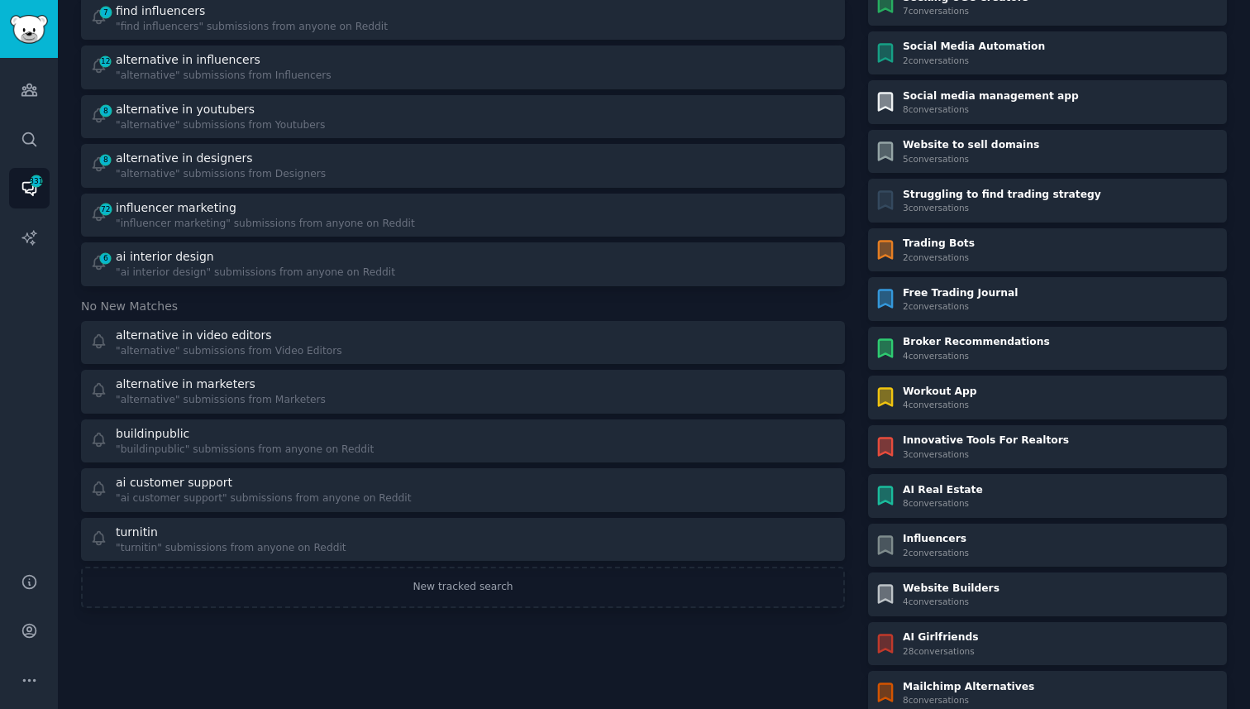
scroll to position [452, 0]
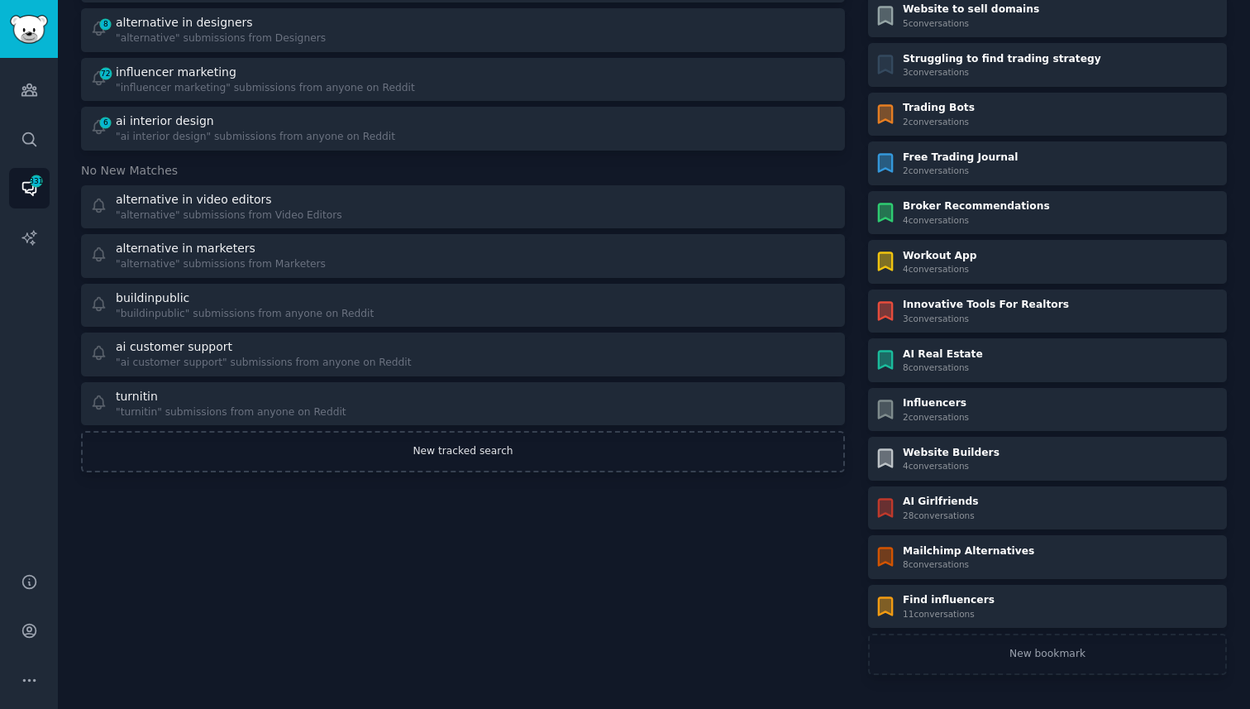
click at [458, 445] on link "New tracked search" at bounding box center [463, 451] width 764 height 41
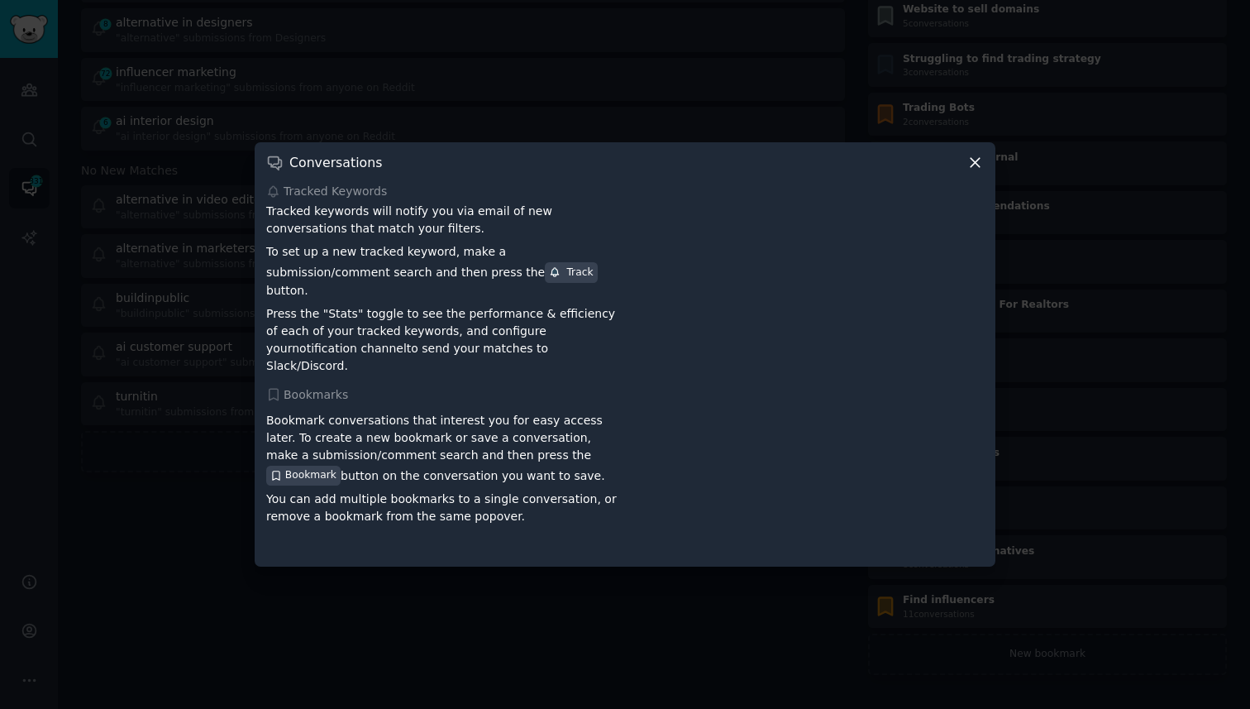
click at [977, 167] on icon at bounding box center [975, 162] width 9 height 9
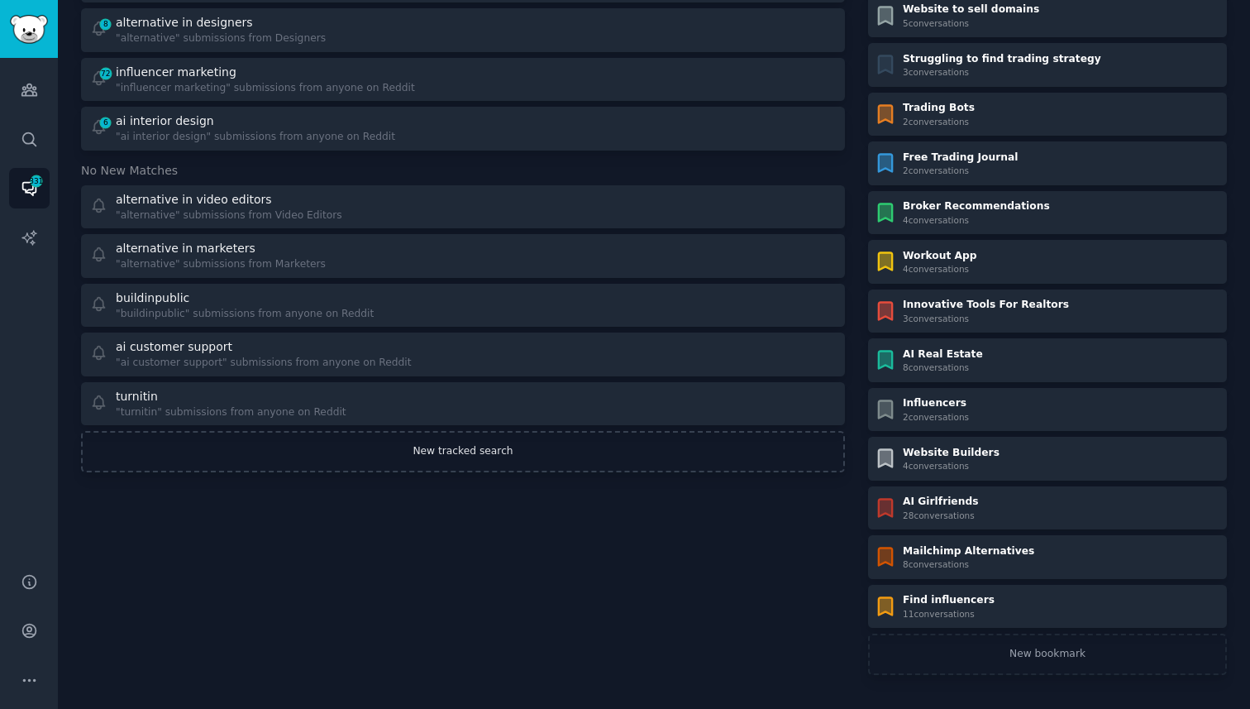
click at [465, 447] on link "New tracked search" at bounding box center [463, 451] width 764 height 41
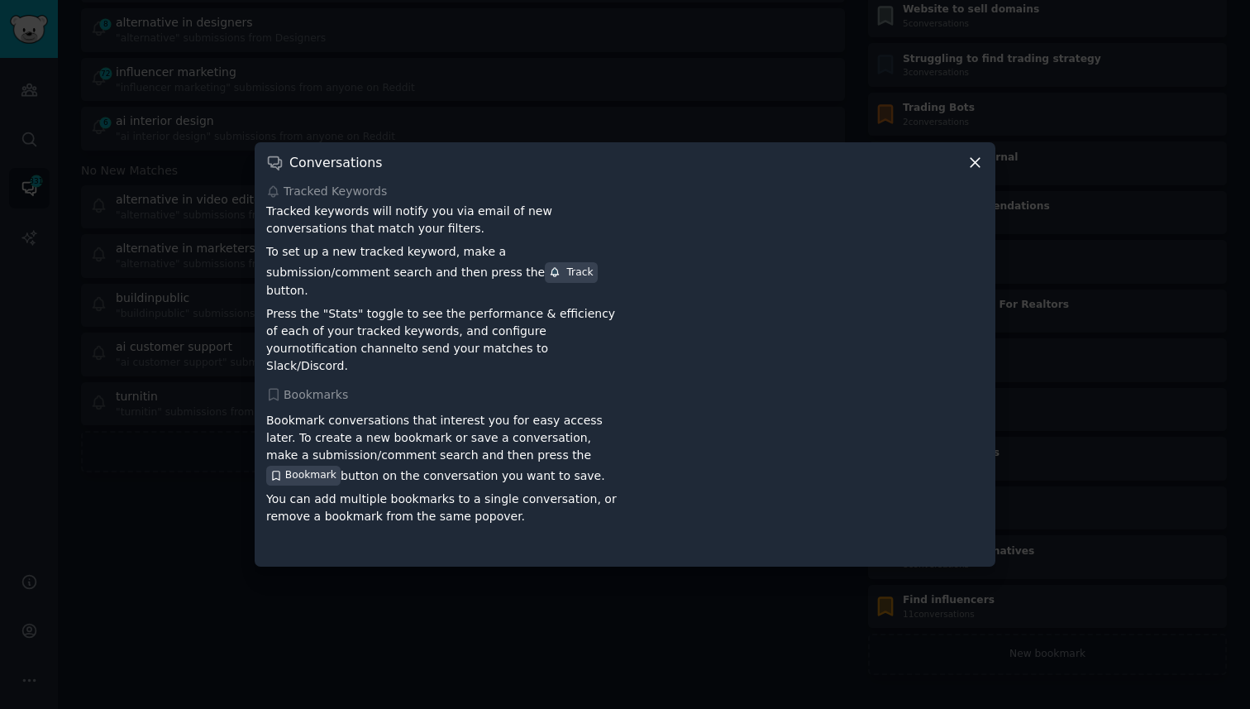
click at [975, 171] on icon at bounding box center [975, 162] width 17 height 17
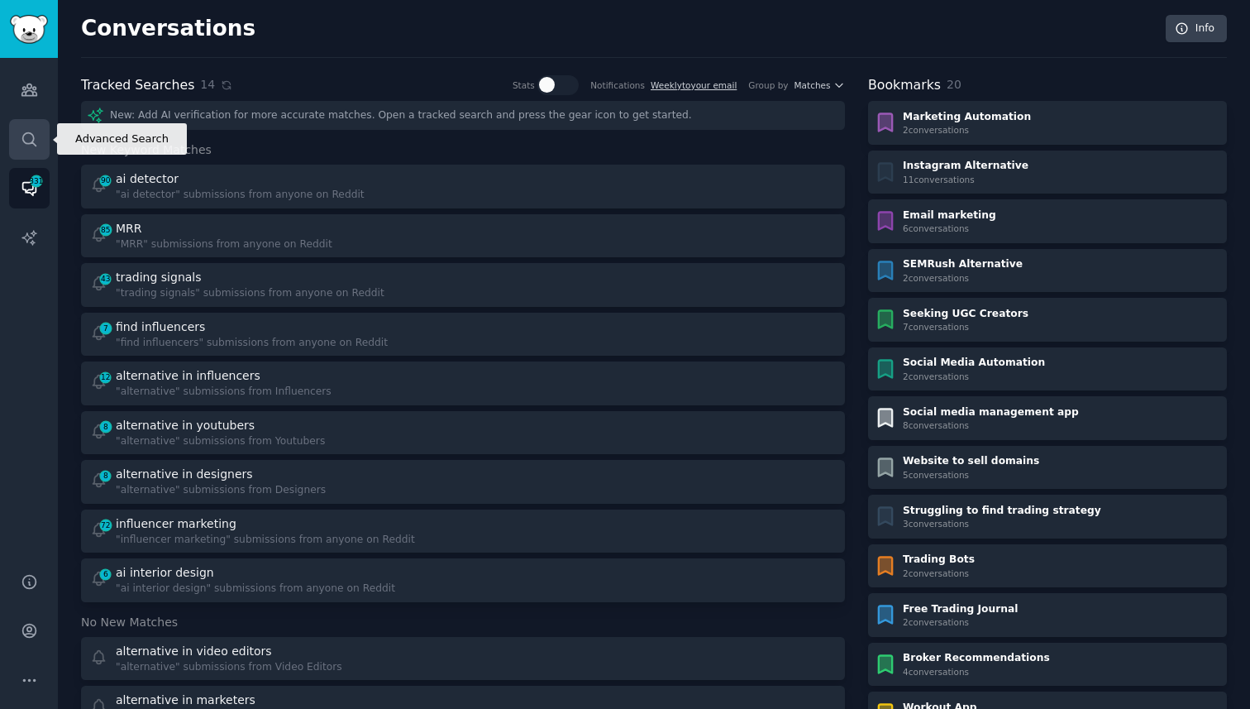
click at [28, 132] on icon "Sidebar" at bounding box center [28, 138] width 13 height 13
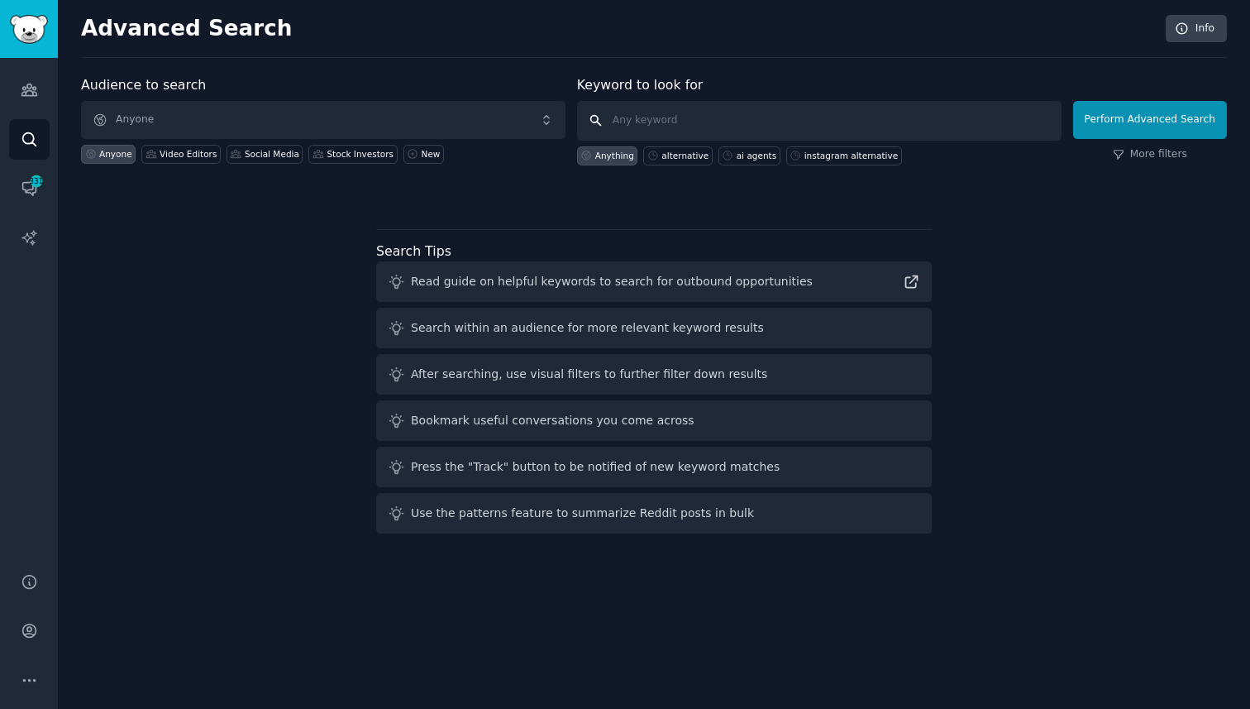
click at [697, 120] on input "text" at bounding box center [819, 121] width 485 height 40
type input "calorie tracker"
click button "Perform Advanced Search" at bounding box center [1150, 120] width 154 height 38
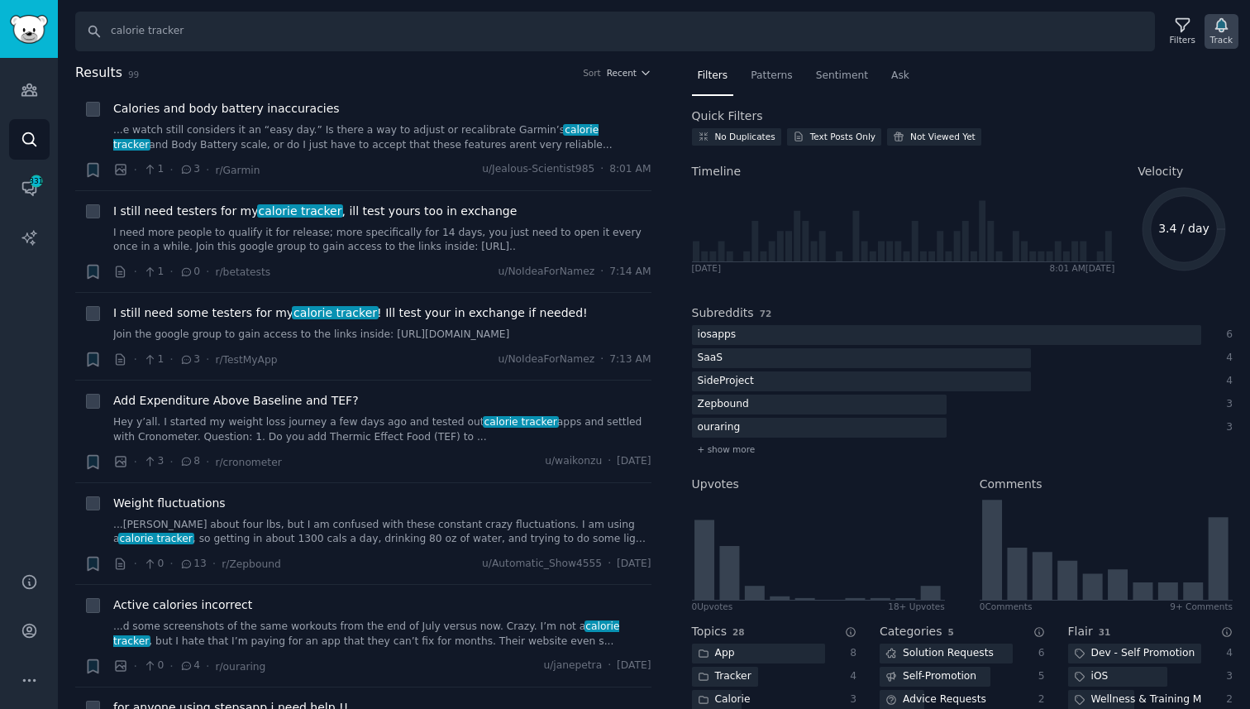
click at [1223, 26] on icon "button" at bounding box center [1222, 25] width 12 height 13
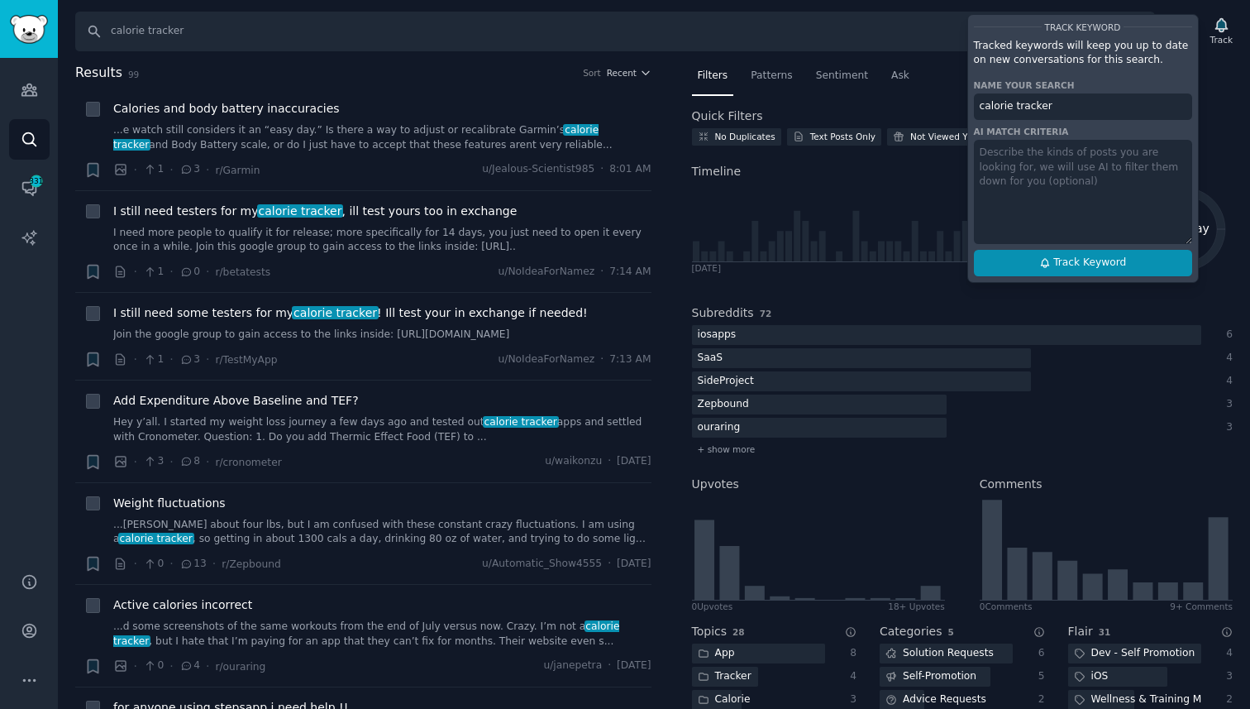
click at [1098, 267] on span "Track Keyword" at bounding box center [1090, 263] width 73 height 15
type input "calorie tracker"
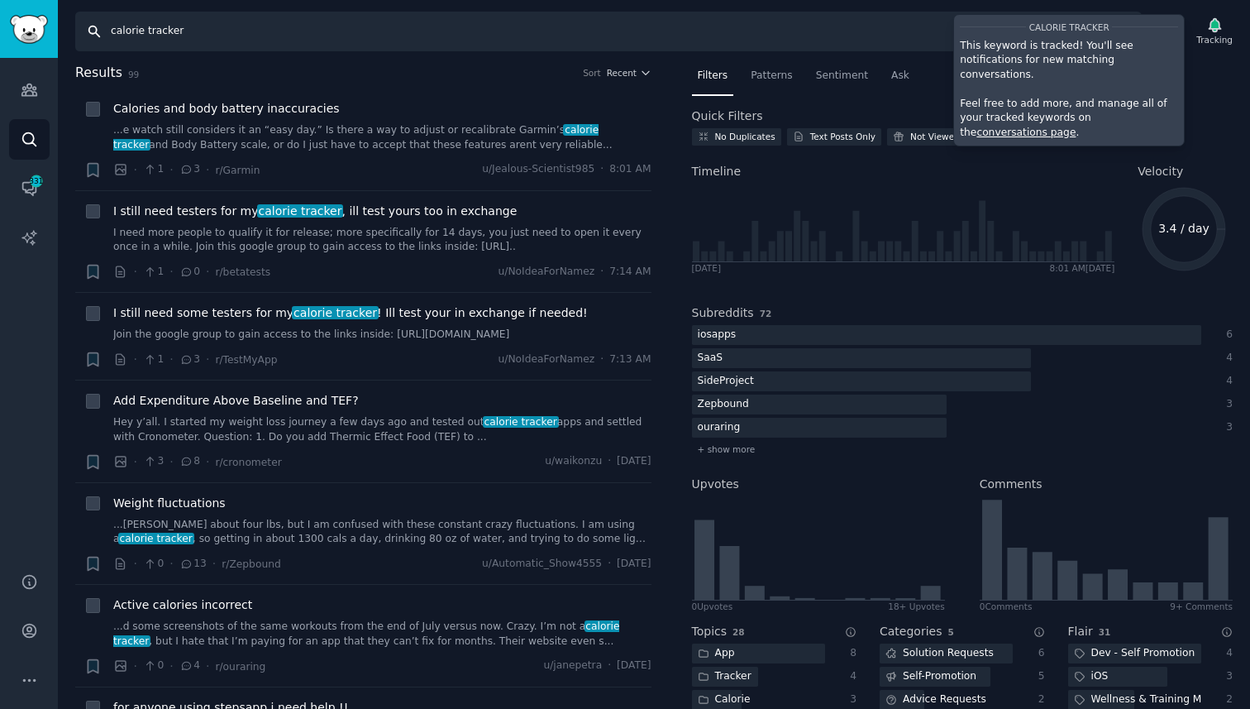
click at [246, 36] on input "calorie tracker" at bounding box center [608, 32] width 1067 height 40
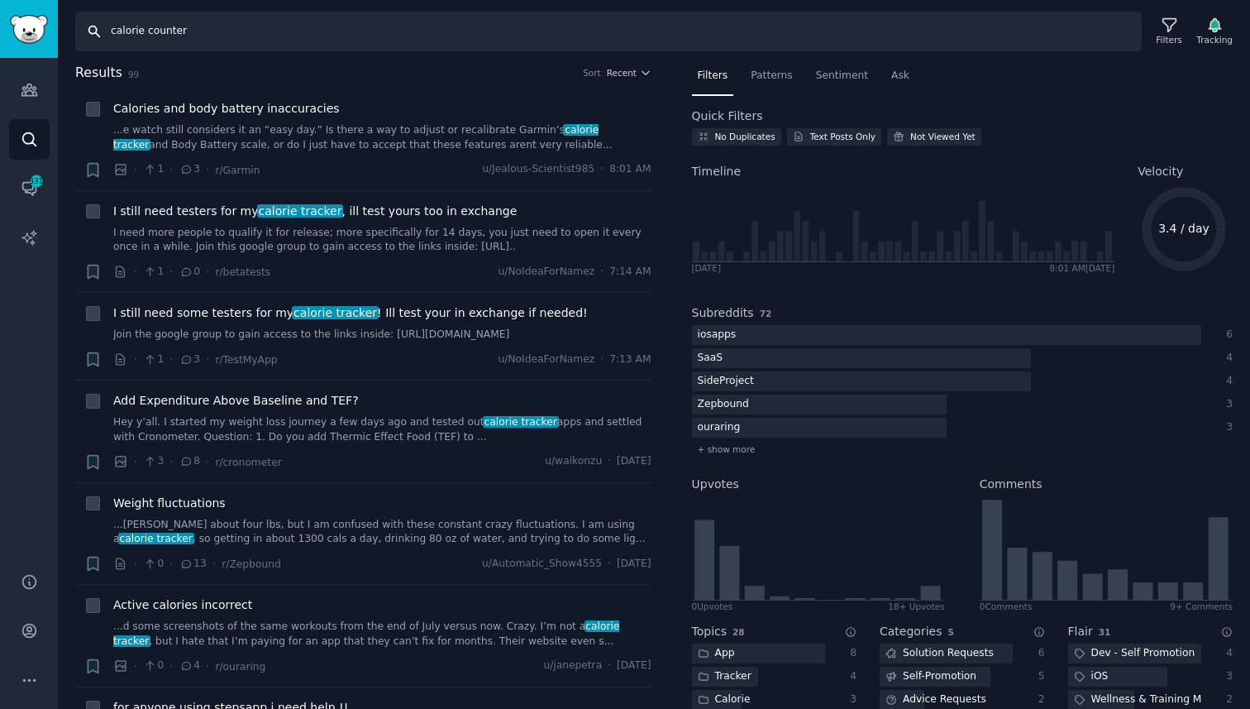
type input "calorie counter"
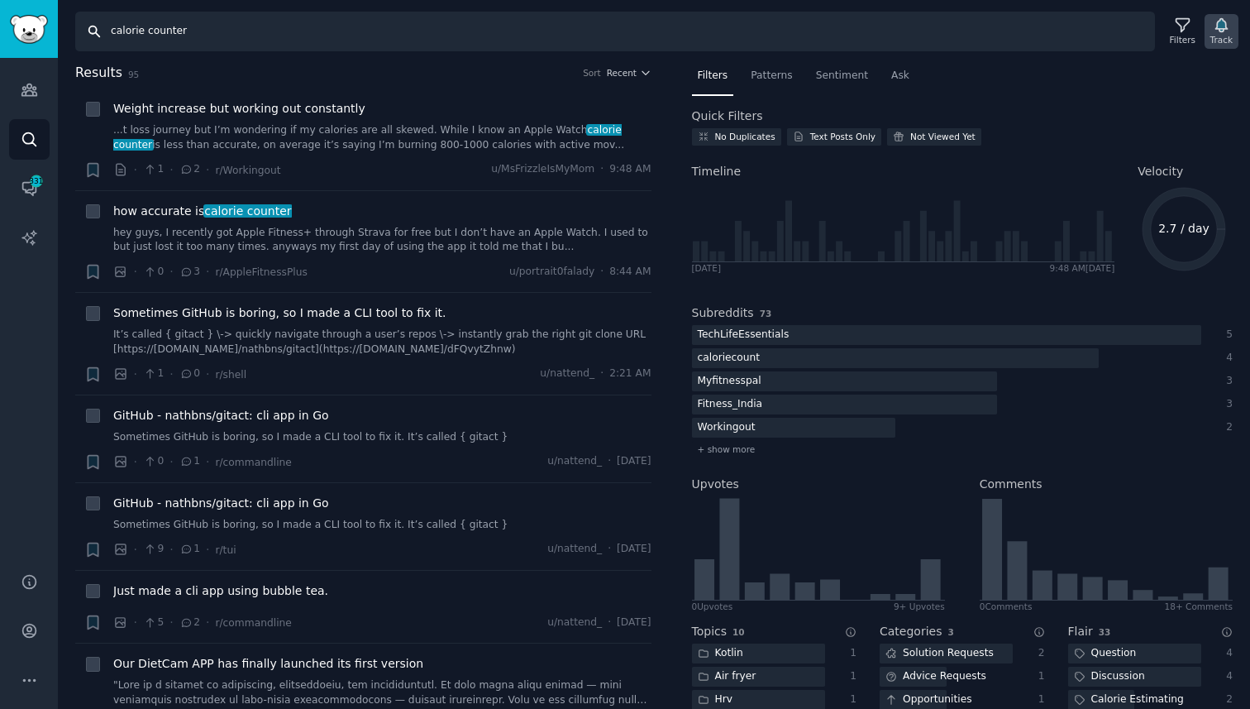
click at [1213, 24] on icon "button" at bounding box center [1221, 25] width 17 height 17
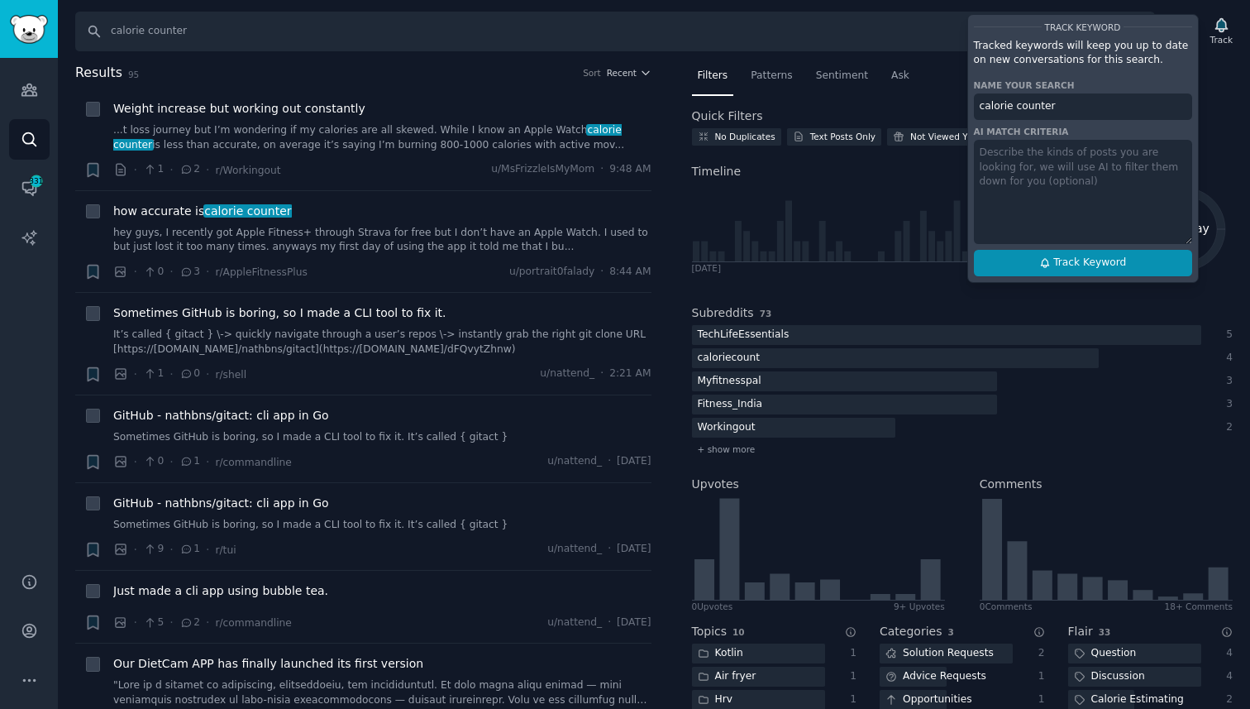
click at [1070, 266] on span "Track Keyword" at bounding box center [1090, 263] width 73 height 15
type input "calorie counter"
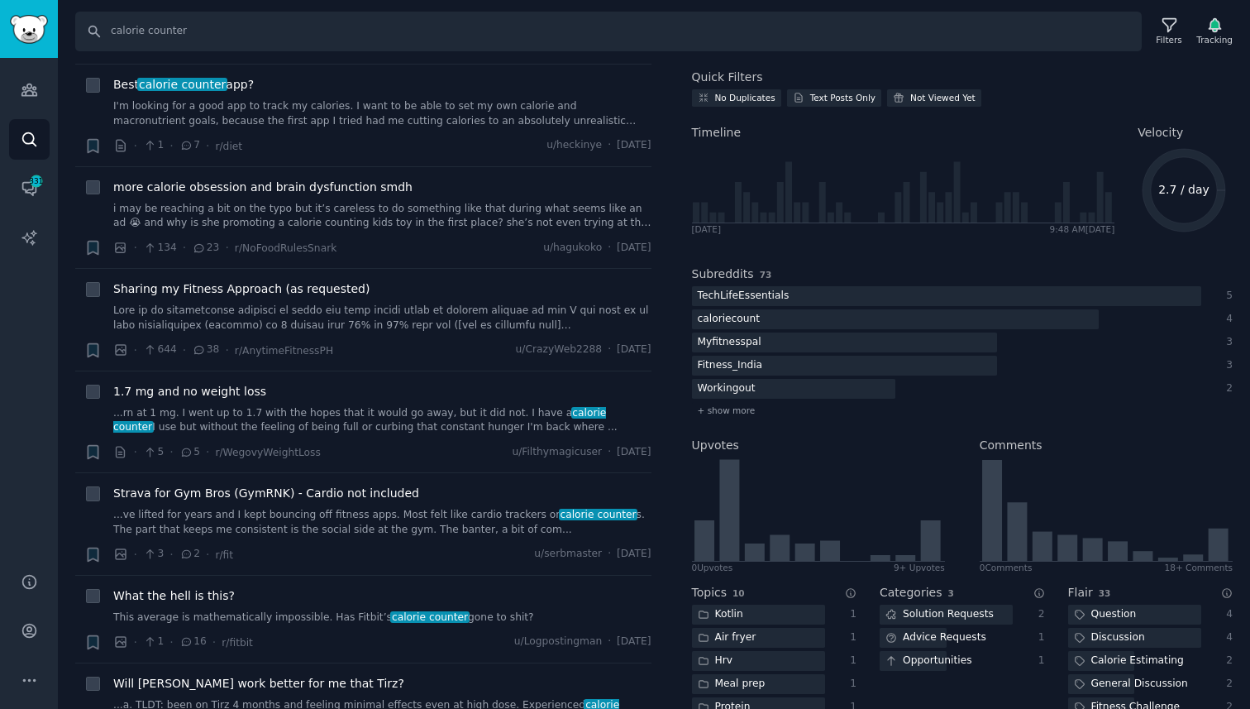
scroll to position [1416, 0]
click at [280, 495] on span "Strava for Gym Bros (GymRNK) - Cardio not included" at bounding box center [266, 490] width 306 height 17
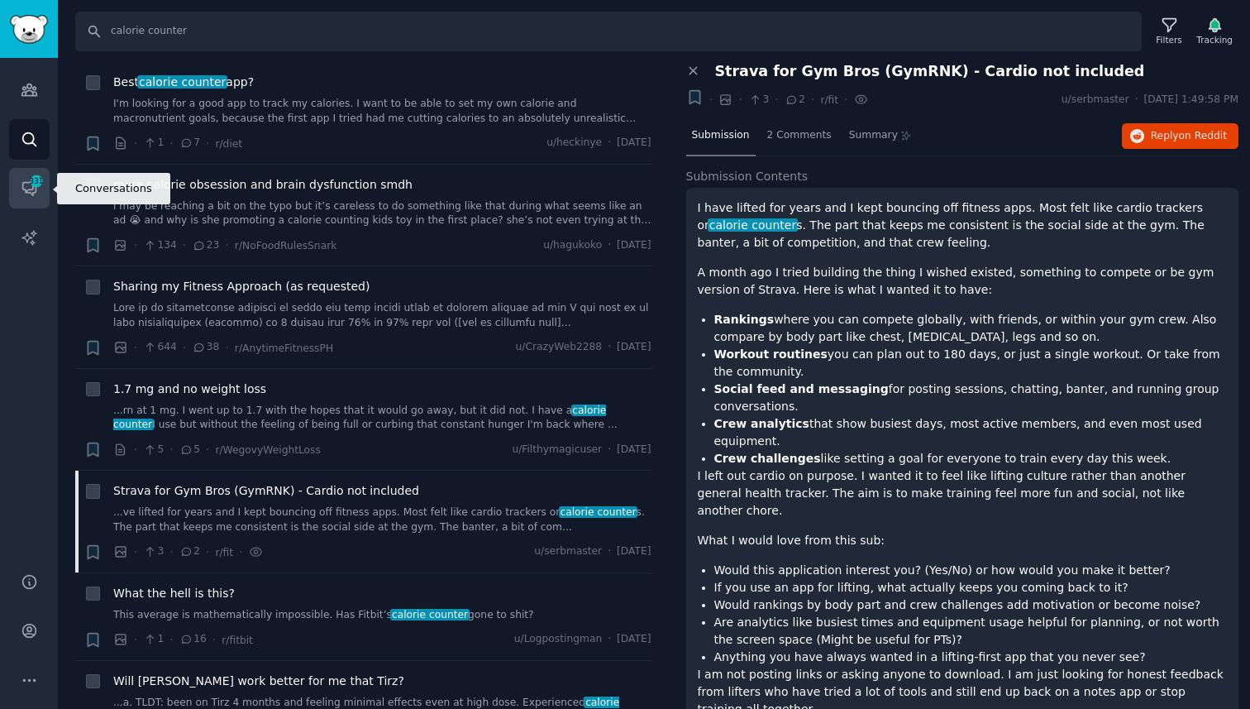
click at [28, 194] on icon "Sidebar" at bounding box center [29, 187] width 17 height 17
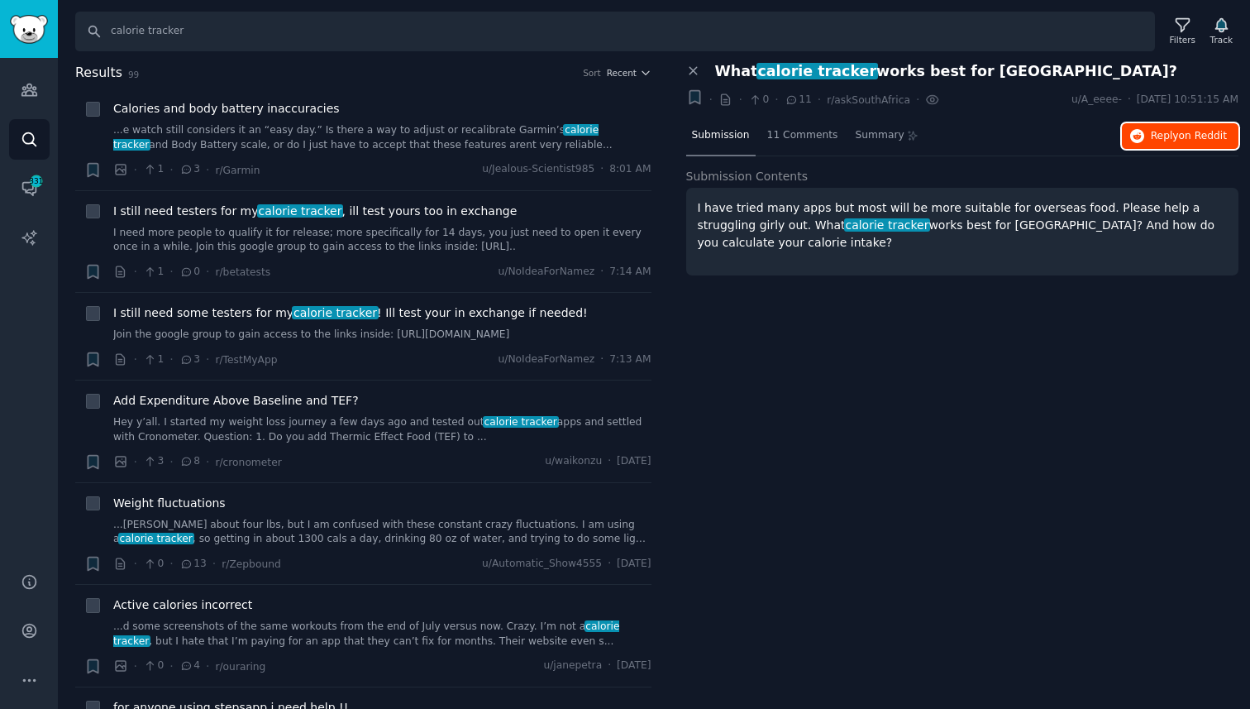
click at [1168, 141] on span "Reply on Reddit" at bounding box center [1189, 136] width 76 height 15
